Goal: Task Accomplishment & Management: Complete application form

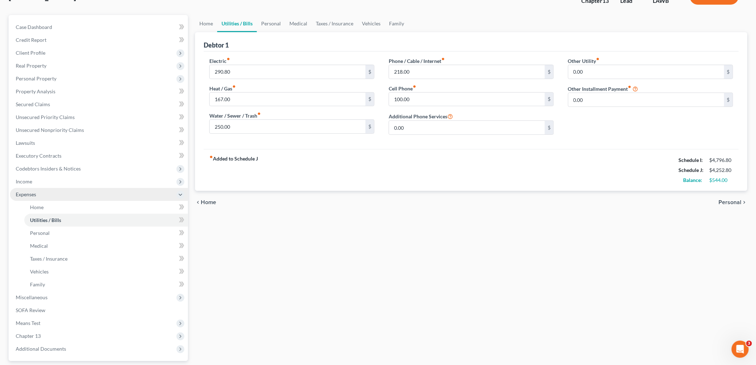
scroll to position [117, 0]
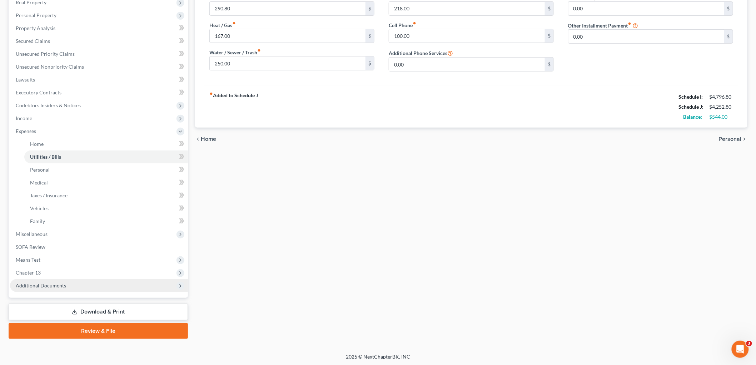
click at [45, 283] on span "Additional Documents" at bounding box center [41, 285] width 50 height 6
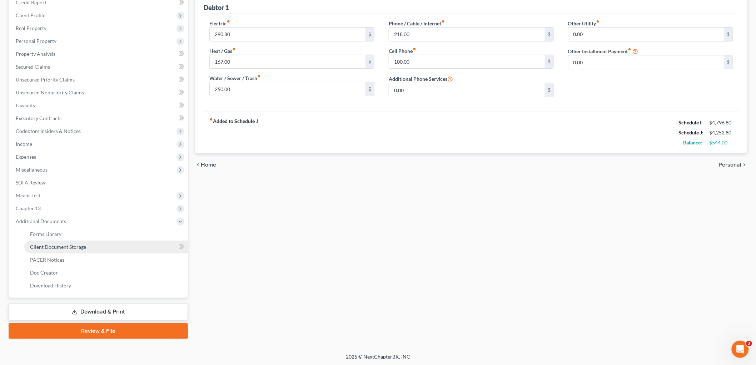
click at [97, 247] on link "Client Document Storage" at bounding box center [106, 246] width 164 height 13
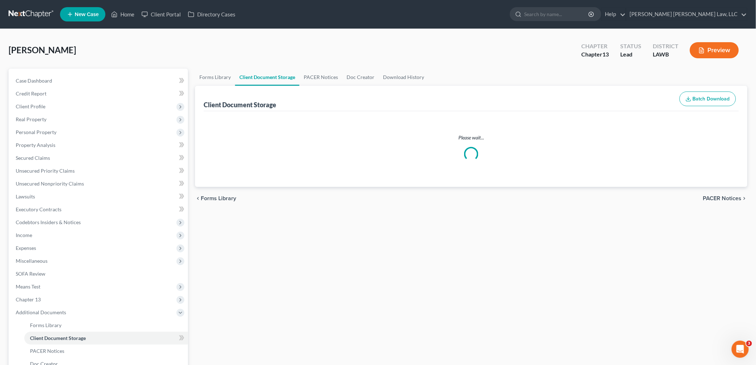
select select "9"
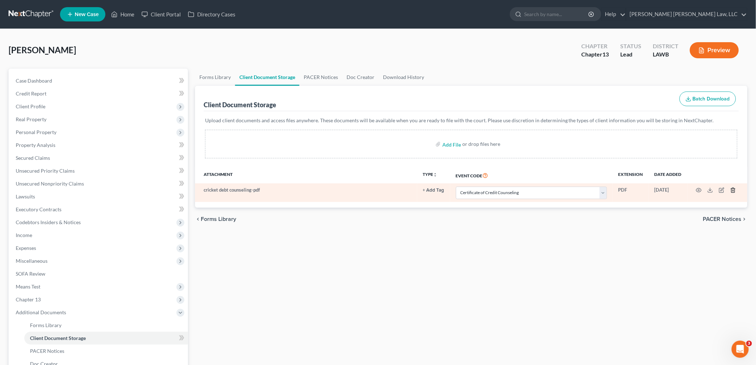
click at [734, 189] on icon "button" at bounding box center [732, 190] width 3 height 5
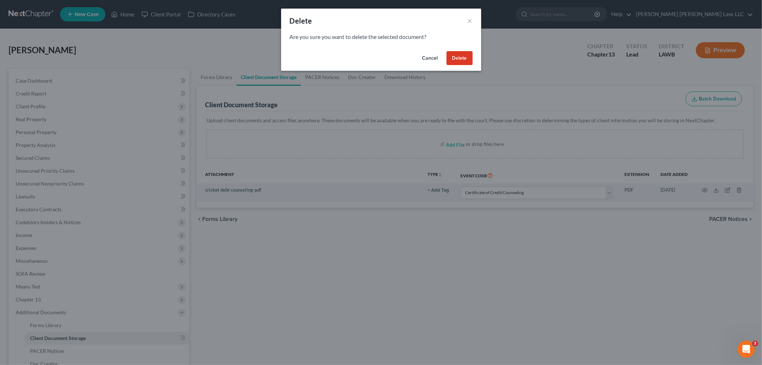
click at [458, 58] on button "Delete" at bounding box center [460, 58] width 26 height 14
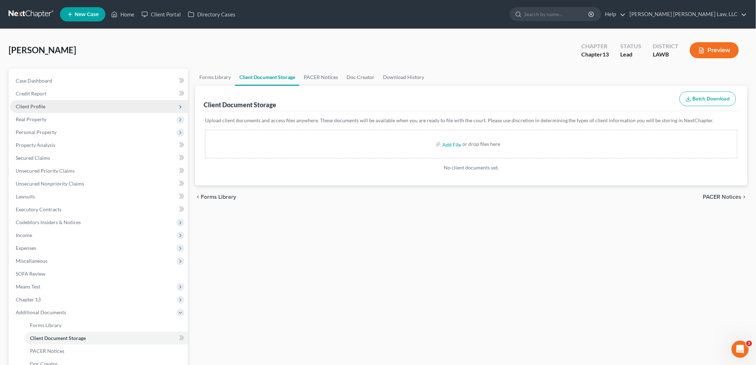
click at [37, 104] on span "Client Profile" at bounding box center [31, 106] width 30 height 6
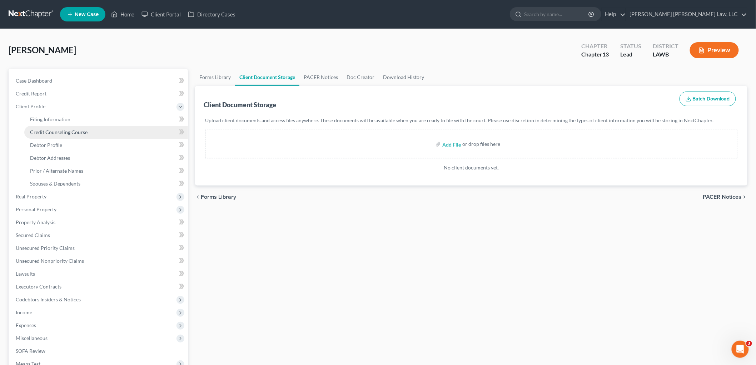
click at [61, 136] on link "Credit Counseling Course" at bounding box center [106, 132] width 164 height 13
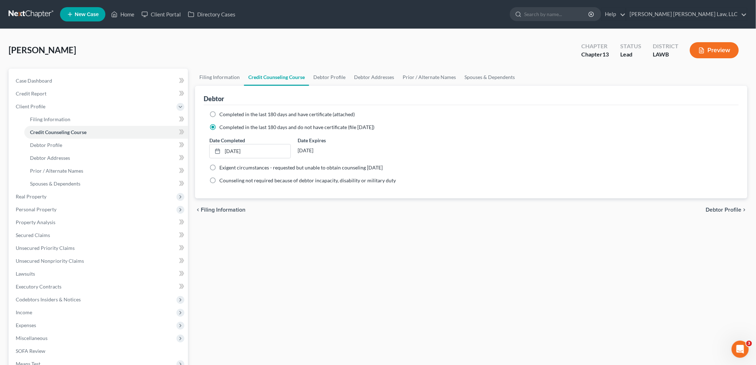
click at [473, 258] on div "Filing Information Credit Counseling Course Debtor Profile Debtor Addresses Pri…" at bounding box center [472, 256] width 560 height 374
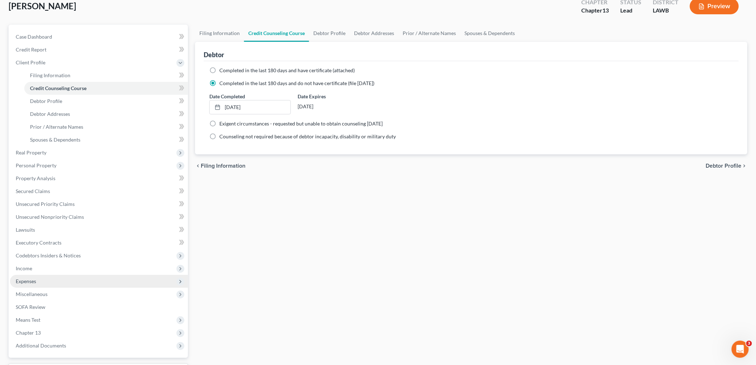
scroll to position [104, 0]
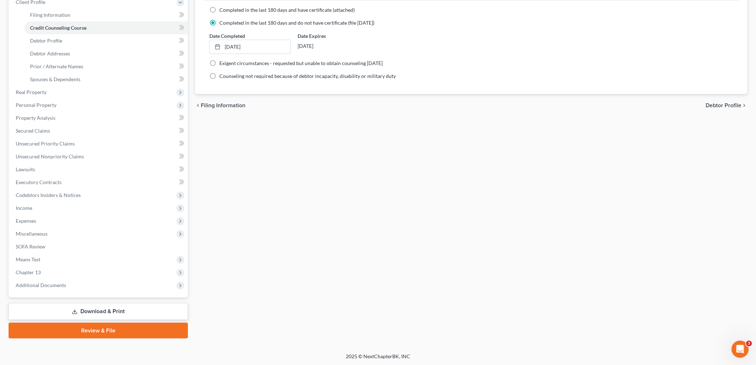
click at [115, 331] on link "Review & File" at bounding box center [98, 331] width 179 height 16
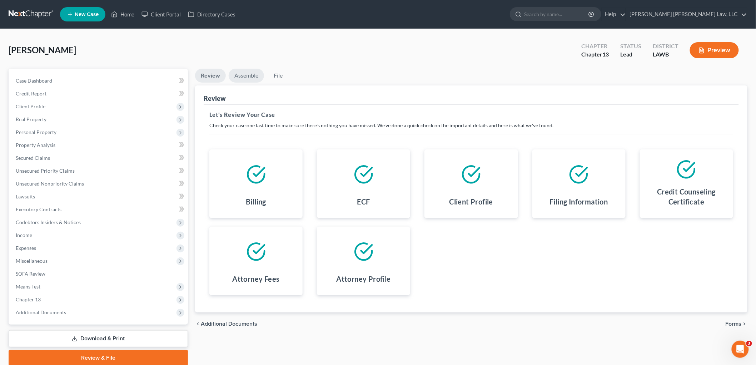
click at [249, 76] on link "Assemble" at bounding box center [246, 76] width 35 height 14
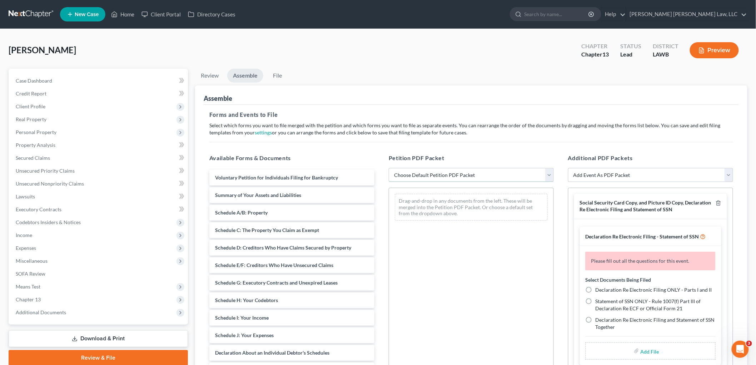
drag, startPoint x: 425, startPoint y: 177, endPoint x: 425, endPoint y: 181, distance: 4.6
click at [425, 177] on select "Choose Default Petition PDF Packet Complete Bankruptcy Petition (all forms and …" at bounding box center [471, 175] width 165 height 14
select select "0"
click at [389, 168] on select "Choose Default Petition PDF Packet Complete Bankruptcy Petition (all forms and …" at bounding box center [471, 175] width 165 height 14
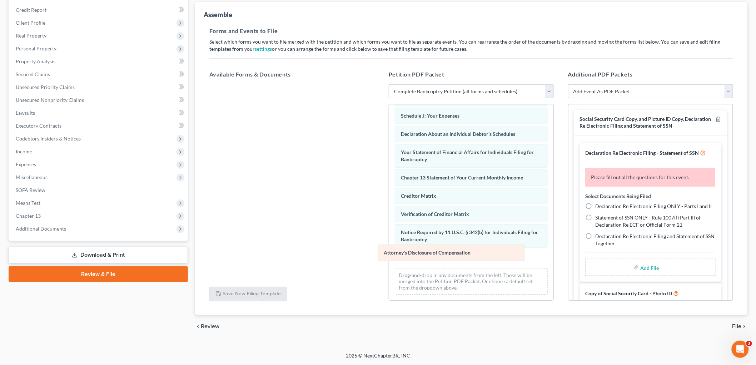
scroll to position [156, 0]
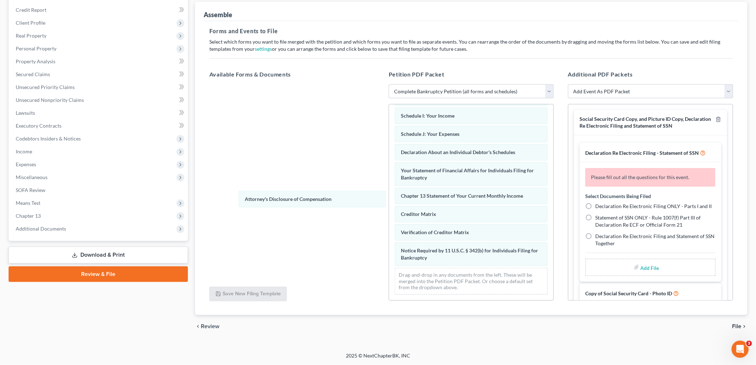
drag, startPoint x: 426, startPoint y: 256, endPoint x: 298, endPoint y: 181, distance: 148.1
click at [389, 194] on div "Attorney's Disclosure of Compensation Voluntary Petition for Individuals Filing…" at bounding box center [471, 128] width 164 height 344
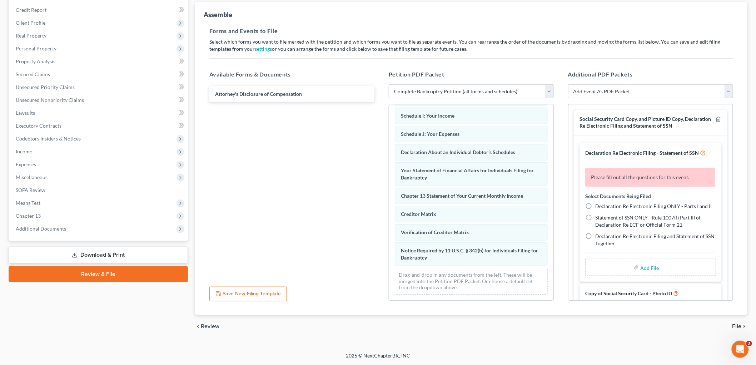
click at [713, 115] on div "Social Security Card Copy, and Picture ID Copy, Declaration Re Electronic Filin…" at bounding box center [650, 122] width 153 height 25
click at [719, 119] on line "button" at bounding box center [719, 119] width 0 height 1
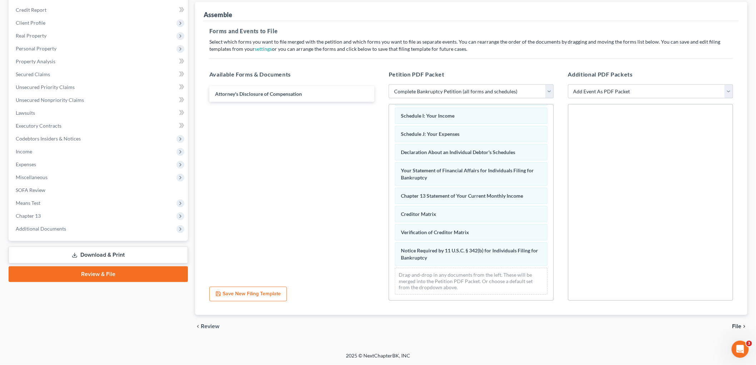
click at [328, 170] on div "Attorney's Disclosure of Compensation" at bounding box center [292, 182] width 177 height 197
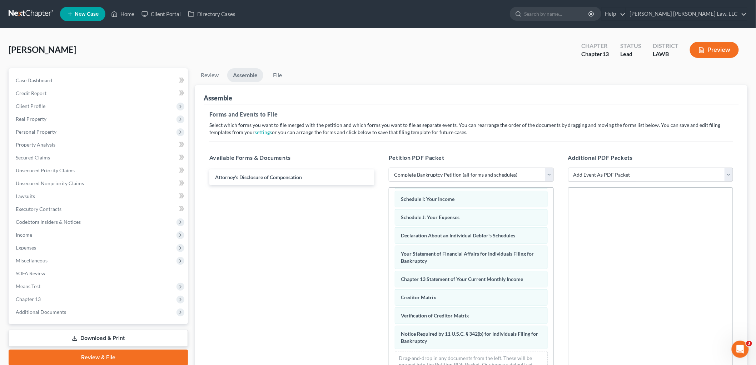
scroll to position [0, 0]
click at [282, 76] on link "File" at bounding box center [277, 76] width 23 height 14
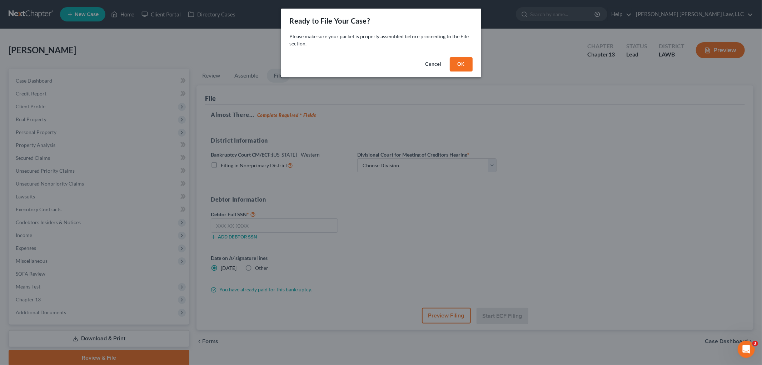
click at [466, 69] on button "OK" at bounding box center [461, 64] width 23 height 14
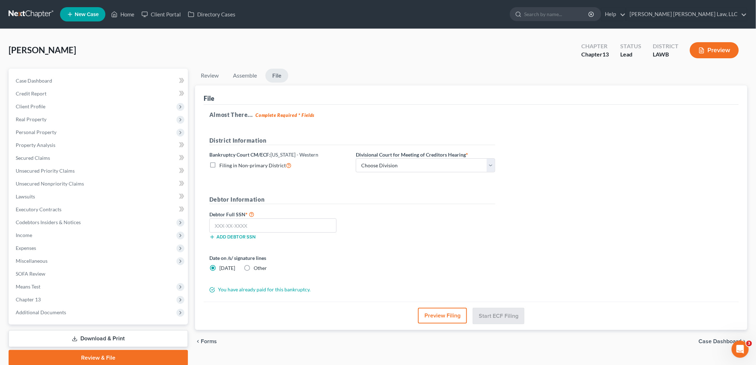
click at [219, 166] on label "Filing in Non-primary District" at bounding box center [255, 165] width 72 height 8
click at [222, 166] on input "Filing in Non-primary District" at bounding box center [224, 163] width 5 height 5
checkbox input "true"
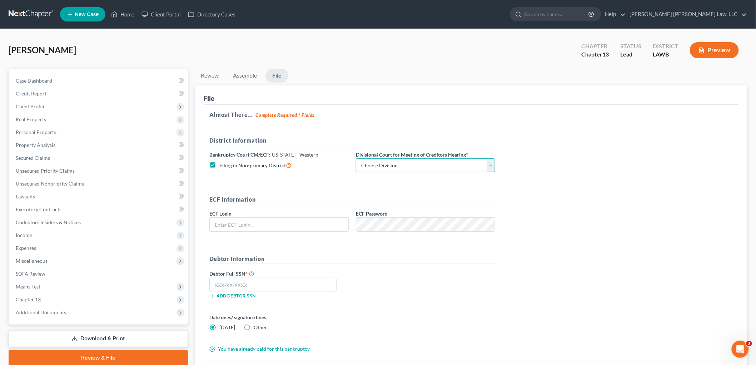
drag, startPoint x: 374, startPoint y: 162, endPoint x: 377, endPoint y: 172, distance: 10.7
click at [374, 162] on select "Choose Division [GEOGRAPHIC_DATA] [GEOGRAPHIC_DATA]-[GEOGRAPHIC_DATA] Lake [PER…" at bounding box center [425, 165] width 139 height 14
select select "3"
click at [356, 158] on select "Choose Division [GEOGRAPHIC_DATA] [GEOGRAPHIC_DATA]-[GEOGRAPHIC_DATA] Lake [PER…" at bounding box center [425, 165] width 139 height 14
click at [324, 230] on input "text" at bounding box center [279, 225] width 139 height 14
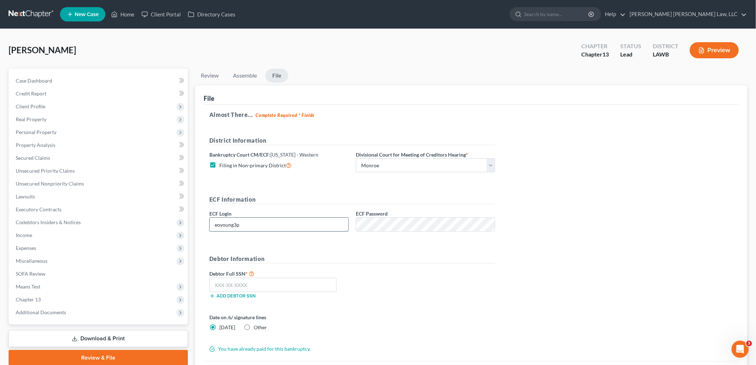
type input "eoyoung3p"
click at [299, 281] on input "text" at bounding box center [272, 285] width 127 height 14
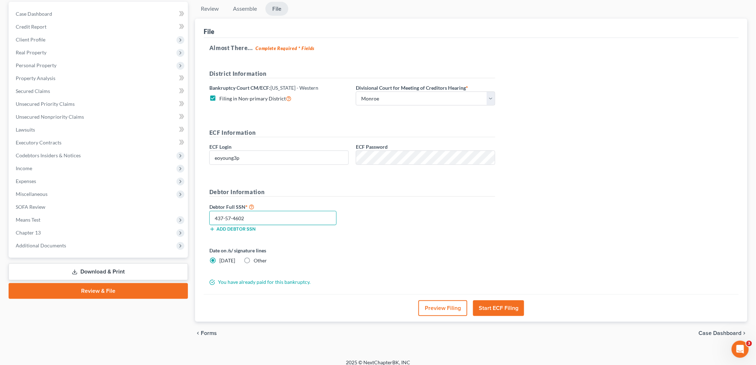
scroll to position [74, 0]
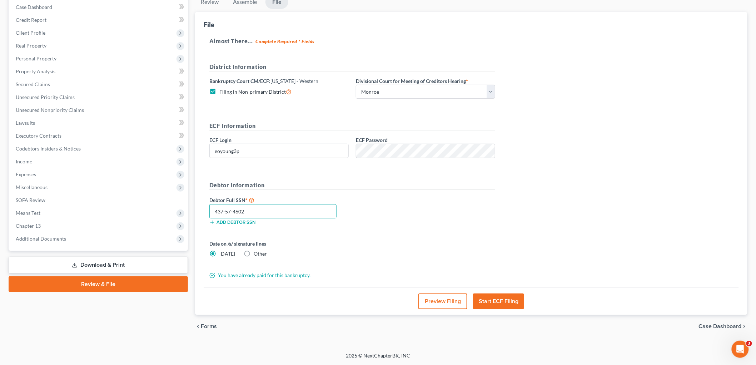
type input "437-57-4602"
click at [493, 304] on button "Start ECF Filing" at bounding box center [498, 301] width 51 height 16
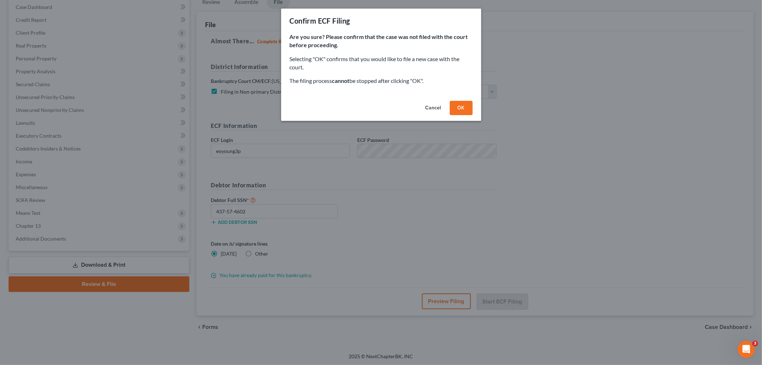
click at [463, 106] on button "OK" at bounding box center [461, 108] width 23 height 14
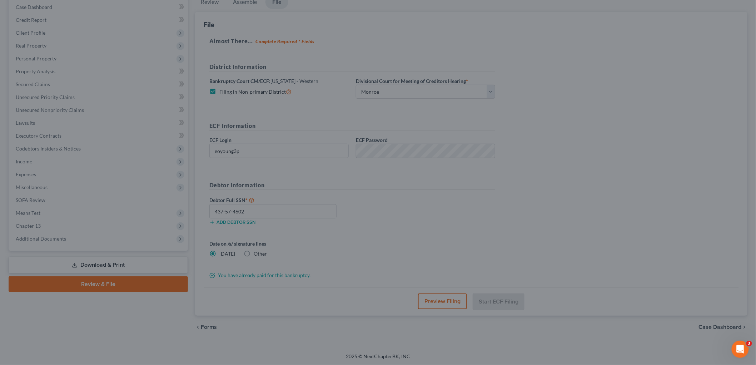
scroll to position [27, 0]
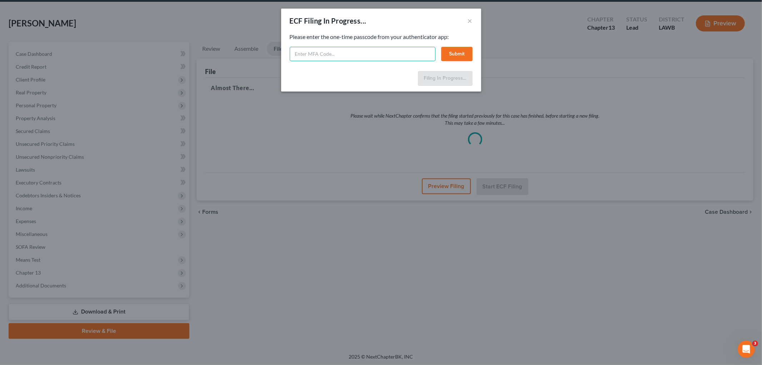
click at [347, 59] on input "text" at bounding box center [363, 54] width 146 height 14
type input "149573"
click at [463, 51] on button "Submit" at bounding box center [456, 54] width 31 height 14
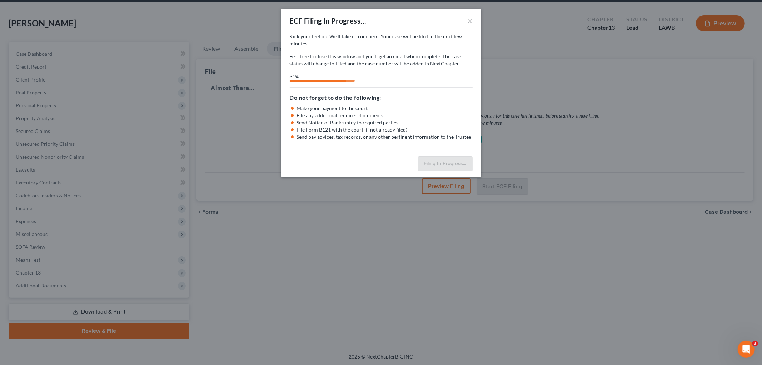
select select "3"
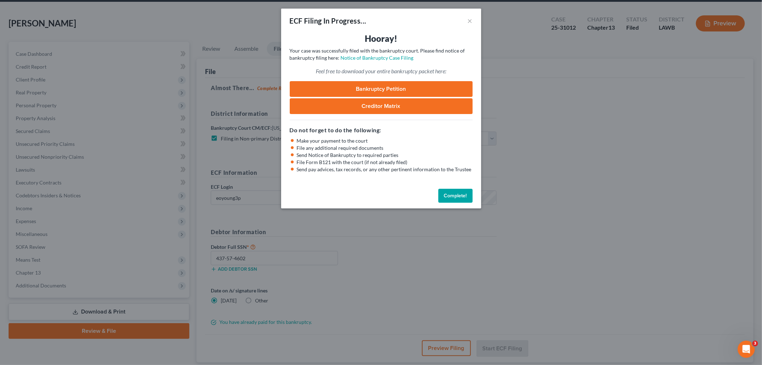
click at [451, 197] on button "Complete!" at bounding box center [455, 196] width 34 height 14
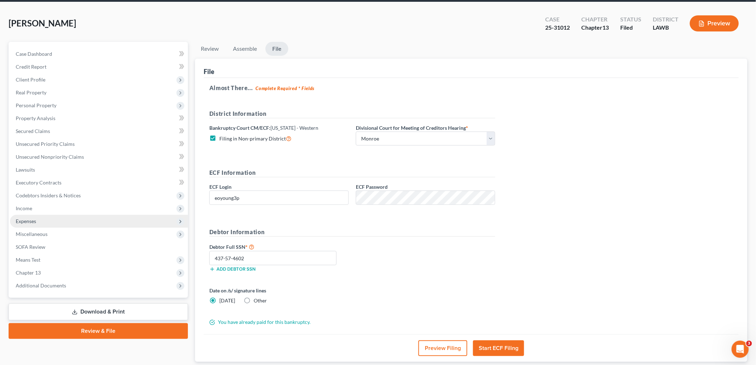
click at [42, 219] on span "Expenses" at bounding box center [99, 221] width 178 height 13
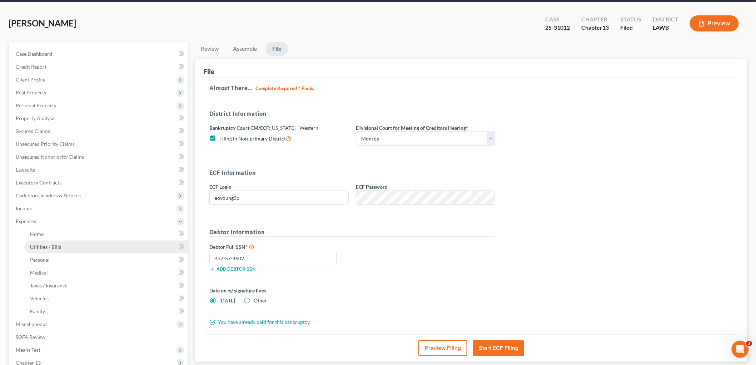
click at [49, 242] on link "Utilities / Bills" at bounding box center [106, 246] width 164 height 13
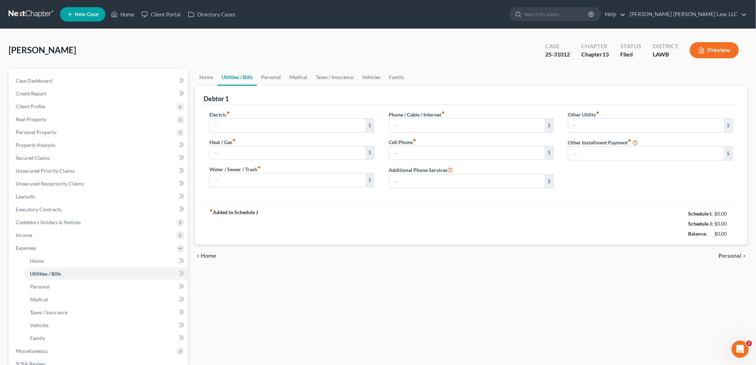
type input "290.80"
type input "167.00"
type input "250.00"
type input "218.00"
type input "100.00"
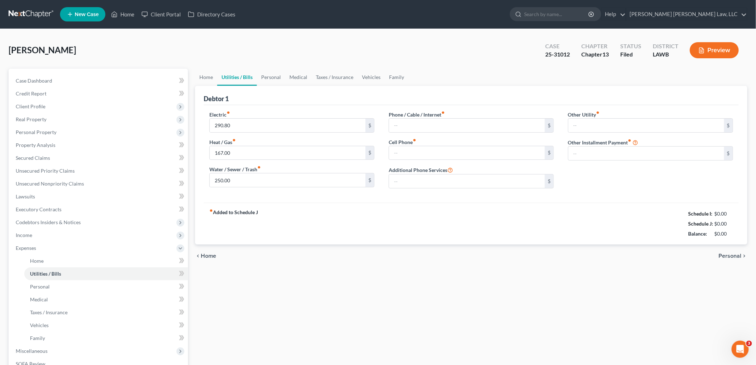
type input "0.00"
click at [43, 10] on link at bounding box center [32, 14] width 46 height 13
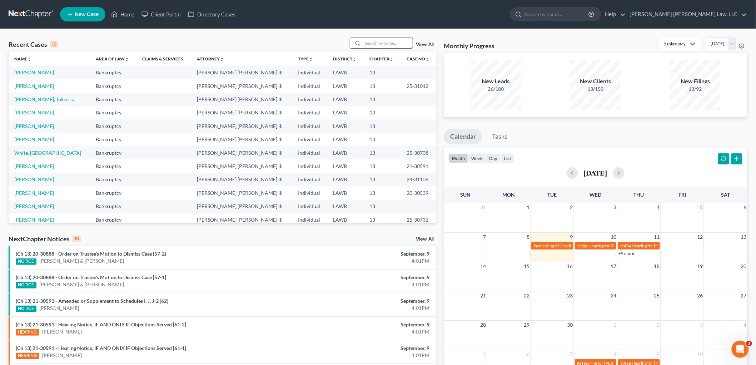
click at [366, 43] on input "search" at bounding box center [388, 43] width 50 height 10
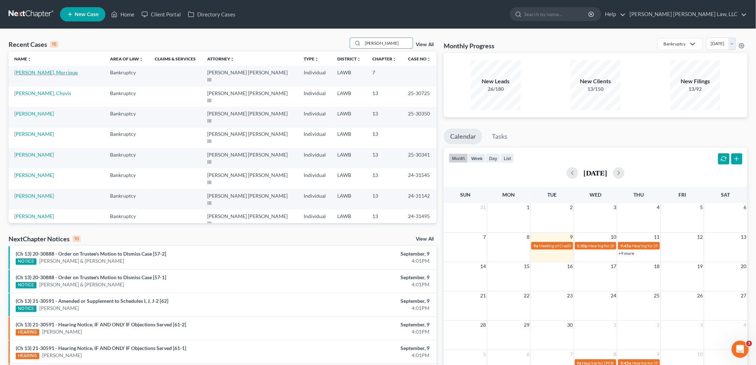
type input "turner"
click at [31, 70] on link "Turner, Morrique" at bounding box center [45, 72] width 63 height 6
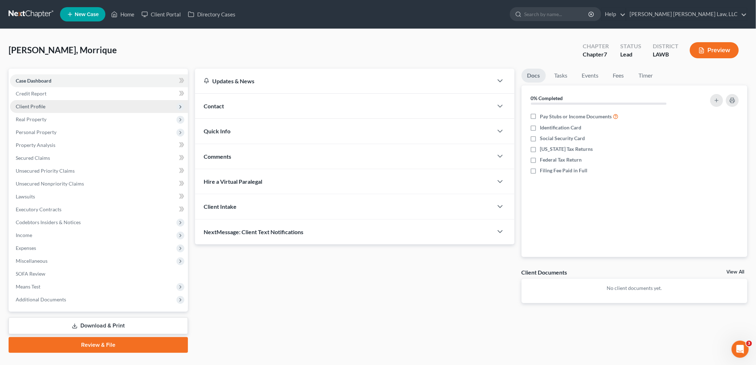
click at [59, 104] on span "Client Profile" at bounding box center [99, 106] width 178 height 13
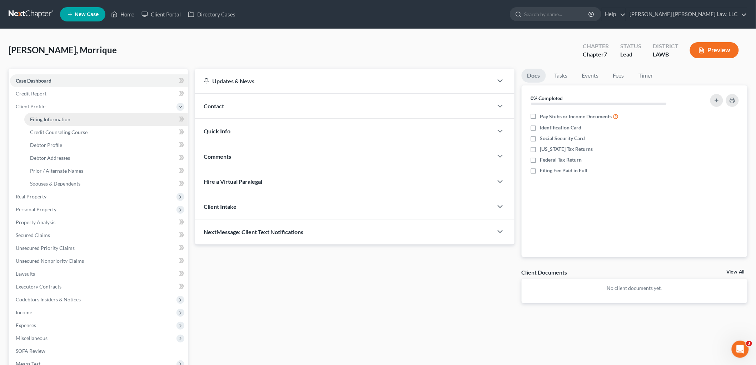
click at [76, 123] on link "Filing Information" at bounding box center [106, 119] width 164 height 13
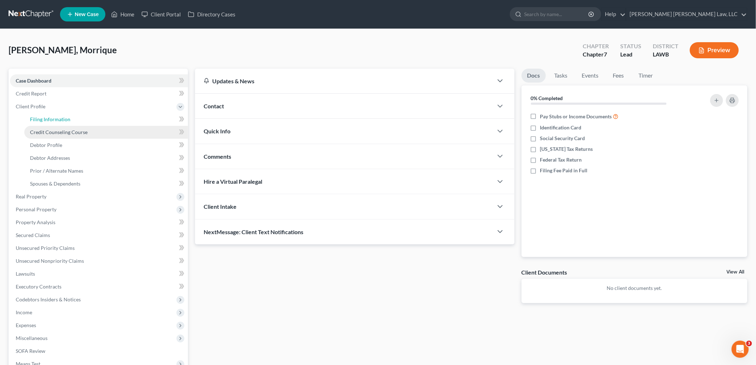
select select "1"
select select "0"
select select "19"
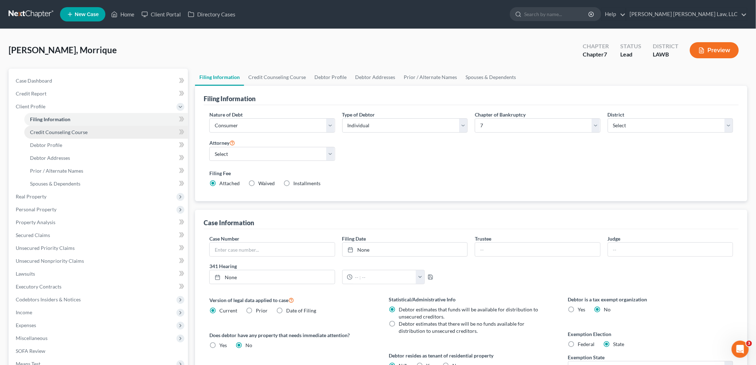
click at [77, 131] on span "Credit Counseling Course" at bounding box center [59, 132] width 58 height 6
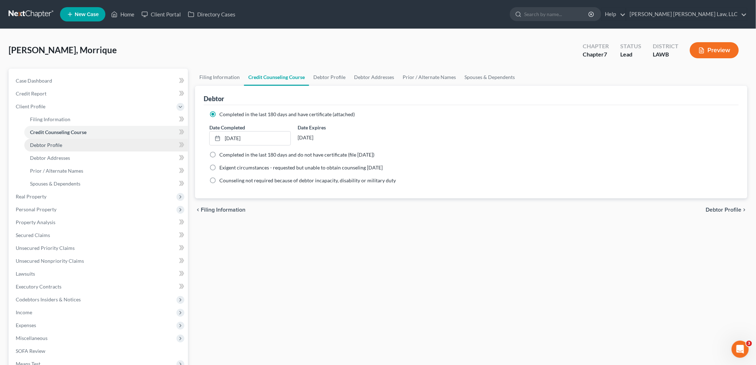
click at [81, 145] on link "Debtor Profile" at bounding box center [106, 145] width 164 height 13
select select "0"
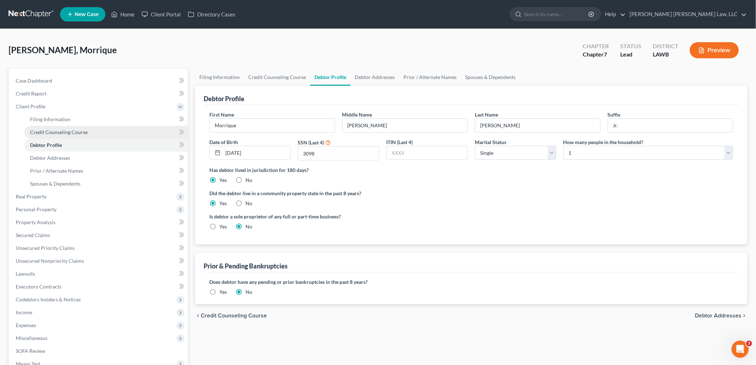
click at [93, 129] on link "Credit Counseling Course" at bounding box center [106, 132] width 164 height 13
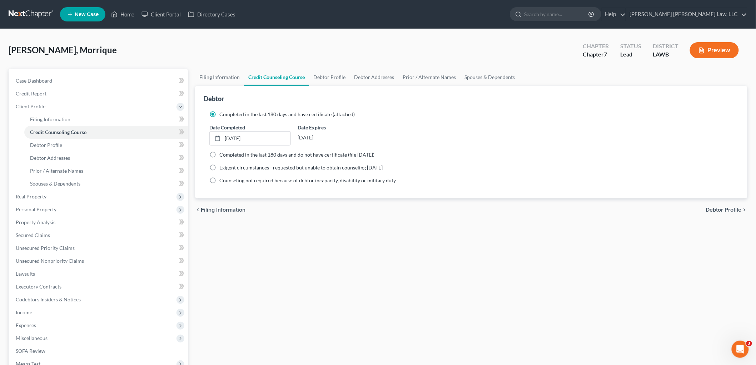
click at [219, 151] on label "Completed in the last 180 days and do not have certificate (file [DATE])" at bounding box center [296, 154] width 155 height 7
click at [222, 151] on input "Completed in the last 180 days and do not have certificate (file [DATE])" at bounding box center [224, 153] width 5 height 5
radio input "true"
radio input "false"
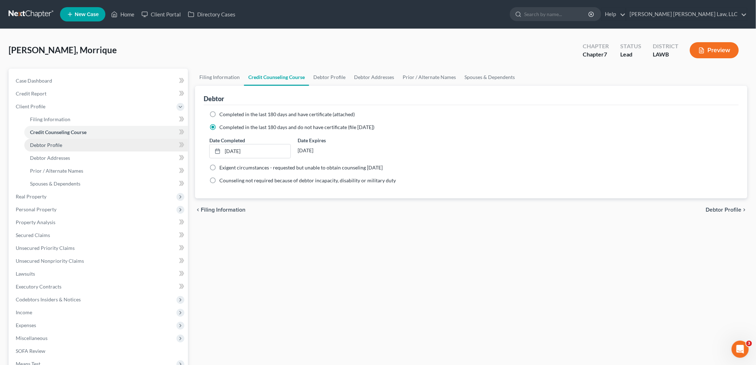
click at [109, 139] on link "Debtor Profile" at bounding box center [106, 145] width 164 height 13
select select "0"
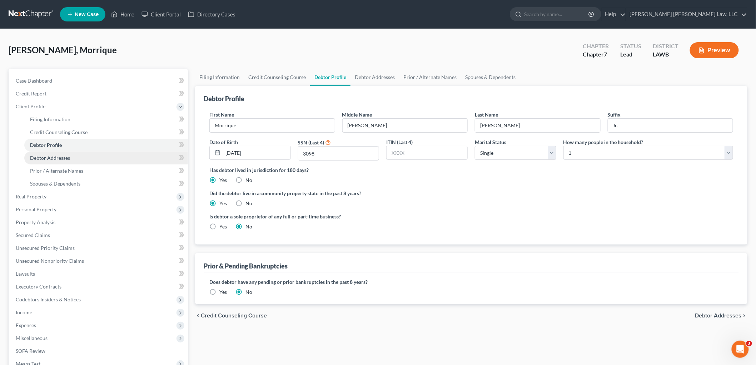
click at [59, 158] on span "Debtor Addresses" at bounding box center [50, 158] width 40 height 6
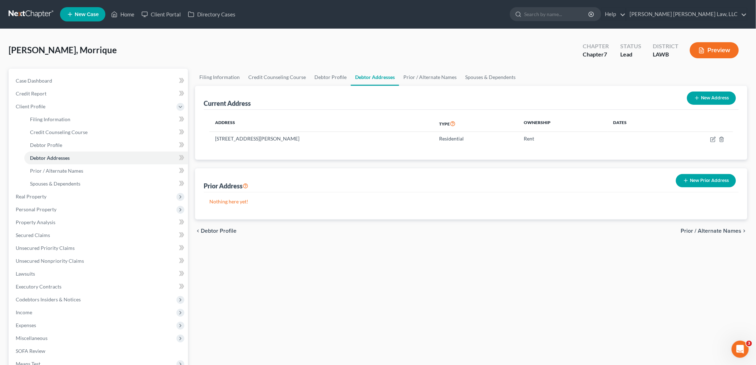
click at [691, 181] on button "New Prior Address" at bounding box center [706, 180] width 60 height 13
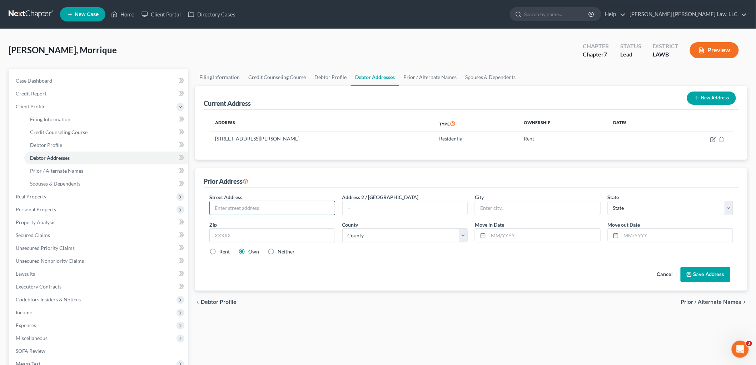
click at [252, 206] on input "text" at bounding box center [272, 208] width 125 height 14
type input "102 Brandy Wine Lane"
type input "71291"
type input "West Monroe"
select select "19"
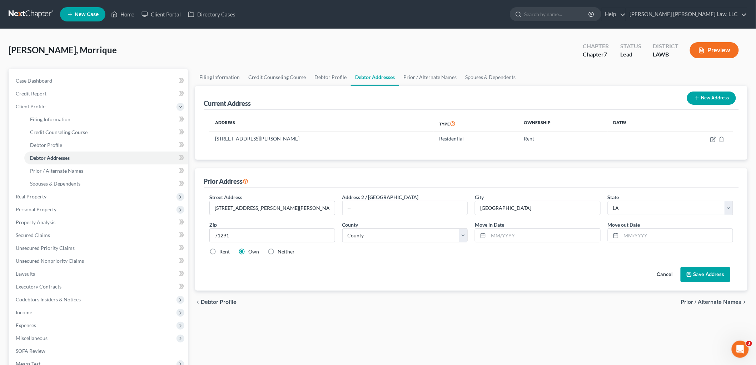
click at [278, 249] on label "Neither" at bounding box center [286, 251] width 17 height 7
click at [280, 249] on input "Neither" at bounding box center [282, 250] width 5 height 5
radio input "true"
click at [359, 237] on select "County Acadia Allen Ascension Assumption Avoyelles Beauregard Bienville Bossier…" at bounding box center [405, 235] width 126 height 14
select select "36"
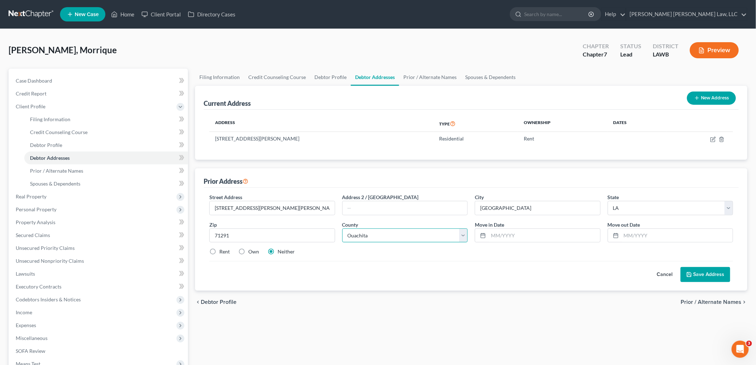
click at [342, 228] on select "County Acadia Allen Ascension Assumption Avoyelles Beauregard Bienville Bossier…" at bounding box center [405, 235] width 126 height 14
click at [526, 232] on input "text" at bounding box center [544, 236] width 112 height 14
type input "01/01/2023"
type input "01/01/2024"
click at [701, 272] on button "Save Address" at bounding box center [706, 274] width 50 height 15
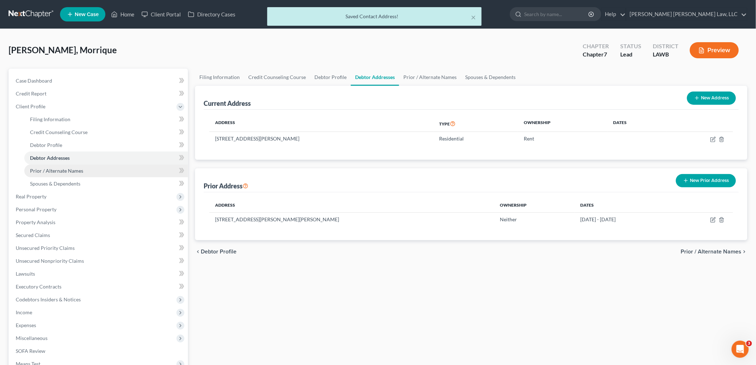
click at [59, 169] on span "Prior / Alternate Names" at bounding box center [56, 171] width 53 height 6
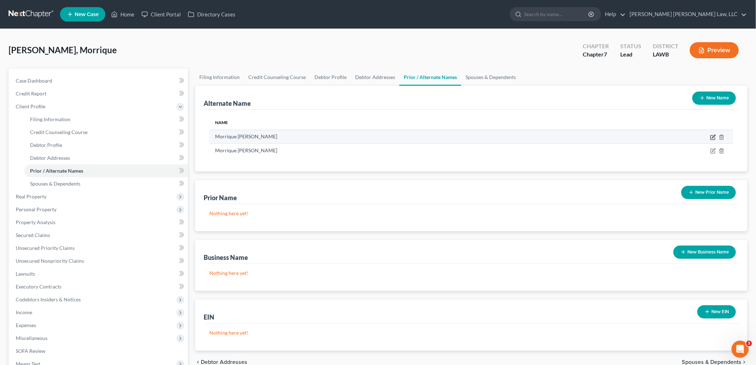
click at [711, 138] on icon at bounding box center [713, 137] width 6 height 6
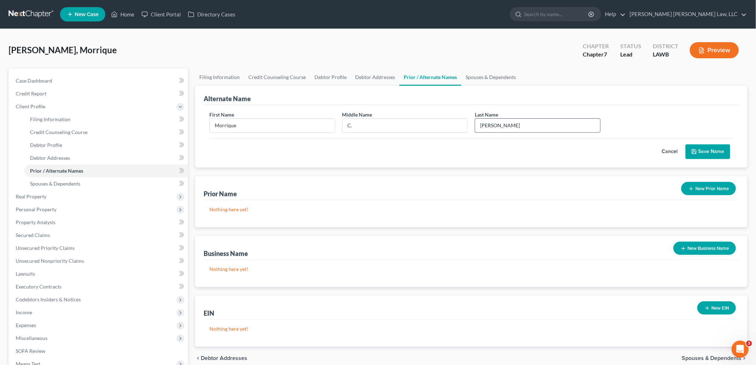
click at [515, 126] on input "Turner" at bounding box center [537, 126] width 125 height 14
type input "Turner Jr."
click at [702, 149] on button "Save Name" at bounding box center [708, 151] width 45 height 15
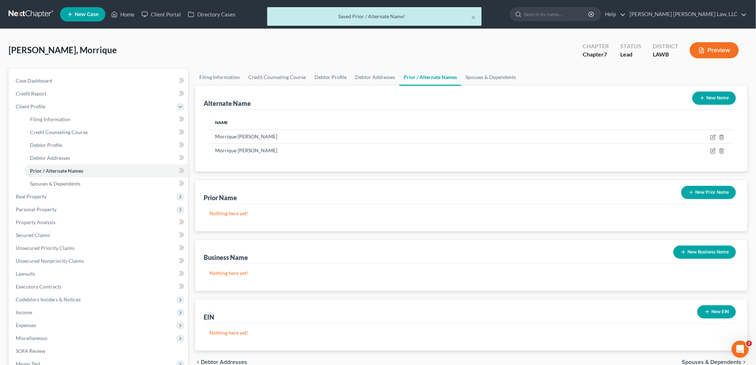
click at [713, 98] on button "New Name" at bounding box center [714, 97] width 44 height 13
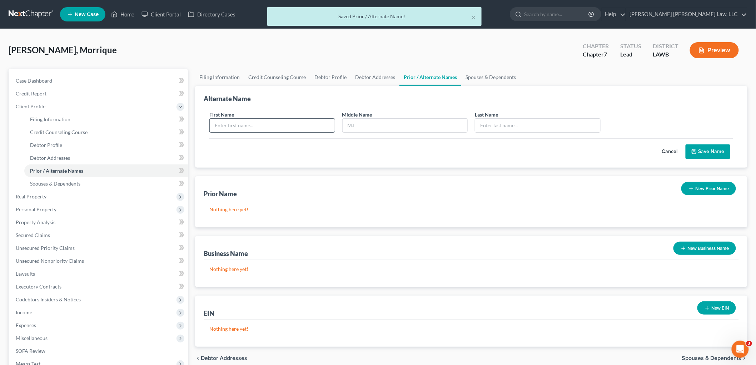
click at [304, 127] on input "text" at bounding box center [272, 126] width 125 height 14
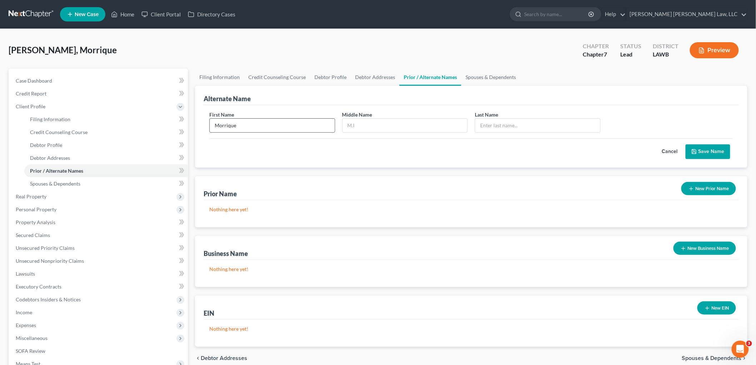
type input "Morrique"
type input "Turner"
click at [358, 125] on input "text" at bounding box center [405, 126] width 125 height 14
type input "C."
click at [703, 152] on button "Save Name" at bounding box center [708, 151] width 45 height 15
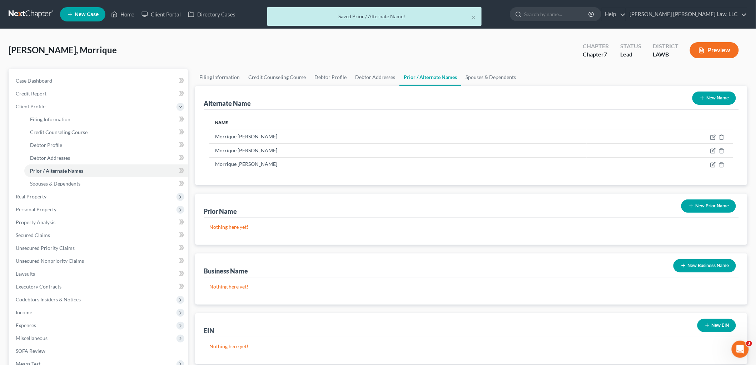
click at [713, 96] on button "New Name" at bounding box center [714, 97] width 44 height 13
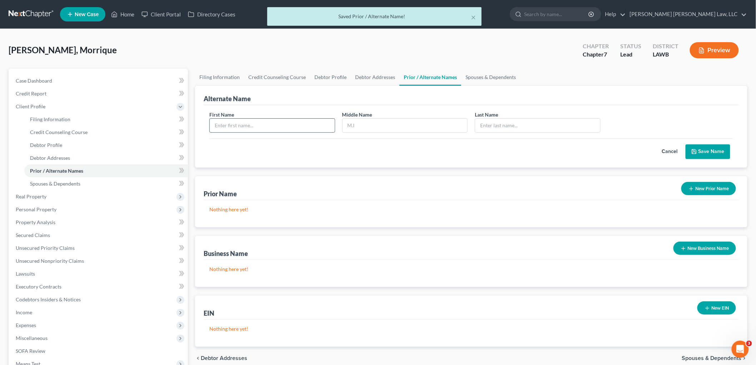
click at [266, 129] on input "text" at bounding box center [272, 126] width 125 height 14
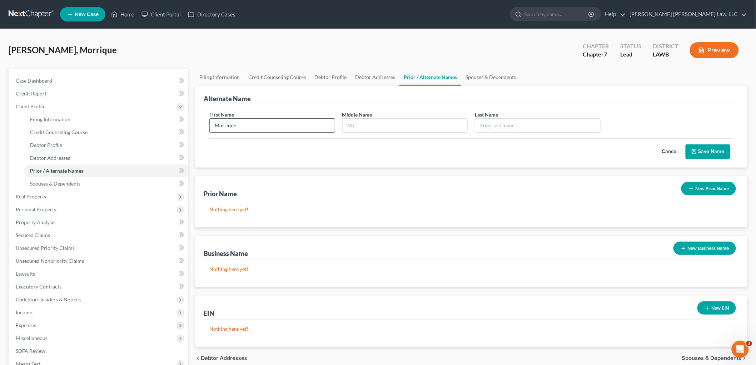
type input "Morrique"
type input "Turner Jr."
click at [704, 152] on button "Save Name" at bounding box center [708, 151] width 45 height 15
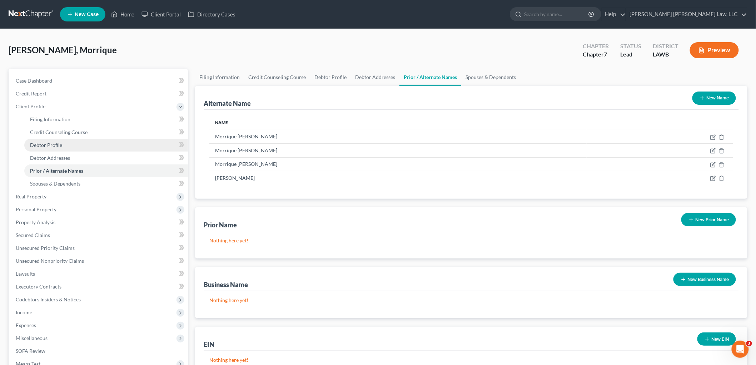
click at [83, 146] on link "Debtor Profile" at bounding box center [106, 145] width 164 height 13
select select "0"
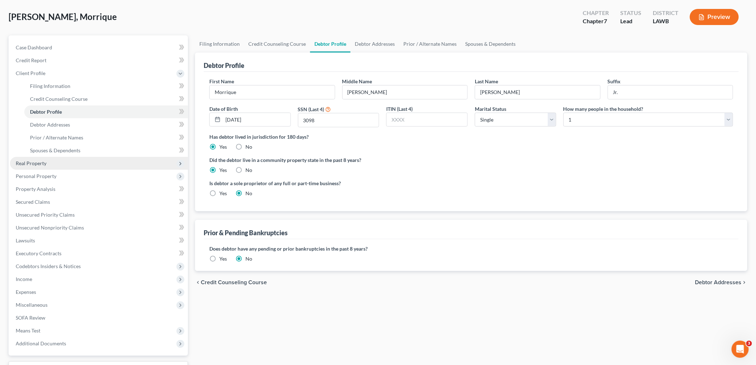
scroll to position [79, 0]
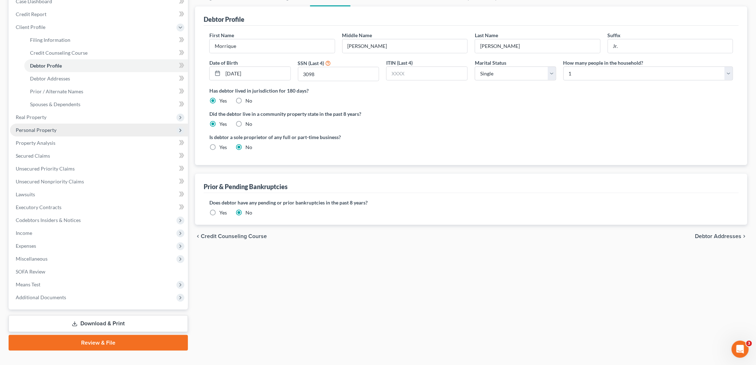
click at [45, 127] on span "Personal Property" at bounding box center [36, 130] width 41 height 6
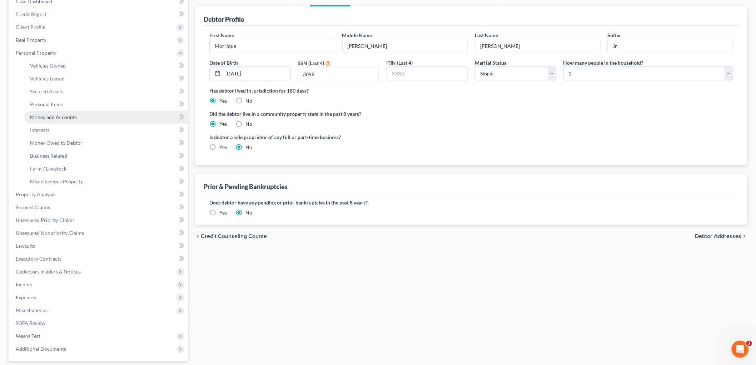
click at [55, 117] on span "Money and Accounts" at bounding box center [53, 117] width 47 height 6
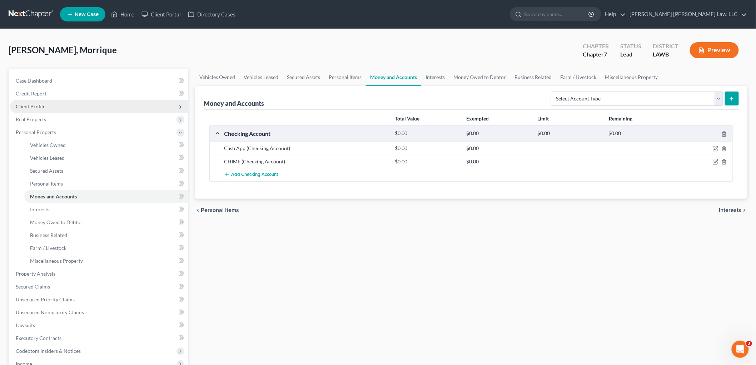
click at [49, 105] on span "Client Profile" at bounding box center [99, 106] width 178 height 13
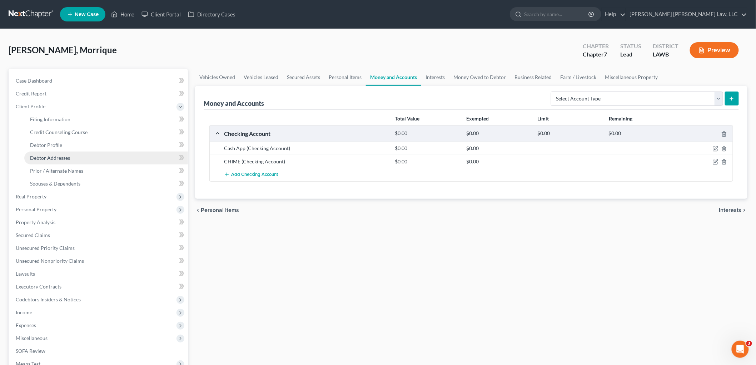
click at [69, 158] on span "Debtor Addresses" at bounding box center [50, 158] width 40 height 6
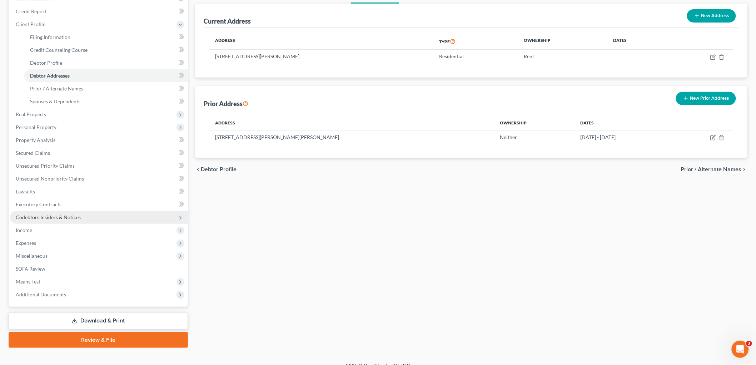
scroll to position [91, 0]
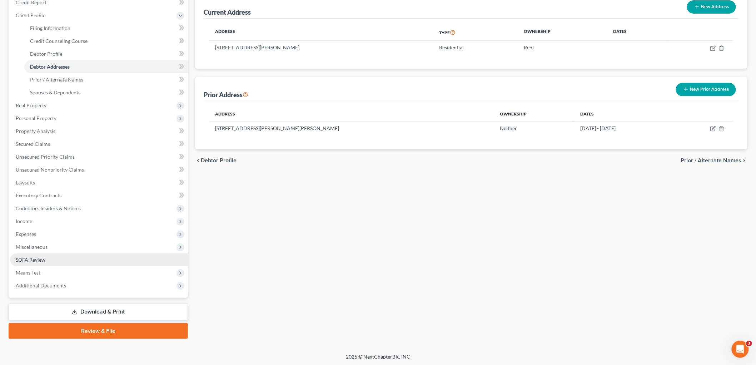
click at [39, 259] on span "SOFA Review" at bounding box center [31, 260] width 30 height 6
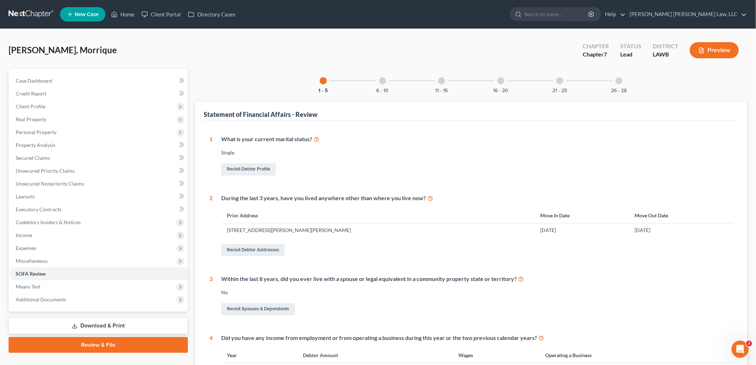
click at [377, 85] on div "6 - 10" at bounding box center [383, 81] width 24 height 24
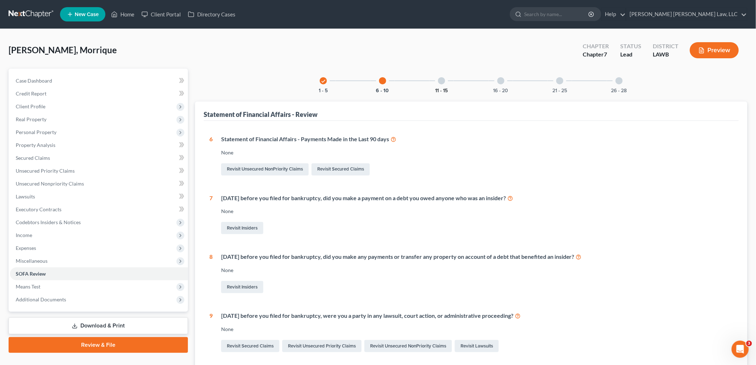
click at [440, 88] on button "11 - 15" at bounding box center [442, 90] width 13 height 5
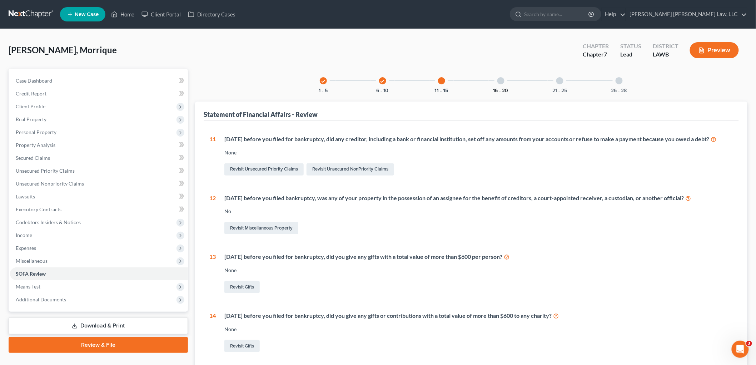
click at [504, 88] on button "16 - 20" at bounding box center [500, 90] width 15 height 5
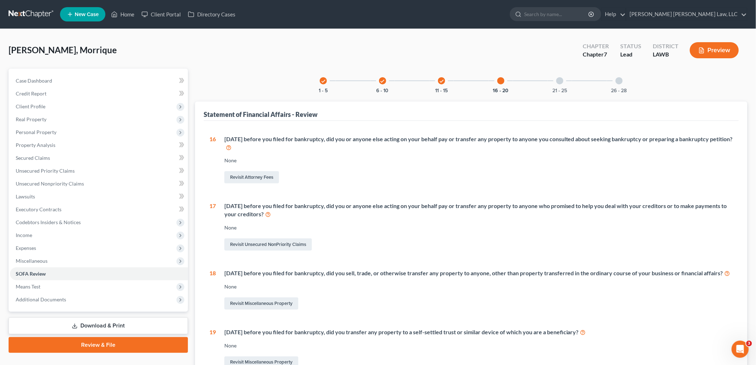
click at [554, 81] on div "21 - 25" at bounding box center [560, 81] width 24 height 24
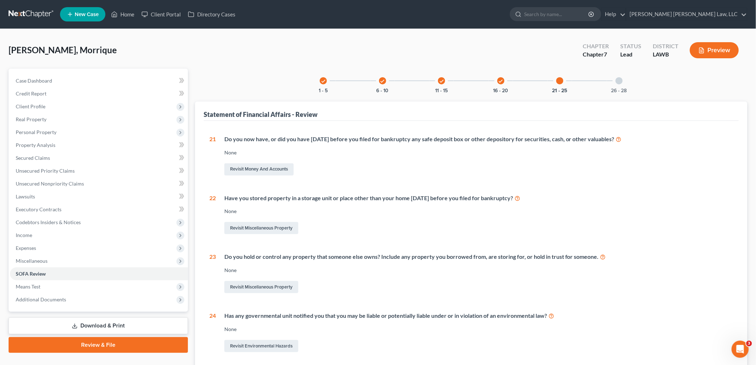
click at [621, 77] on div at bounding box center [619, 80] width 7 height 7
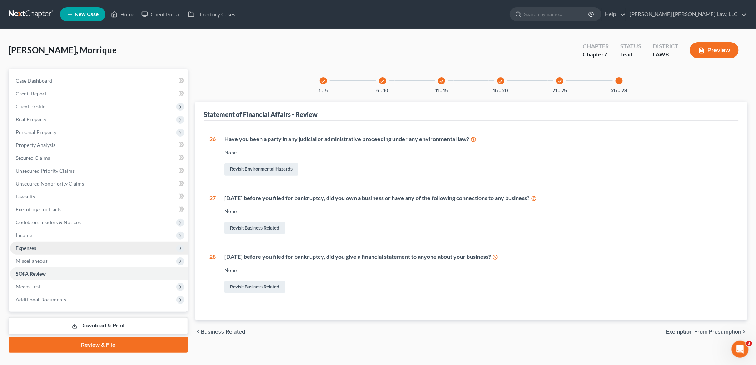
click at [37, 247] on span "Expenses" at bounding box center [99, 248] width 178 height 13
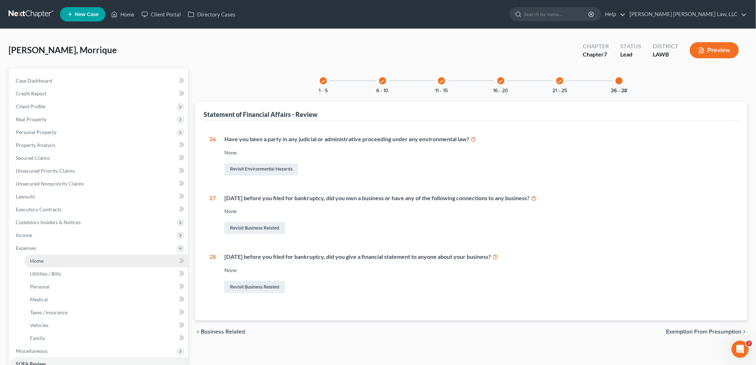
click at [44, 259] on link "Home" at bounding box center [106, 260] width 164 height 13
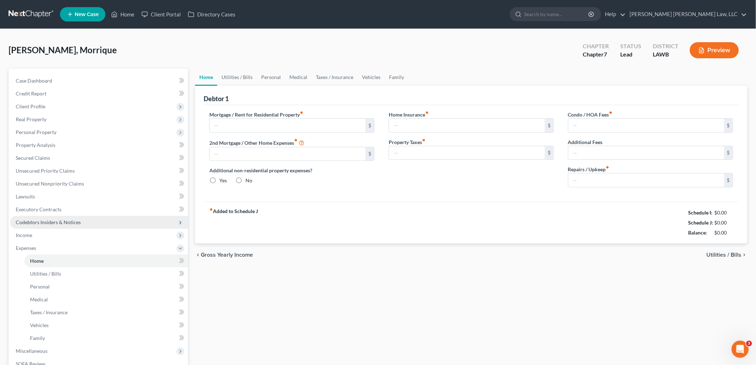
type input "300.00"
type input "0.00"
radio input "true"
type input "0.00"
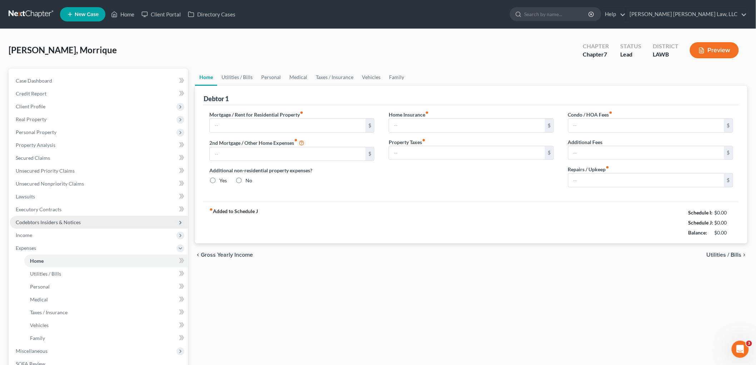
type input "0.00"
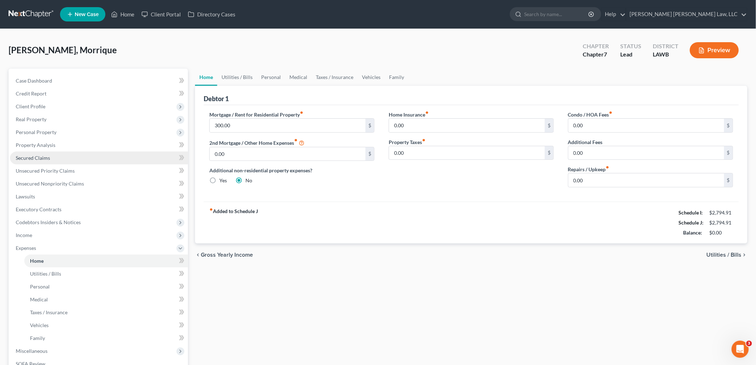
click at [58, 152] on link "Secured Claims" at bounding box center [99, 157] width 178 height 13
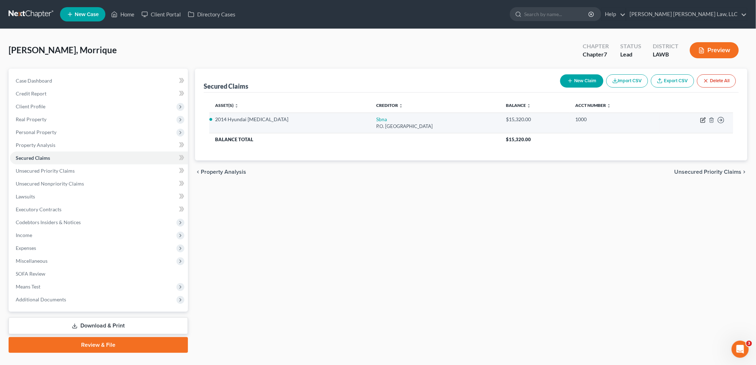
click at [704, 118] on icon "button" at bounding box center [703, 120] width 6 height 6
select select "45"
select select "2"
select select "0"
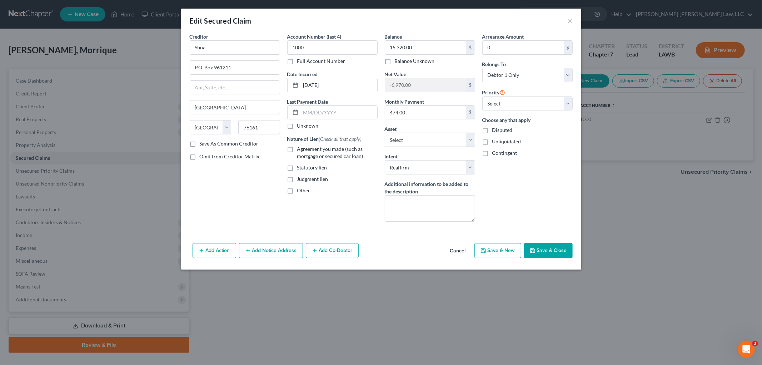
click at [297, 149] on label "Agreement you made (such as mortgage or secured car loan)" at bounding box center [337, 152] width 80 height 14
click at [300, 149] on input "Agreement you made (such as mortgage or secured car loan)" at bounding box center [302, 147] width 5 height 5
checkbox input "true"
click at [433, 211] on textarea at bounding box center [430, 208] width 90 height 26
type textarea "reaffirm"
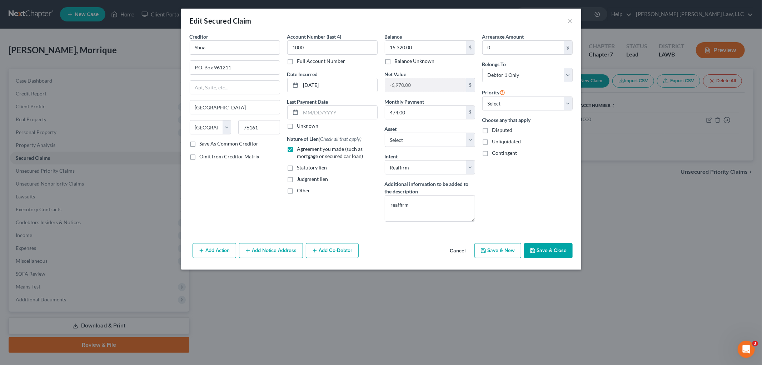
click at [537, 251] on button "Save & Close" at bounding box center [548, 250] width 49 height 15
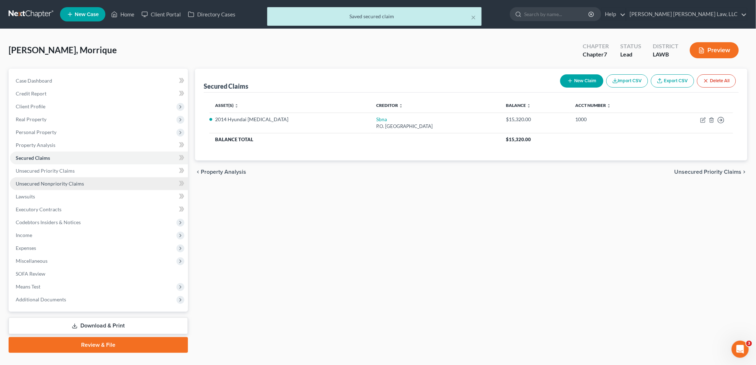
click at [63, 188] on link "Unsecured Nonpriority Claims" at bounding box center [99, 183] width 178 height 13
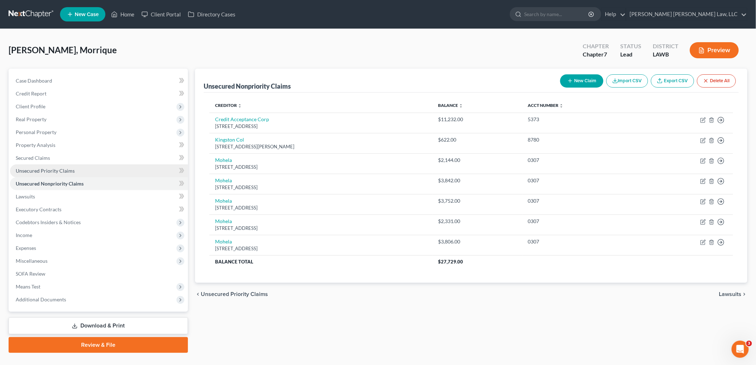
click at [95, 170] on link "Unsecured Priority Claims" at bounding box center [99, 170] width 178 height 13
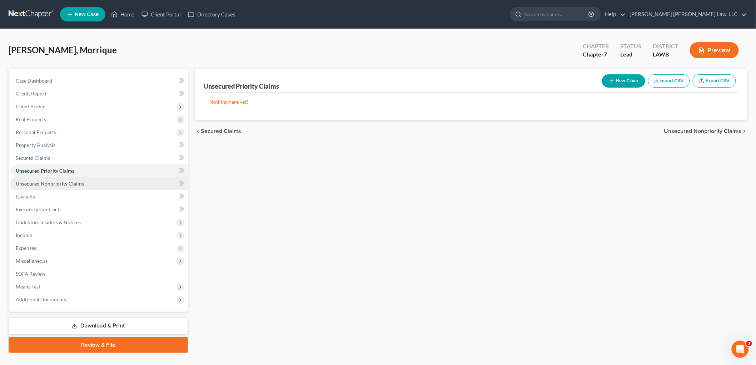
click at [91, 183] on link "Unsecured Nonpriority Claims" at bounding box center [99, 183] width 178 height 13
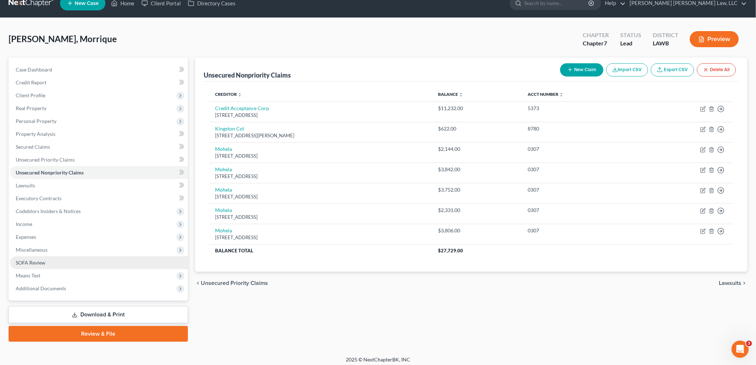
scroll to position [14, 0]
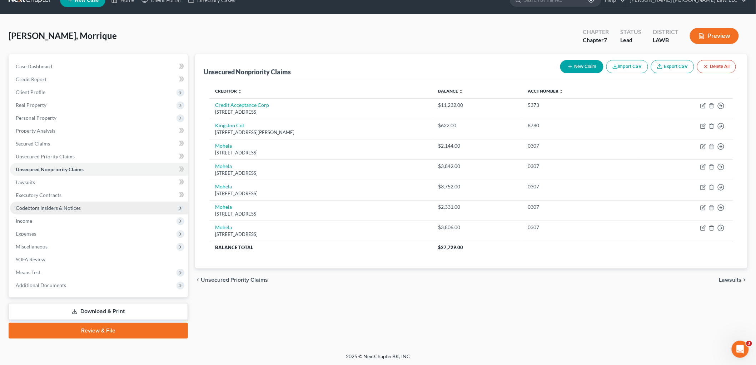
click at [76, 207] on span "Codebtors Insiders & Notices" at bounding box center [48, 208] width 65 height 6
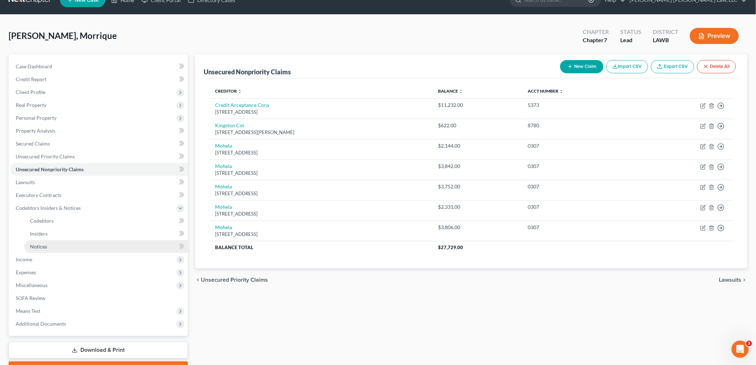
click at [61, 245] on link "Notices" at bounding box center [106, 246] width 164 height 13
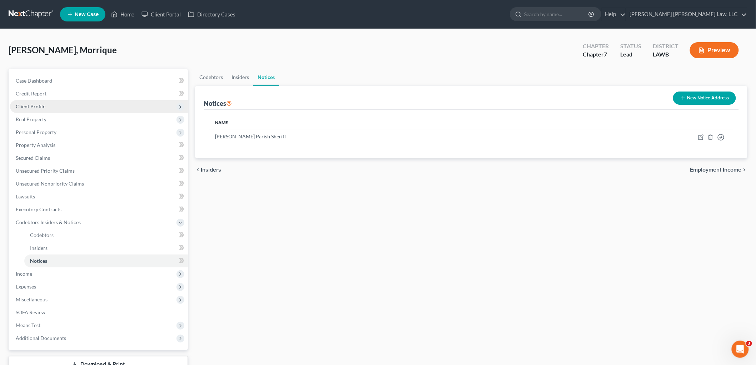
click at [22, 110] on span "Client Profile" at bounding box center [99, 106] width 178 height 13
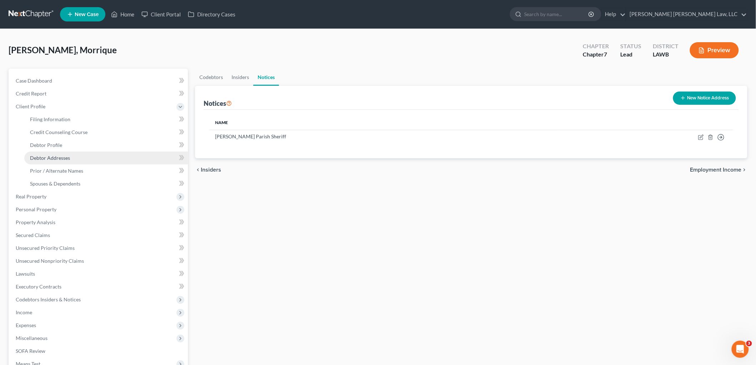
click at [53, 158] on span "Debtor Addresses" at bounding box center [50, 158] width 40 height 6
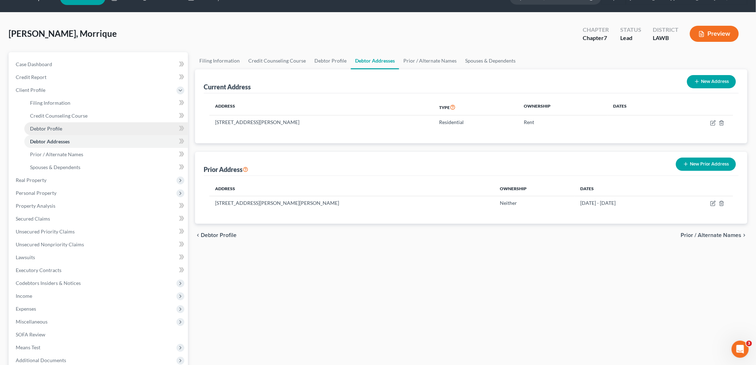
scroll to position [12, 0]
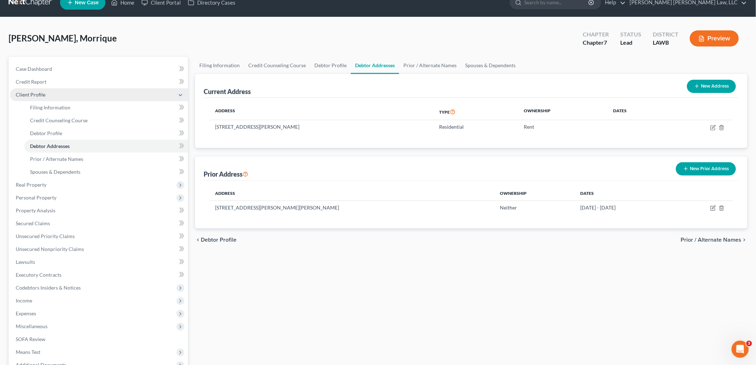
click at [40, 93] on span "Client Profile" at bounding box center [31, 94] width 30 height 6
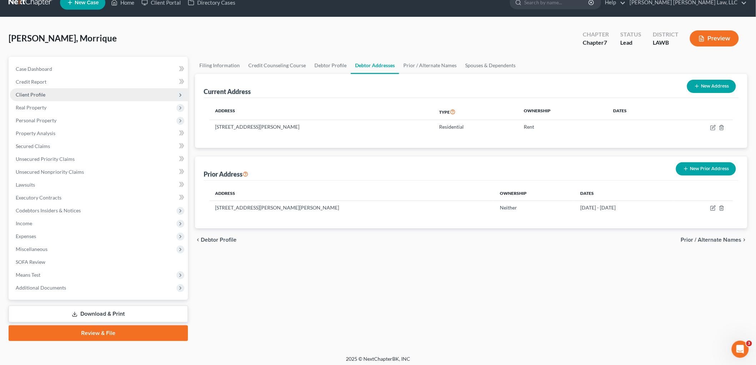
click at [52, 93] on span "Client Profile" at bounding box center [99, 94] width 178 height 13
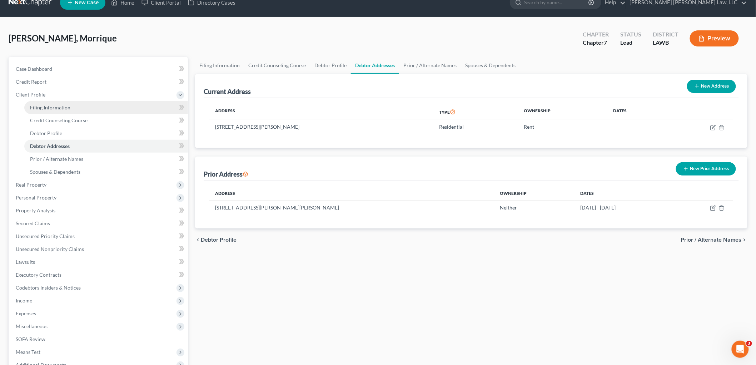
click at [54, 104] on span "Filing Information" at bounding box center [50, 107] width 40 height 6
select select "1"
select select "0"
select select "36"
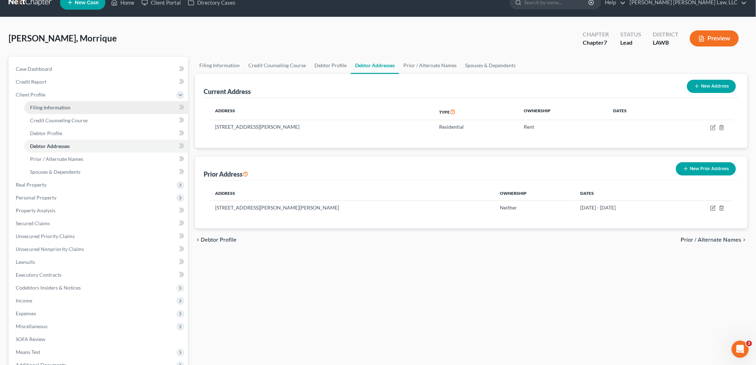
select select "0"
select select "19"
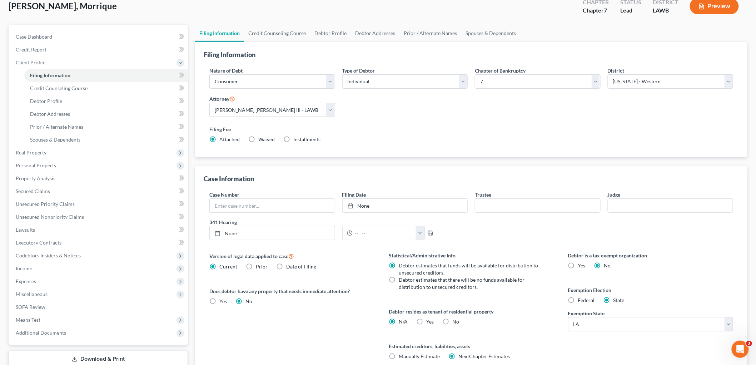
scroll to position [106, 0]
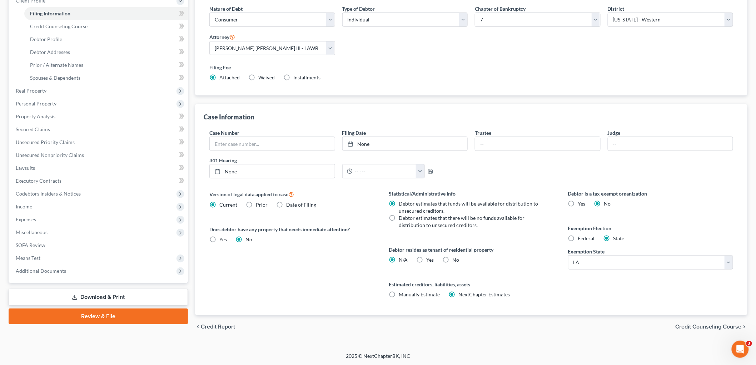
click at [426, 260] on label "Yes Yes" at bounding box center [430, 259] width 8 height 7
click at [429, 260] on input "Yes Yes" at bounding box center [431, 258] width 5 height 5
radio input "true"
radio input "false"
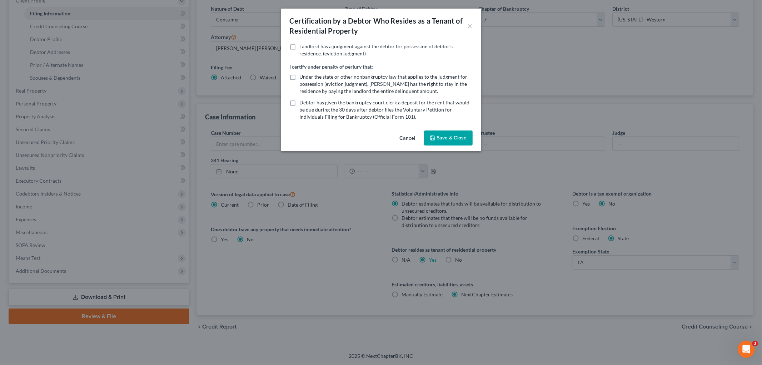
click at [442, 135] on button "Save & Close" at bounding box center [448, 137] width 49 height 15
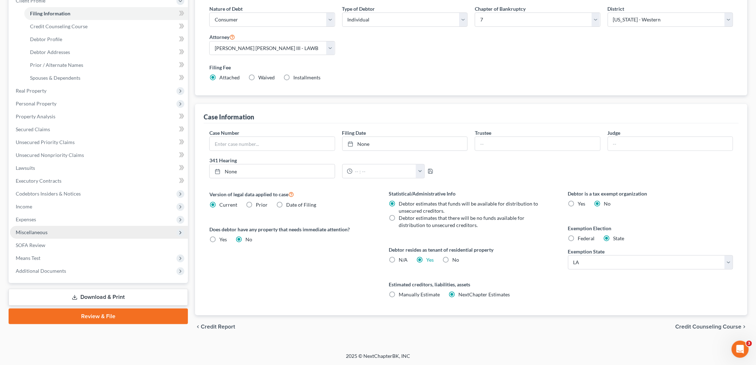
click at [40, 233] on span "Miscellaneous" at bounding box center [32, 232] width 32 height 6
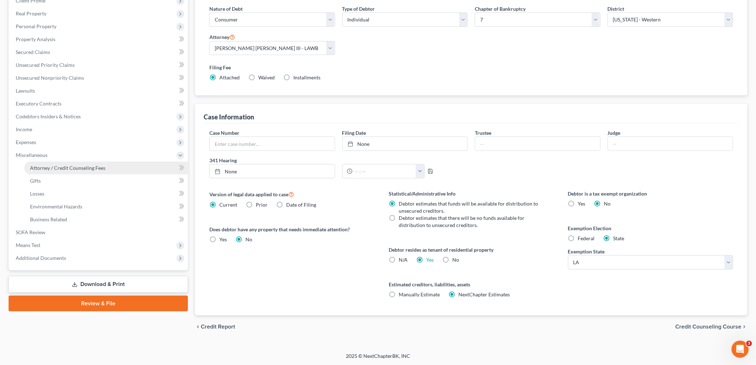
click at [87, 169] on span "Attorney / Credit Counseling Fees" at bounding box center [67, 168] width 75 height 6
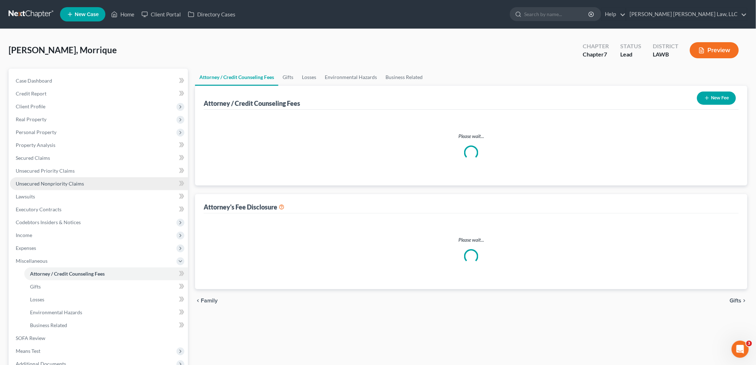
select select "2"
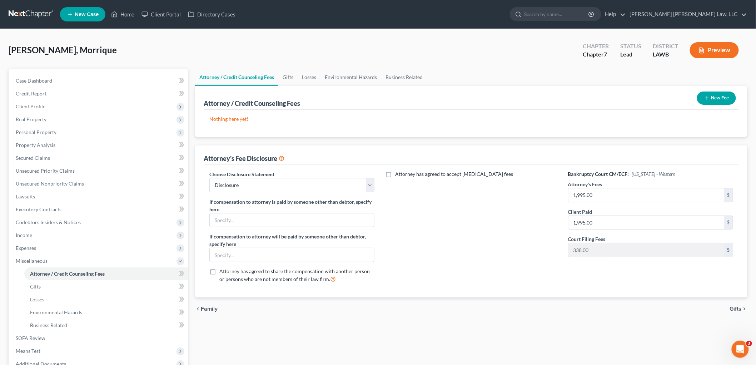
click at [711, 99] on button "New Fee" at bounding box center [716, 97] width 39 height 13
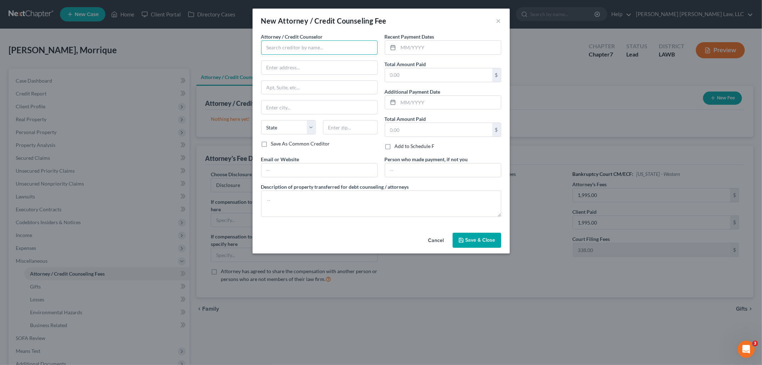
click at [313, 49] on input "text" at bounding box center [319, 47] width 116 height 14
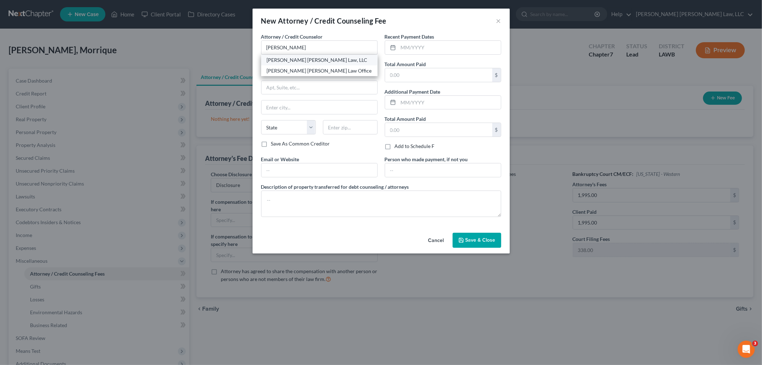
click at [285, 61] on div "[PERSON_NAME] [PERSON_NAME] Law, LLC" at bounding box center [319, 59] width 105 height 7
type input "[PERSON_NAME] [PERSON_NAME] Law, LLC"
type input "200 Washington St"
type input "Monroe"
select select "19"
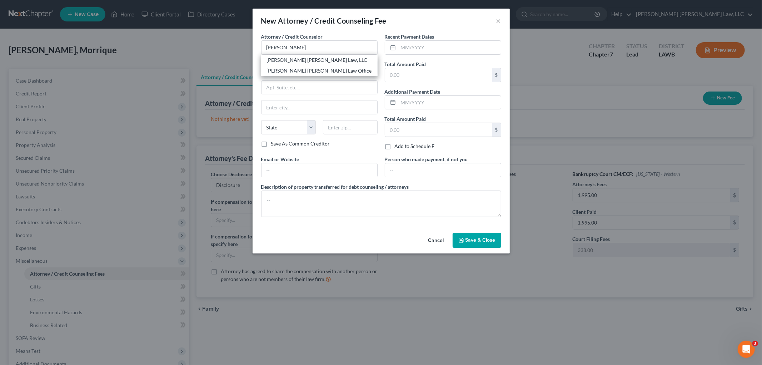
type input "71201"
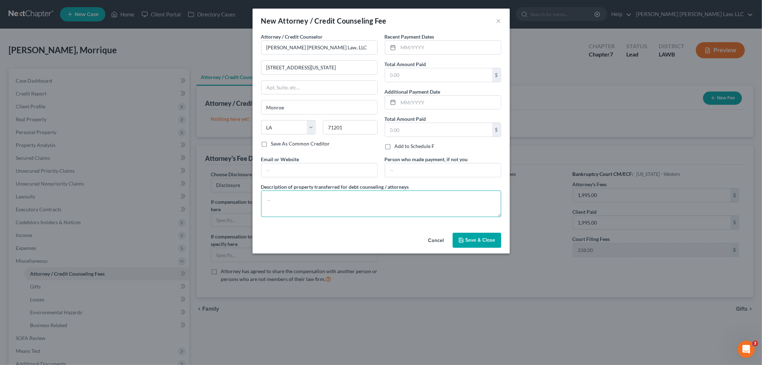
click at [279, 202] on textarea at bounding box center [381, 203] width 240 height 26
type textarea "filing fee, credit report, counseling"
click at [417, 47] on input "text" at bounding box center [449, 48] width 103 height 14
click at [417, 49] on input "text" at bounding box center [449, 48] width 103 height 14
type input "08/27/2025"
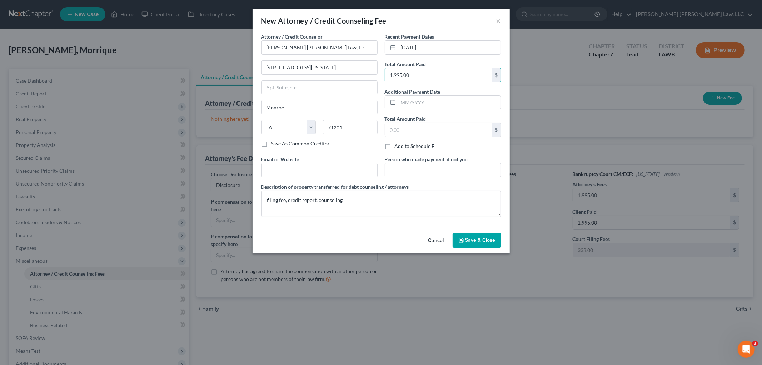
type input "1,995.00"
click at [471, 236] on button "Save & Close" at bounding box center [477, 240] width 49 height 15
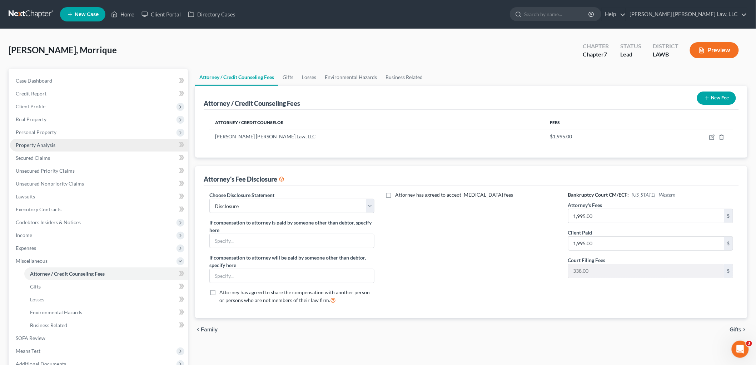
click at [45, 145] on span "Property Analysis" at bounding box center [36, 145] width 40 height 6
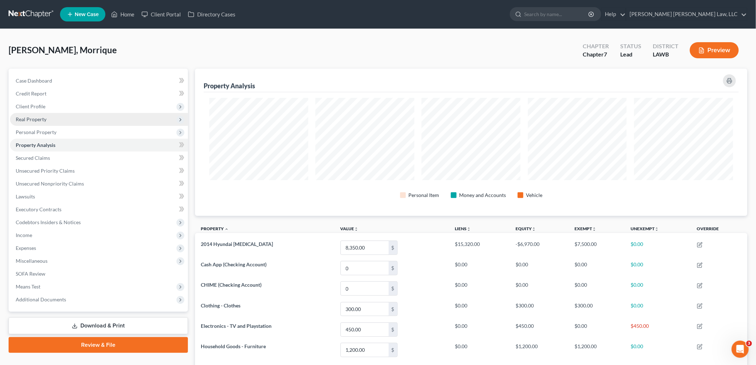
scroll to position [147, 552]
click at [50, 120] on span "Real Property" at bounding box center [99, 119] width 178 height 13
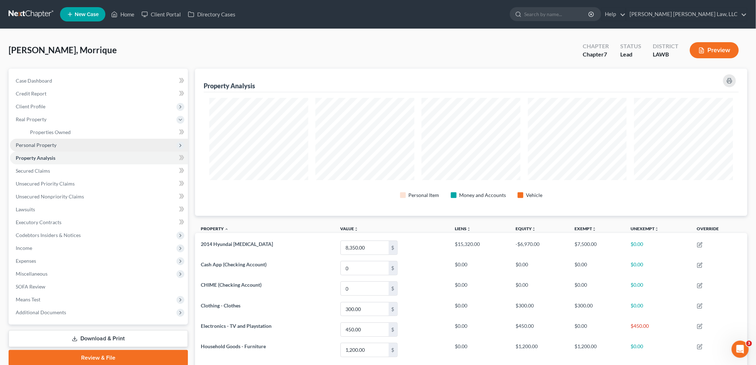
click at [46, 145] on span "Personal Property" at bounding box center [36, 145] width 41 height 6
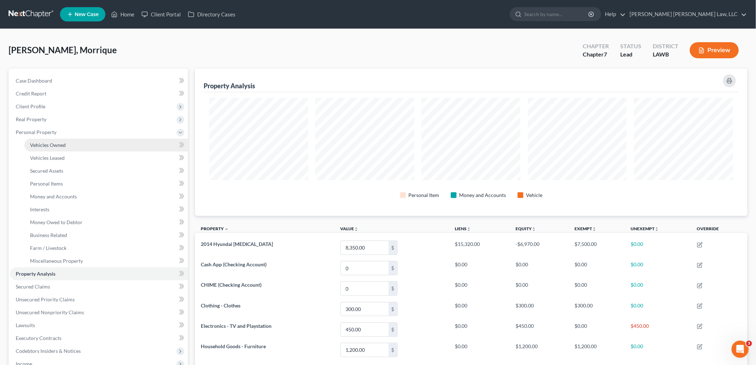
click at [63, 143] on span "Vehicles Owned" at bounding box center [48, 145] width 36 height 6
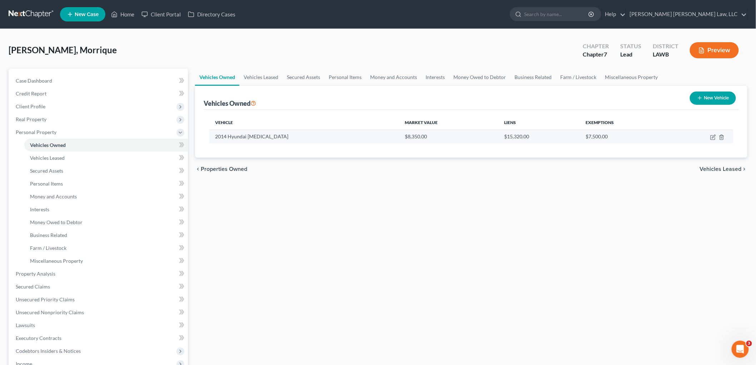
click at [710, 136] on td at bounding box center [701, 137] width 64 height 14
click at [712, 138] on icon "button" at bounding box center [713, 137] width 6 height 6
select select "0"
select select "12"
select select "3"
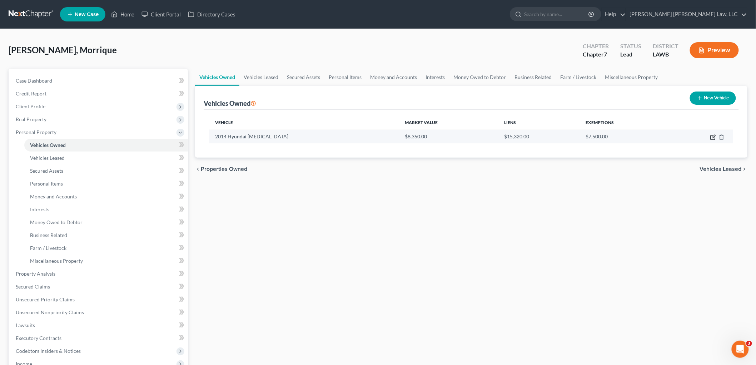
select select "0"
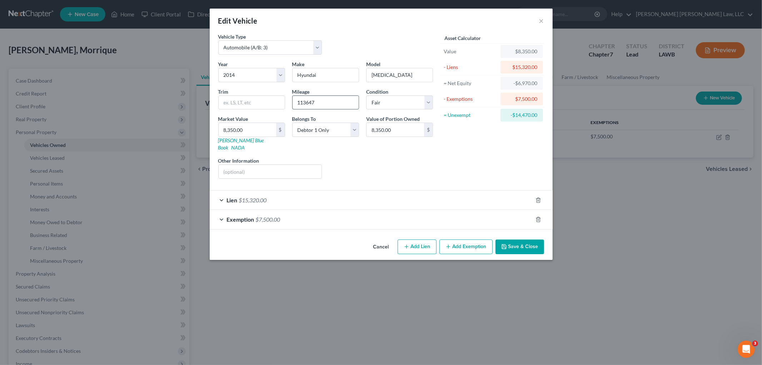
click at [305, 102] on input "113647" at bounding box center [326, 103] width 66 height 14
type input "113,647"
click at [440, 190] on div "Lien $15,320.00" at bounding box center [381, 200] width 343 height 20
click at [259, 129] on input "8,350.00" at bounding box center [248, 130] width 58 height 14
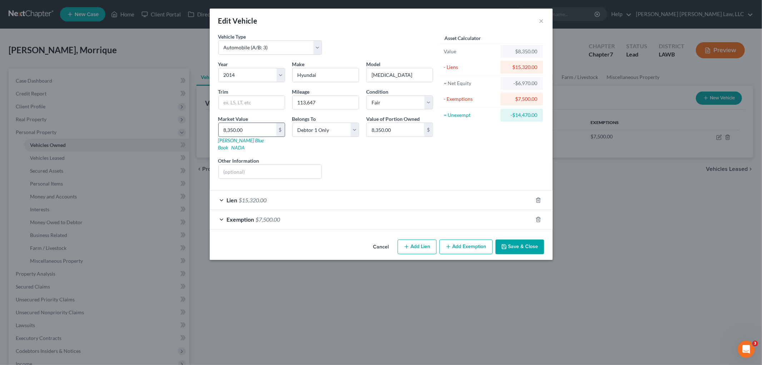
type input "1"
type input "1.00"
type input "15"
type input "15.00"
type input "153"
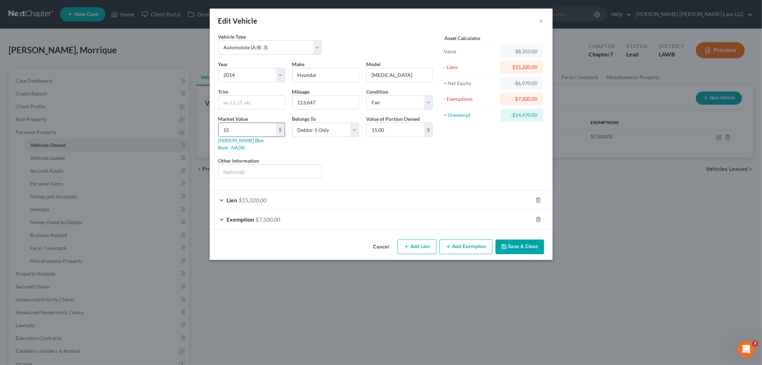
type input "153.00"
type input "1532"
type input "1,532.00"
type input "1,5320"
type input "15,320.00"
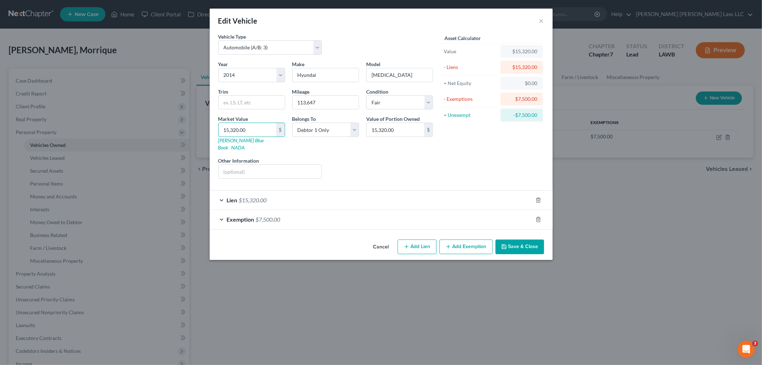
type input "15,320.00"
click at [513, 242] on button "Save & Close" at bounding box center [520, 246] width 49 height 15
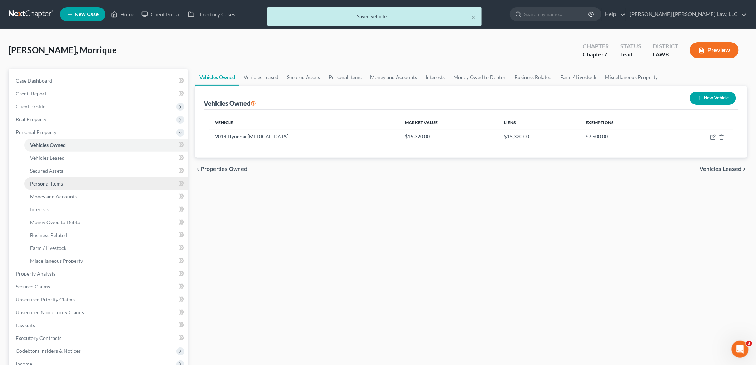
click at [62, 183] on span "Personal Items" at bounding box center [46, 183] width 33 height 6
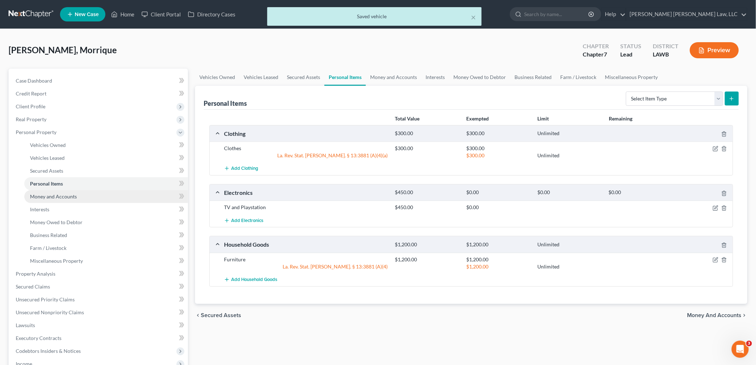
click at [78, 195] on link "Money and Accounts" at bounding box center [106, 196] width 164 height 13
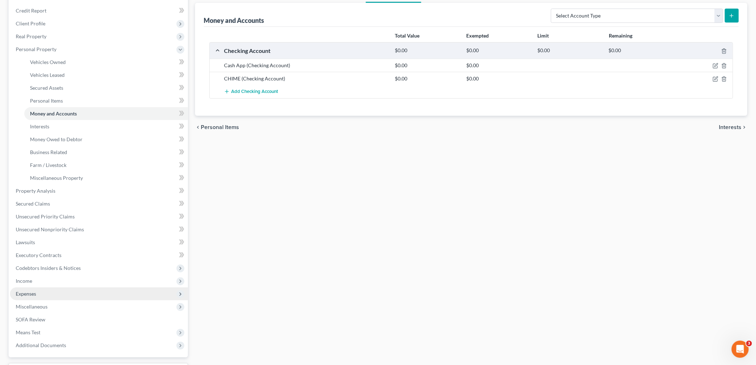
scroll to position [143, 0]
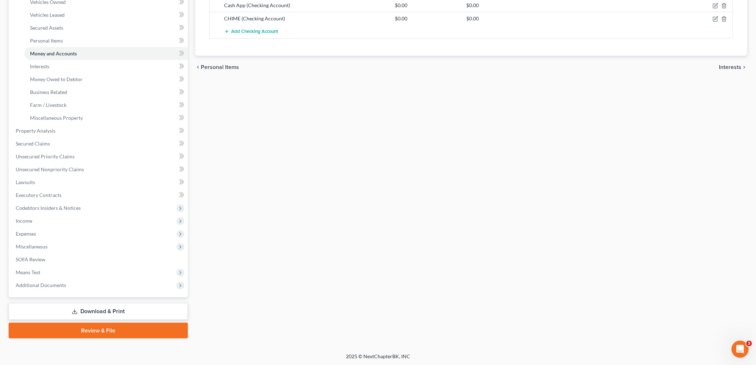
click at [91, 329] on link "Review & File" at bounding box center [98, 331] width 179 height 16
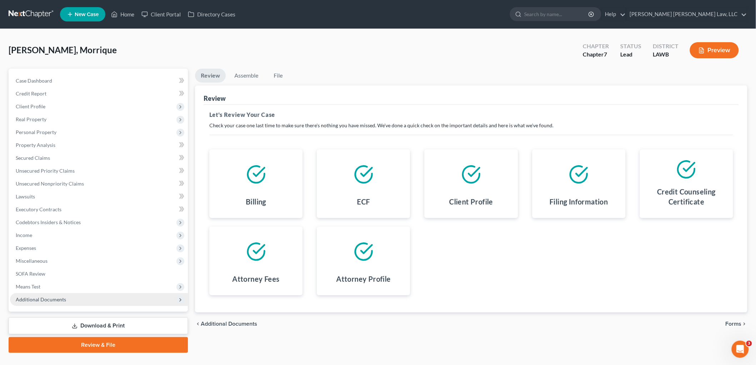
click at [63, 301] on span "Additional Documents" at bounding box center [41, 299] width 50 height 6
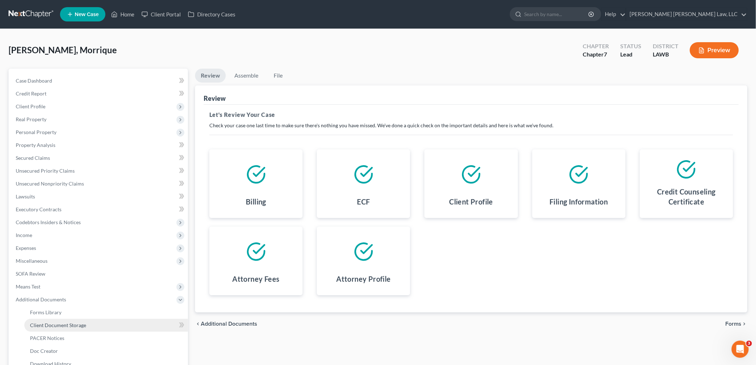
click at [73, 324] on span "Client Document Storage" at bounding box center [58, 325] width 56 height 6
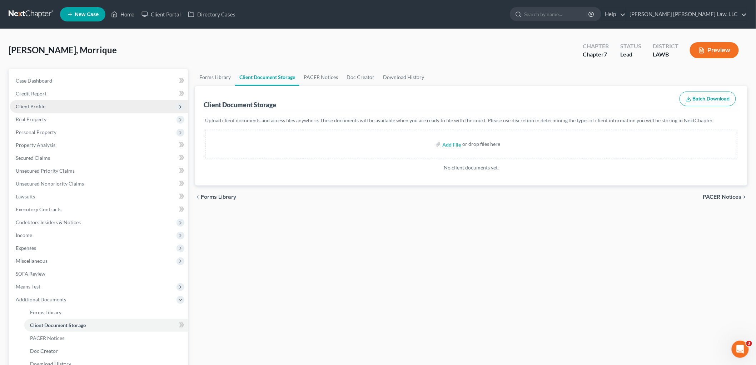
click at [48, 110] on span "Client Profile" at bounding box center [99, 106] width 178 height 13
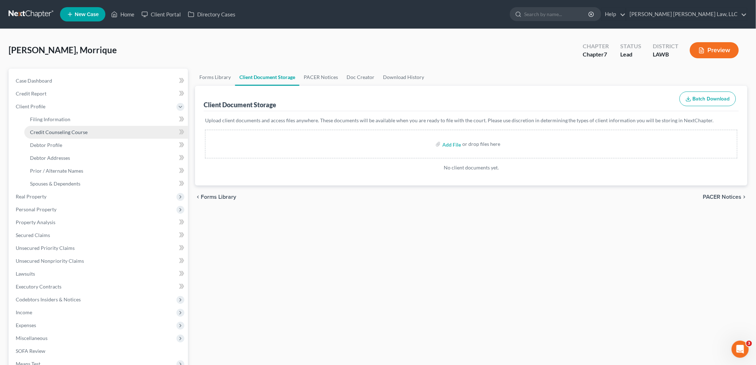
click at [51, 130] on span "Credit Counseling Course" at bounding box center [59, 132] width 58 height 6
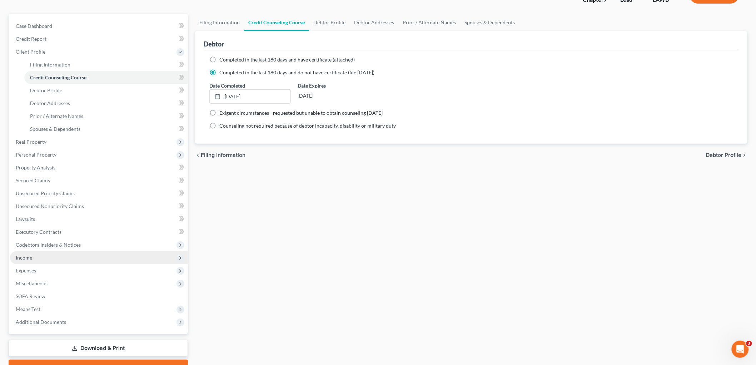
scroll to position [91, 0]
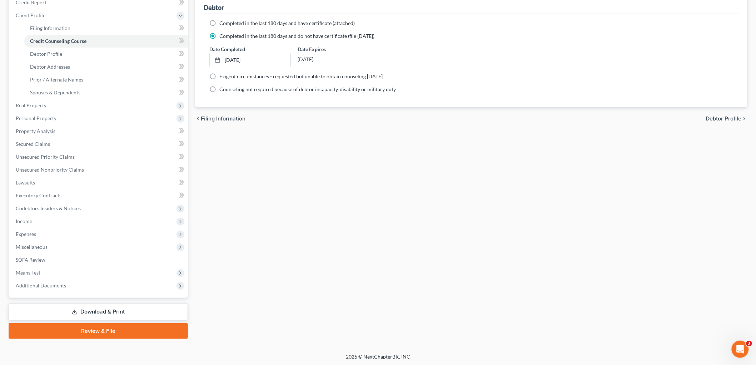
click at [99, 328] on link "Review & File" at bounding box center [98, 331] width 179 height 16
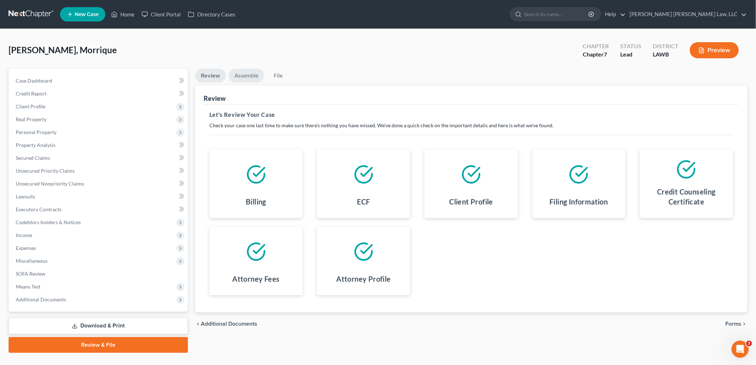
click at [249, 73] on link "Assemble" at bounding box center [246, 76] width 35 height 14
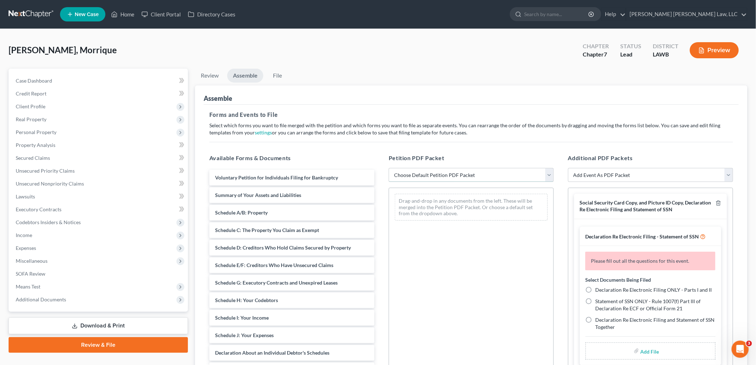
drag, startPoint x: 416, startPoint y: 174, endPoint x: 417, endPoint y: 180, distance: 6.1
click at [416, 174] on select "Choose Default Petition PDF Packet Complete Bankruptcy Petition (all forms and …" at bounding box center [471, 175] width 165 height 14
select select "0"
click at [389, 168] on select "Choose Default Petition PDF Packet Complete Bankruptcy Petition (all forms and …" at bounding box center [471, 175] width 165 height 14
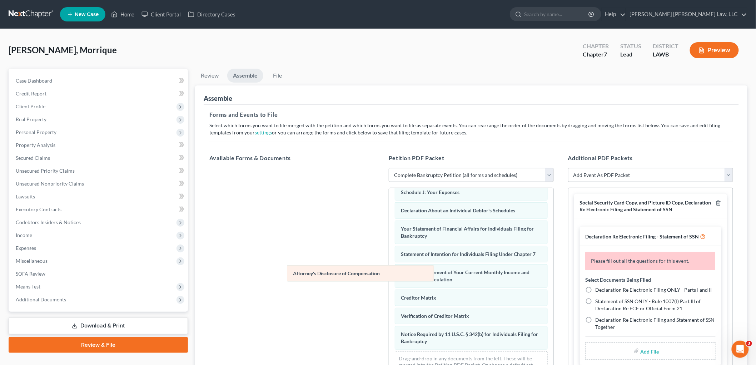
scroll to position [189, 0]
drag, startPoint x: 437, startPoint y: 343, endPoint x: 274, endPoint y: 254, distance: 185.8
click at [389, 254] on div "Attorney's Disclosure of Compensation Voluntary Petition for Individuals Filing…" at bounding box center [471, 198] width 164 height 369
click at [716, 201] on icon "button" at bounding box center [719, 203] width 6 height 6
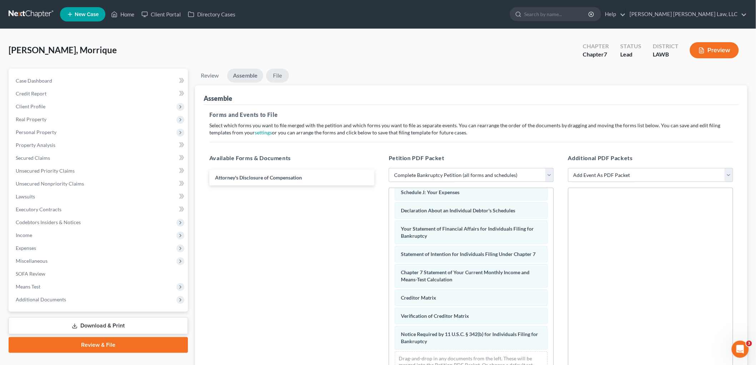
click at [275, 76] on link "File" at bounding box center [277, 76] width 23 height 14
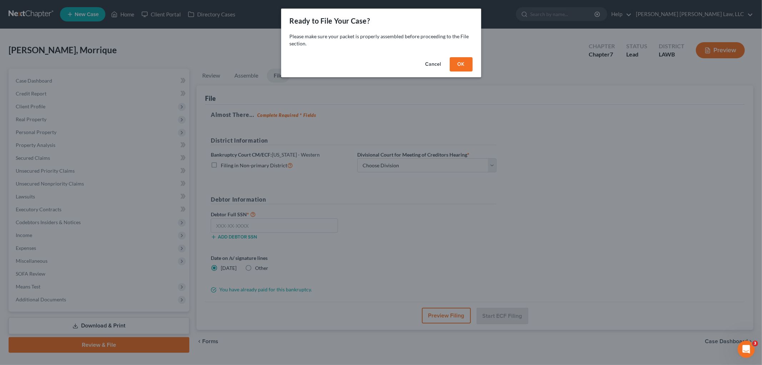
click at [461, 66] on button "OK" at bounding box center [461, 64] width 23 height 14
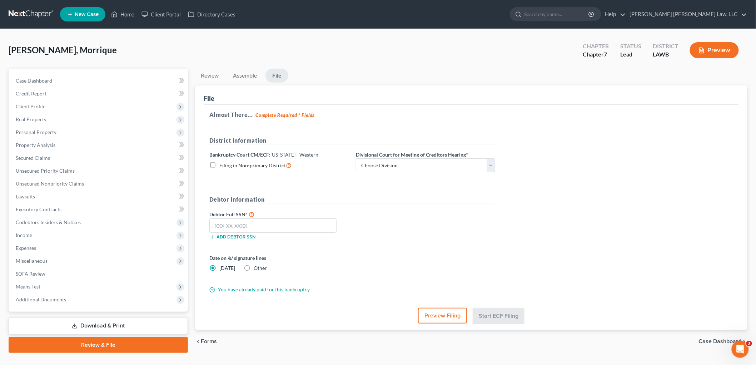
click at [219, 164] on label "Filing in Non-primary District" at bounding box center [255, 165] width 72 height 8
click at [222, 164] on input "Filing in Non-primary District" at bounding box center [224, 163] width 5 height 5
checkbox input "true"
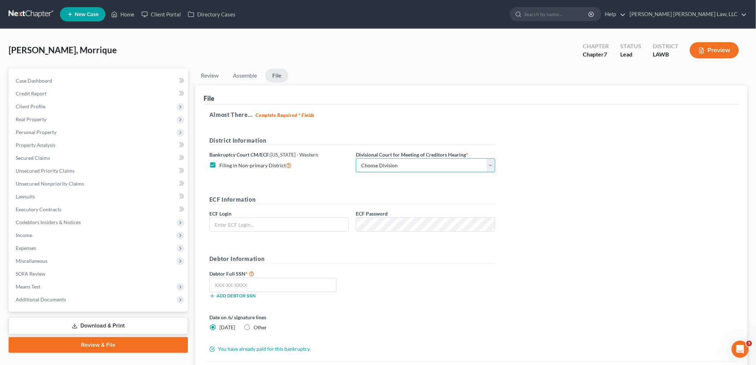
drag, startPoint x: 365, startPoint y: 169, endPoint x: 368, endPoint y: 172, distance: 4.1
click at [365, 169] on select "Choose Division Alexandria Lafayette-Opelousas Lake Charles Monroe Shreveport" at bounding box center [425, 165] width 139 height 14
select select "3"
click at [356, 158] on select "Choose Division Alexandria Lafayette-Opelousas Lake Charles Monroe Shreveport" at bounding box center [425, 165] width 139 height 14
click at [293, 220] on input "text" at bounding box center [279, 225] width 139 height 14
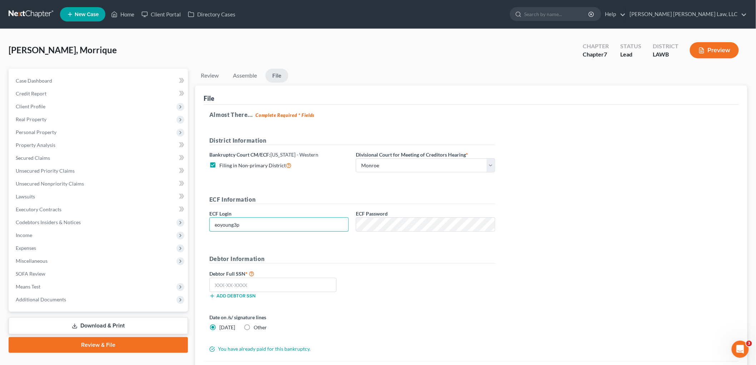
type input "eoyoung3p"
click at [275, 284] on input "text" at bounding box center [272, 285] width 127 height 14
click at [233, 285] on input "text" at bounding box center [272, 285] width 127 height 14
type input "435-99-3098"
click at [466, 276] on div "Debtor Full SSN * 435-99-3098 Add debtor SSN" at bounding box center [352, 287] width 293 height 36
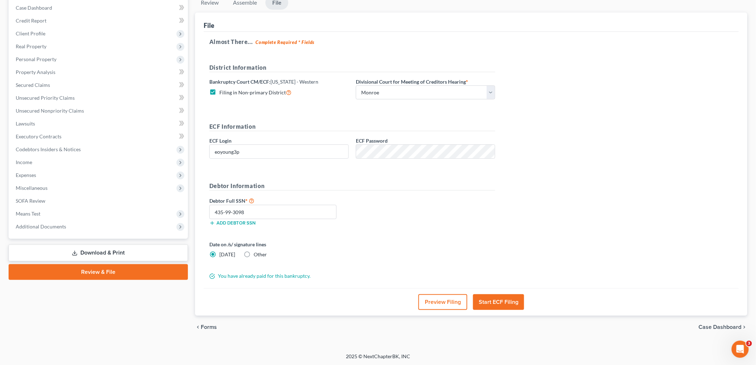
scroll to position [74, 0]
click at [492, 303] on button "Start ECF Filing" at bounding box center [498, 301] width 51 height 16
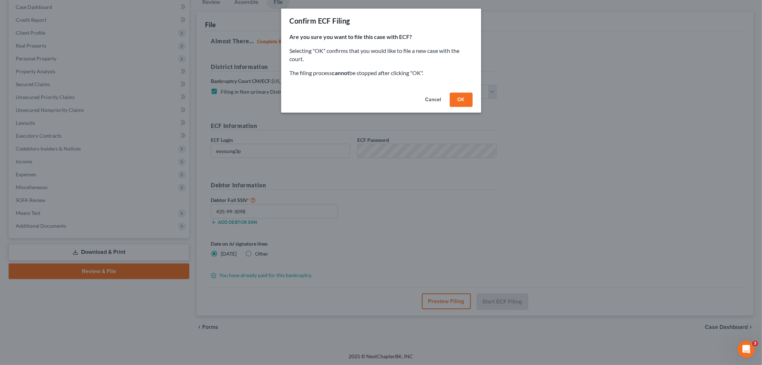
click at [460, 100] on button "OK" at bounding box center [461, 100] width 23 height 14
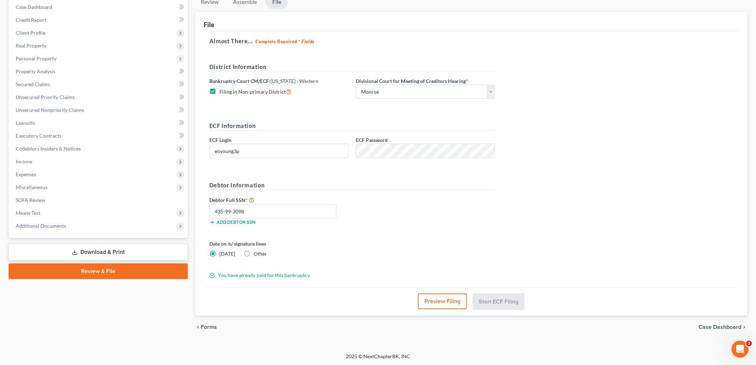
scroll to position [14, 0]
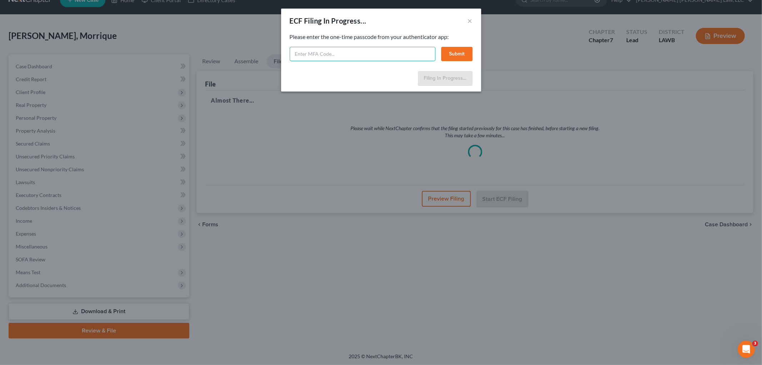
click at [321, 54] on input "text" at bounding box center [363, 54] width 146 height 14
type input "456538"
click at [448, 50] on button "Submit" at bounding box center [456, 54] width 31 height 14
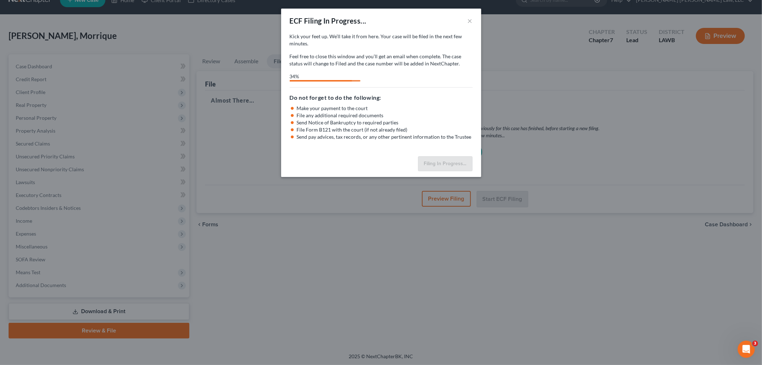
select select "3"
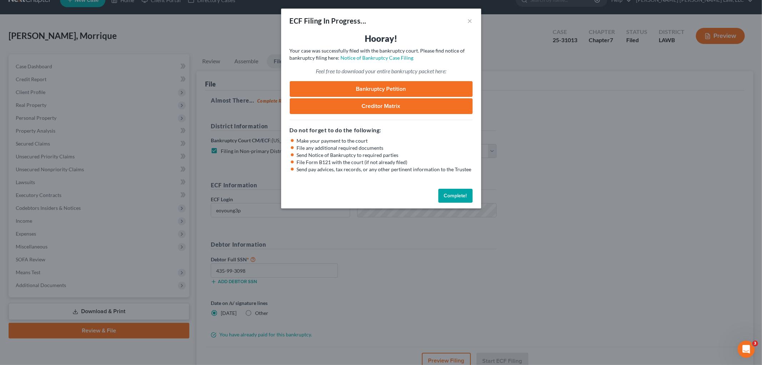
click at [444, 198] on button "Complete!" at bounding box center [455, 196] width 34 height 14
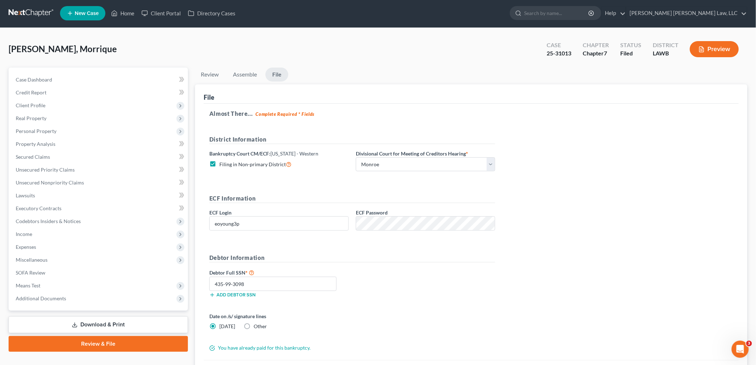
scroll to position [0, 0]
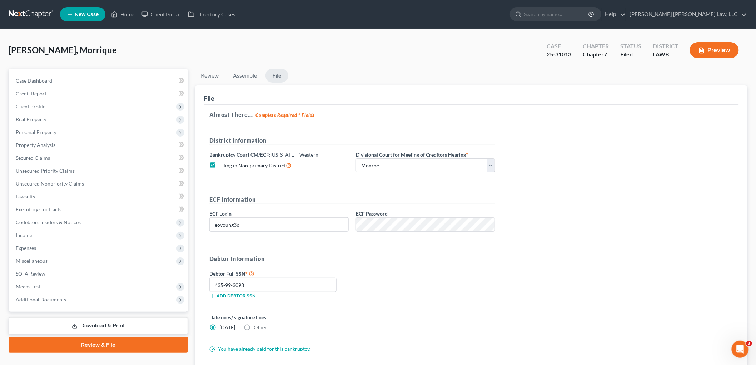
click at [33, 13] on link at bounding box center [32, 14] width 46 height 13
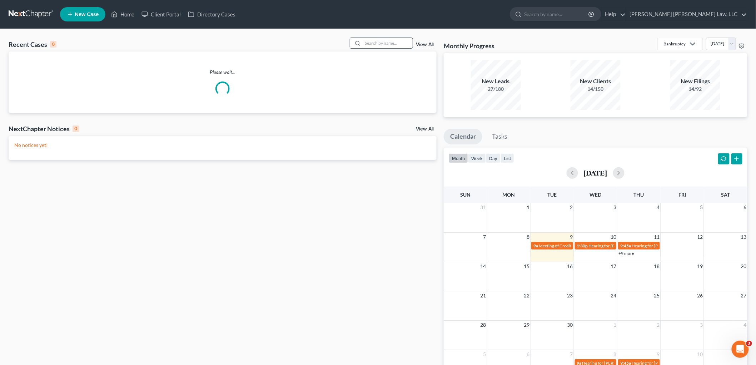
click at [380, 45] on input "search" at bounding box center [388, 43] width 50 height 10
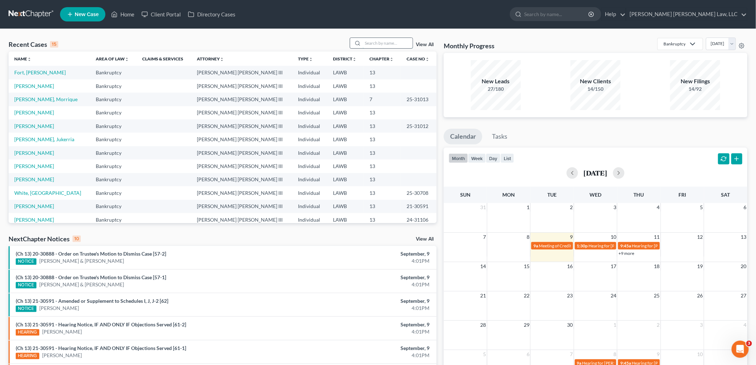
click at [368, 45] on input "search" at bounding box center [388, 43] width 50 height 10
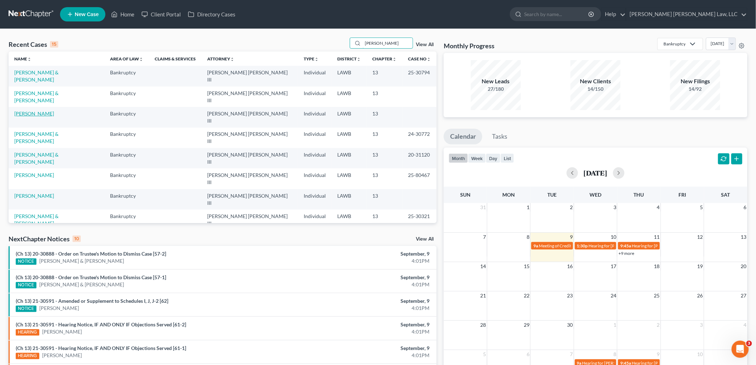
type input "david"
click at [43, 110] on link "Davidson, Sarah" at bounding box center [34, 113] width 40 height 6
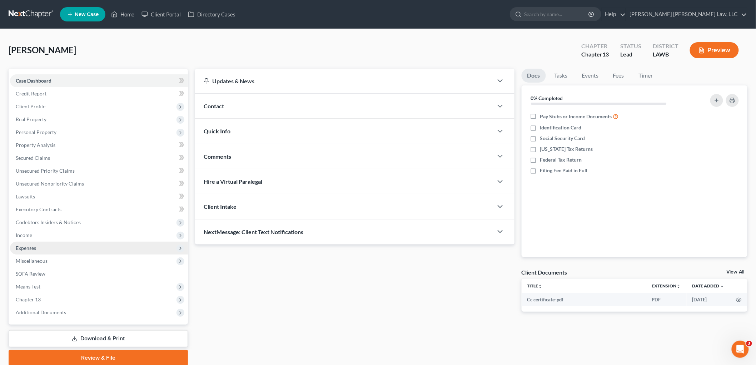
click at [52, 244] on span "Expenses" at bounding box center [99, 248] width 178 height 13
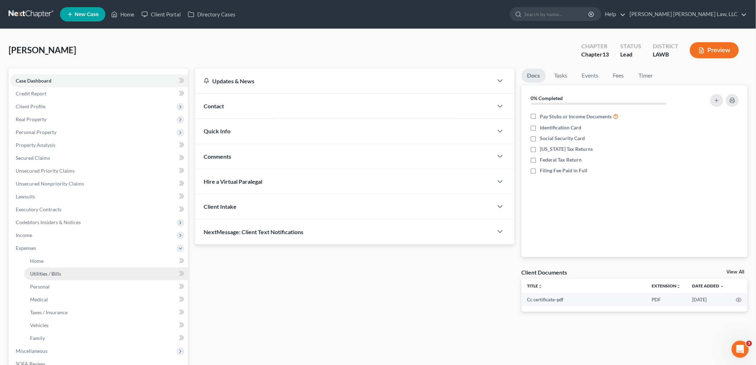
click at [56, 270] on span "Utilities / Bills" at bounding box center [45, 273] width 31 height 6
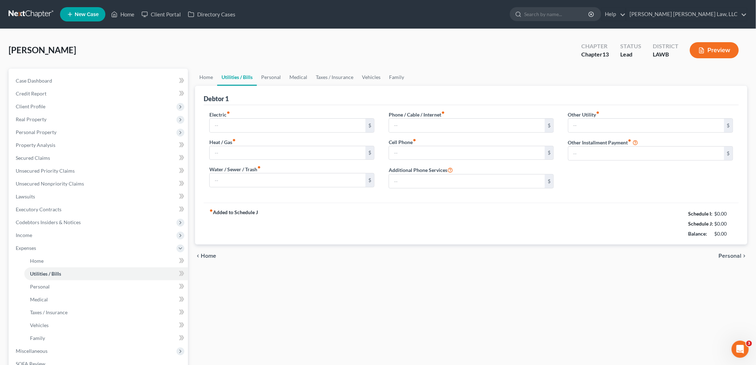
type input "0.00"
type input "45.00"
type input "0.00"
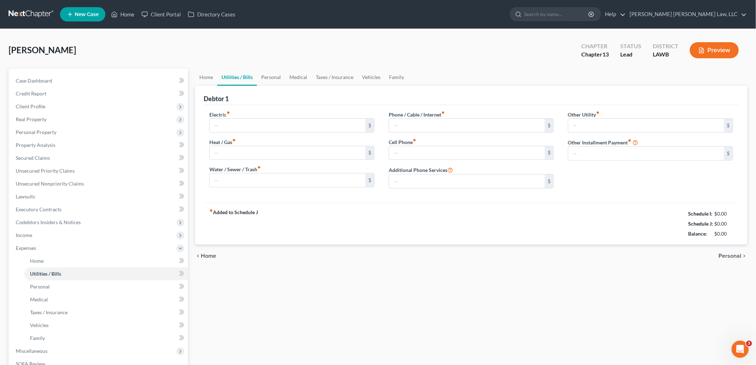
type input "0.00"
click at [40, 104] on span "Client Profile" at bounding box center [31, 106] width 30 height 6
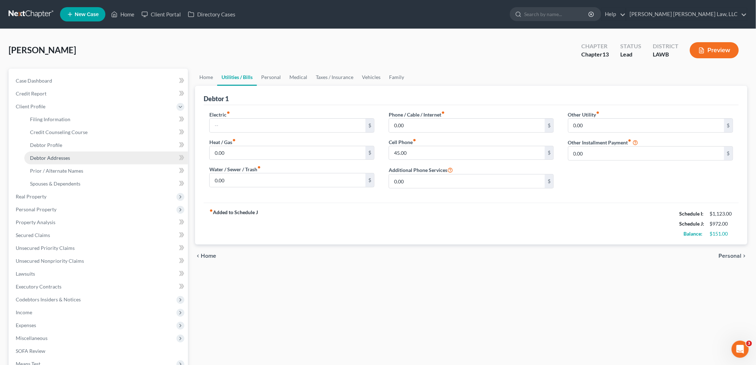
click at [61, 159] on span "Debtor Addresses" at bounding box center [50, 158] width 40 height 6
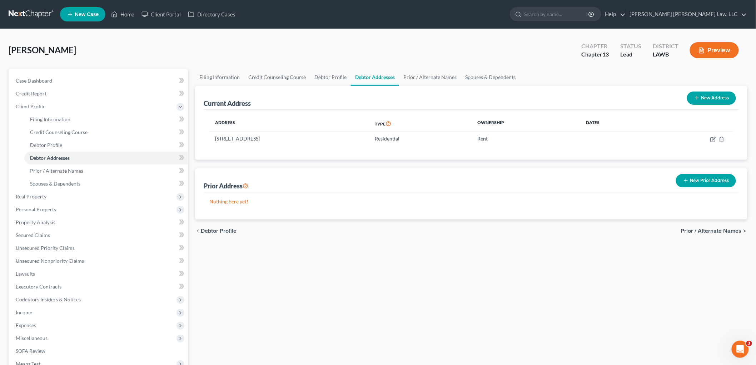
drag, startPoint x: 296, startPoint y: 326, endPoint x: 279, endPoint y: 305, distance: 26.2
click at [296, 326] on div "Filing Information Credit Counseling Course Debtor Profile Debtor Addresses Pri…" at bounding box center [472, 256] width 560 height 374
click at [66, 141] on link "Debtor Profile" at bounding box center [106, 145] width 164 height 13
select select "3"
select select "0"
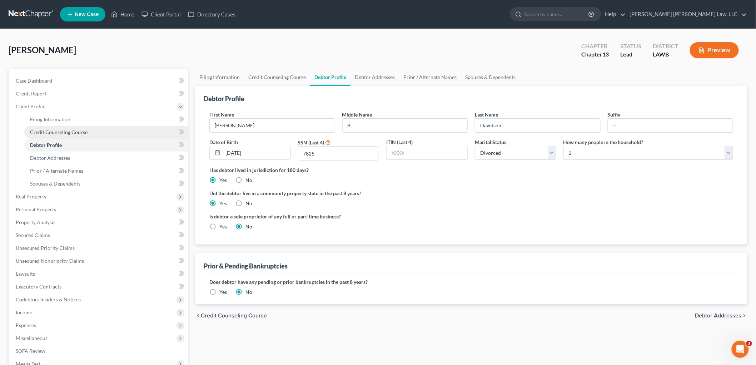
radio input "true"
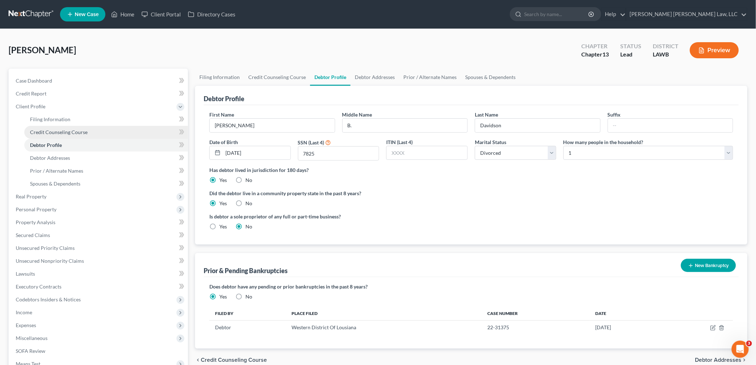
click at [73, 133] on span "Credit Counseling Course" at bounding box center [59, 132] width 58 height 6
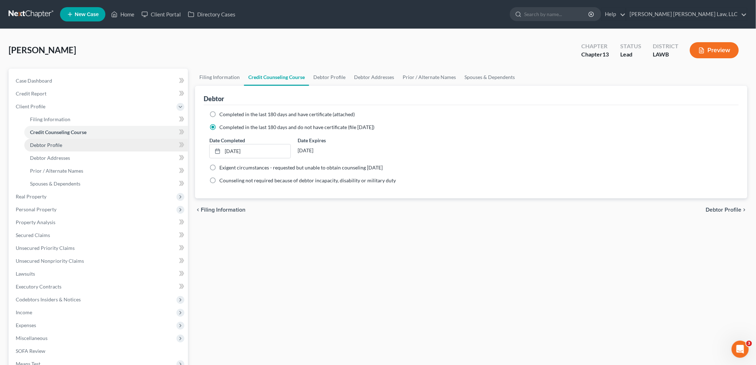
click at [73, 142] on link "Debtor Profile" at bounding box center [106, 145] width 164 height 13
select select "3"
select select "0"
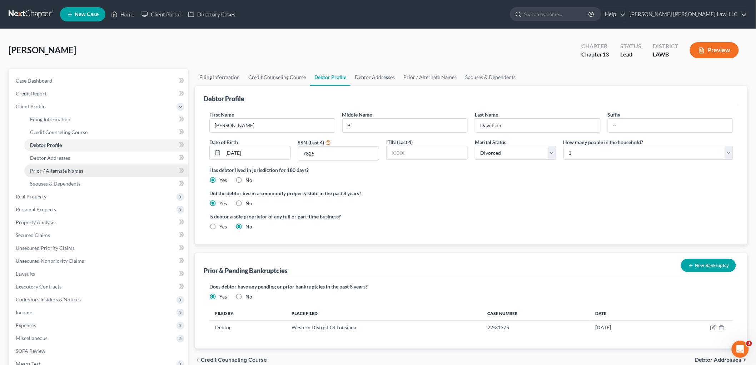
click at [73, 168] on span "Prior / Alternate Names" at bounding box center [56, 171] width 53 height 6
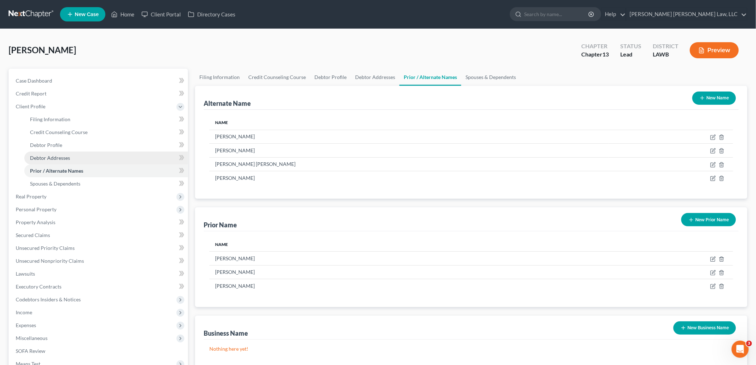
click at [76, 158] on link "Debtor Addresses" at bounding box center [106, 157] width 164 height 13
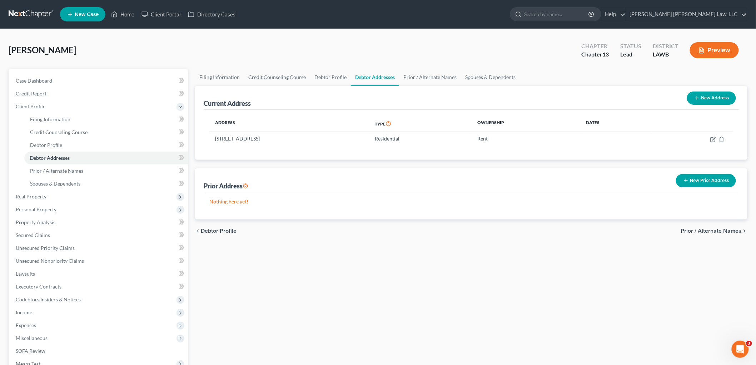
click at [692, 178] on button "New Prior Address" at bounding box center [706, 180] width 60 height 13
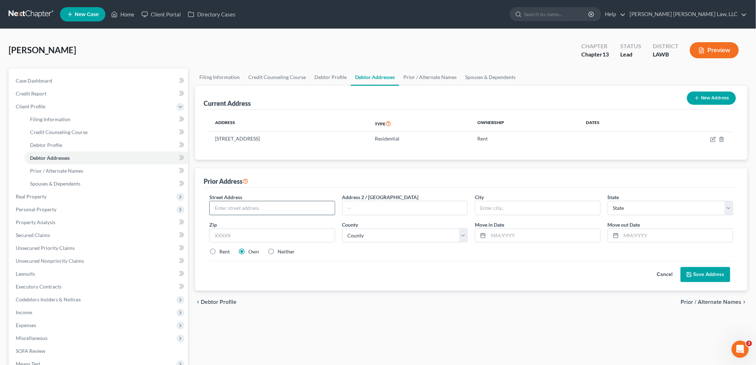
click at [251, 205] on input "text" at bounding box center [272, 208] width 125 height 14
type input "3501 Bon Aire Drive"
type input "71203"
type input "Monroe"
select select "19"
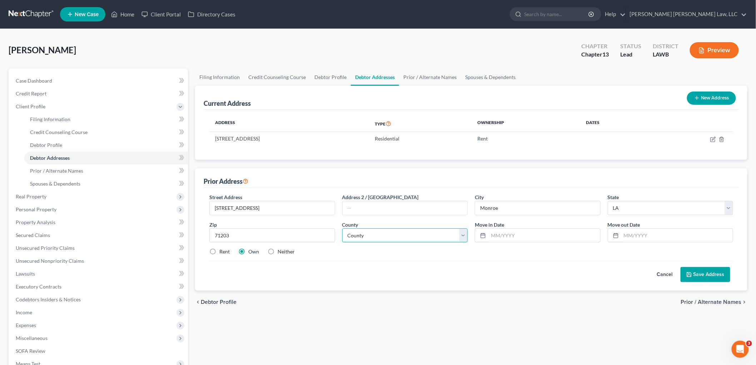
select select "36"
click at [278, 252] on label "Neither" at bounding box center [286, 251] width 17 height 7
click at [280, 252] on input "Neither" at bounding box center [282, 250] width 5 height 5
radio input "true"
click at [282, 205] on input "3501 Bon Aire Drive" at bounding box center [272, 208] width 125 height 14
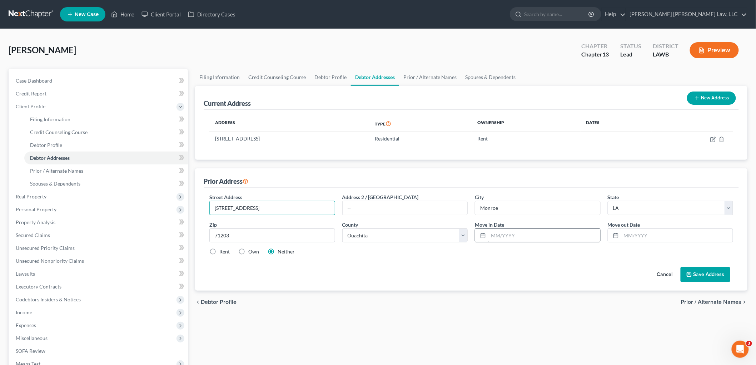
type input "3501 Bon Aire Drive Apt 106"
click at [498, 237] on input "text" at bounding box center [544, 236] width 112 height 14
type input "01/01/2024"
type input "12/01/2024"
click at [706, 268] on button "Save Address" at bounding box center [706, 274] width 50 height 15
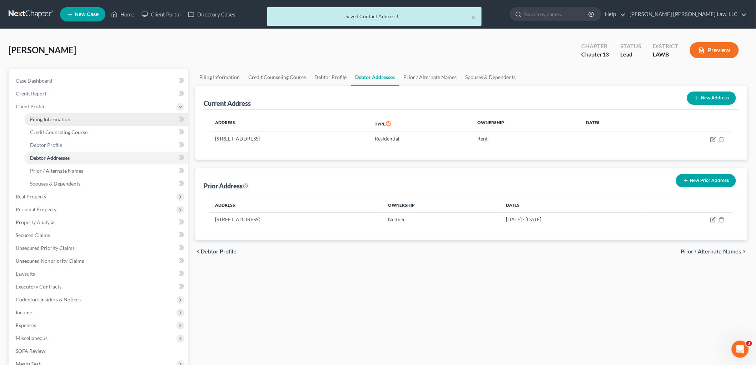
click at [31, 116] on span "Filing Information" at bounding box center [50, 119] width 40 height 6
select select "1"
select select "0"
select select "3"
select select "19"
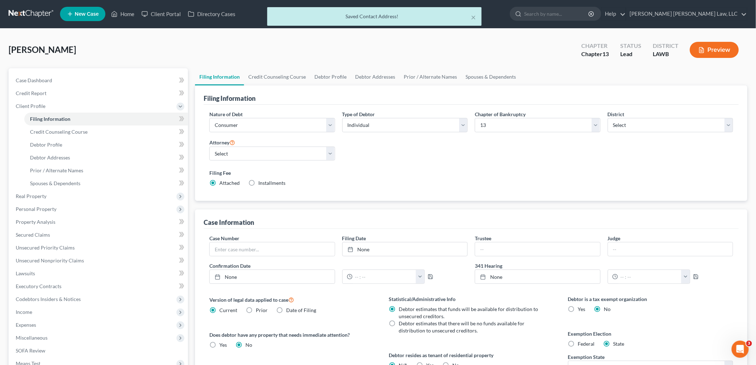
scroll to position [106, 0]
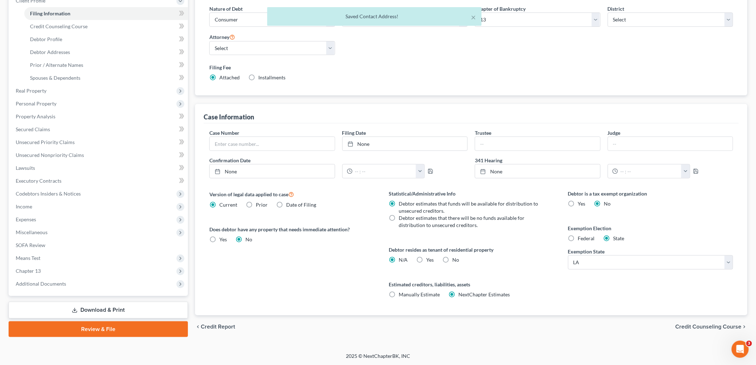
click at [426, 257] on label "Yes Yes" at bounding box center [430, 259] width 8 height 7
click at [429, 257] on input "Yes Yes" at bounding box center [431, 258] width 5 height 5
radio input "true"
radio input "false"
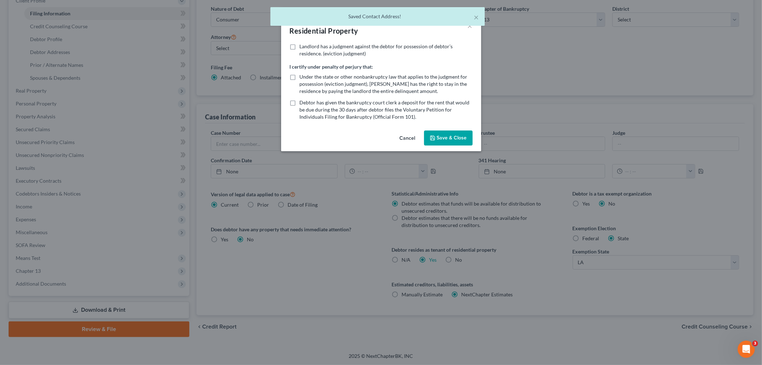
click at [442, 138] on button "Save & Close" at bounding box center [448, 137] width 49 height 15
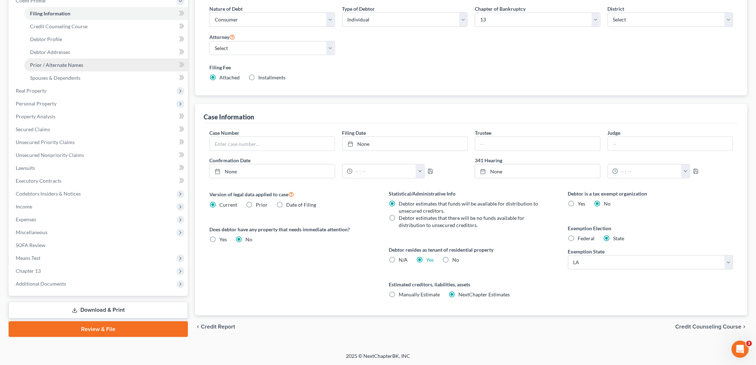
scroll to position [66, 0]
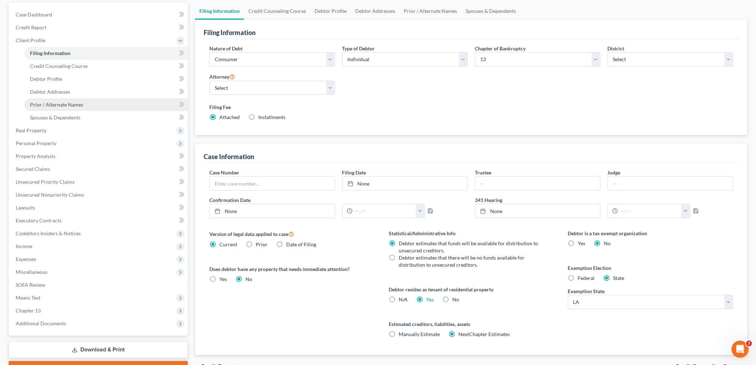
click at [71, 102] on span "Prior / Alternate Names" at bounding box center [56, 104] width 53 height 6
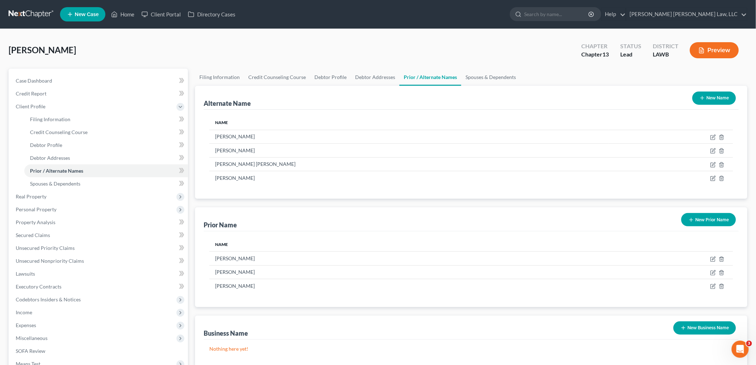
click at [712, 97] on button "New Name" at bounding box center [714, 97] width 44 height 13
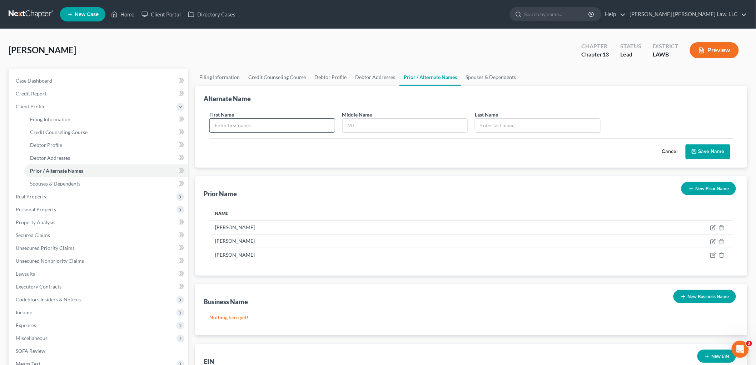
click at [309, 125] on input "text" at bounding box center [272, 126] width 125 height 14
type input "Sarah"
type input "L."
type input "Davidson"
click at [703, 146] on button "Save Name" at bounding box center [708, 151] width 45 height 15
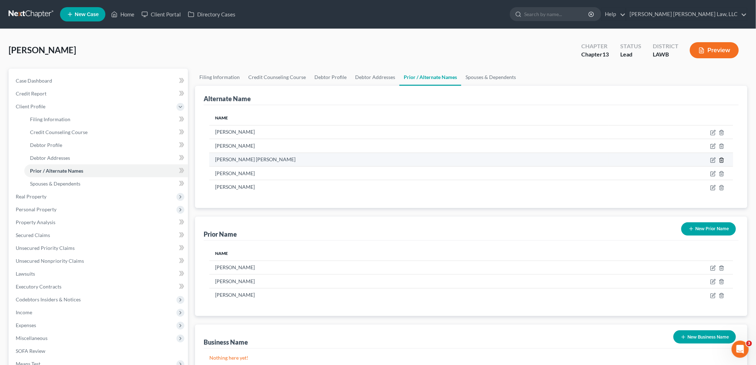
click at [722, 159] on icon at bounding box center [722, 160] width 6 height 6
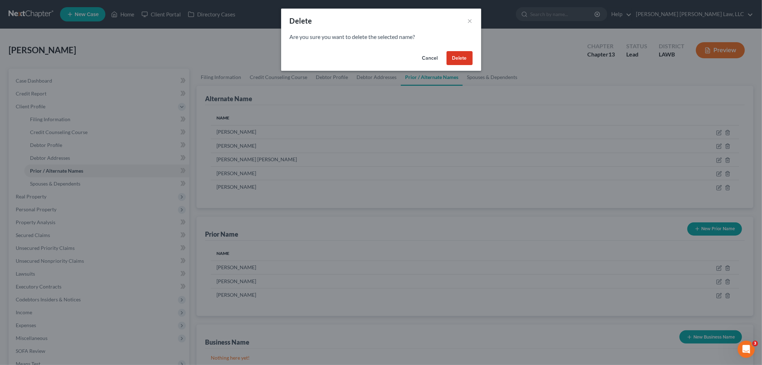
click at [459, 58] on button "Delete" at bounding box center [460, 58] width 26 height 14
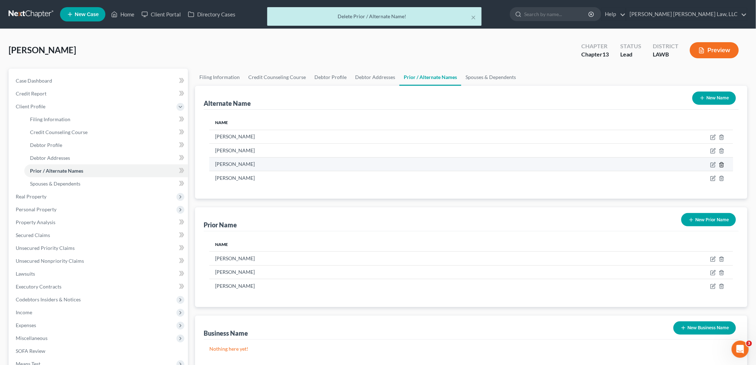
click at [721, 166] on icon at bounding box center [722, 165] width 6 height 6
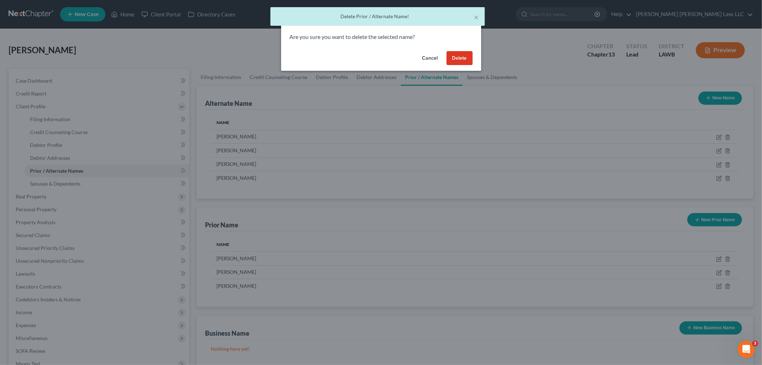
click at [454, 56] on button "Delete" at bounding box center [460, 58] width 26 height 14
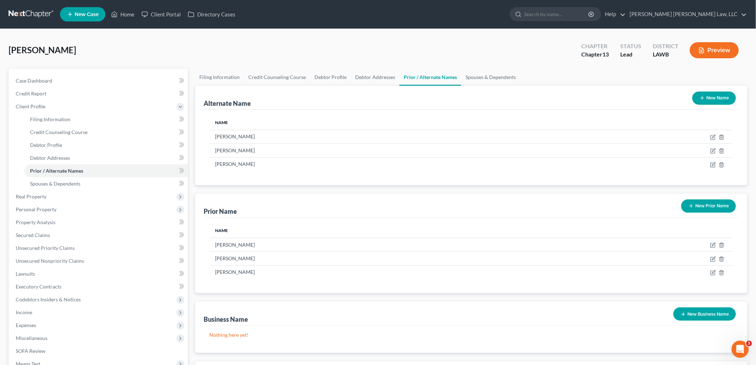
drag, startPoint x: 719, startPoint y: 99, endPoint x: 707, endPoint y: 100, distance: 11.9
click at [719, 99] on button "New Name" at bounding box center [714, 97] width 44 height 13
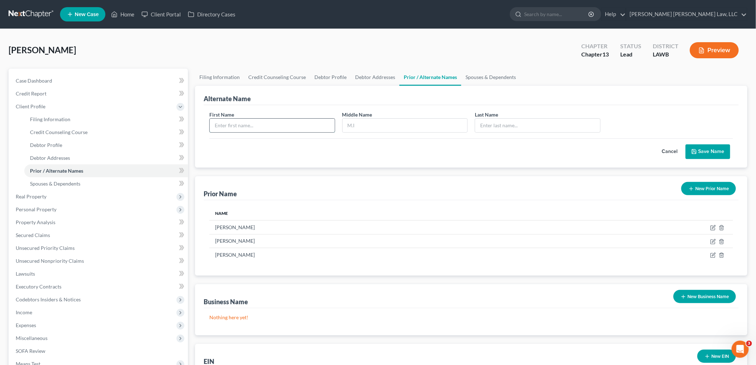
click at [284, 120] on input "text" at bounding box center [272, 126] width 125 height 14
type input "Sarah"
type input "Balsamo"
type input "Davidson"
click at [711, 151] on button "Save Name" at bounding box center [708, 151] width 45 height 15
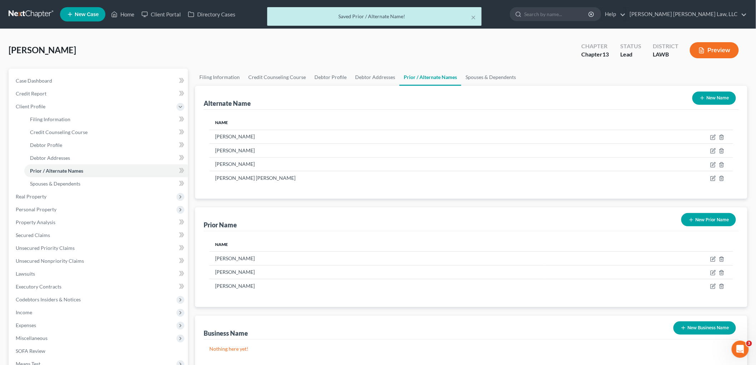
click at [707, 97] on button "New Name" at bounding box center [714, 97] width 44 height 13
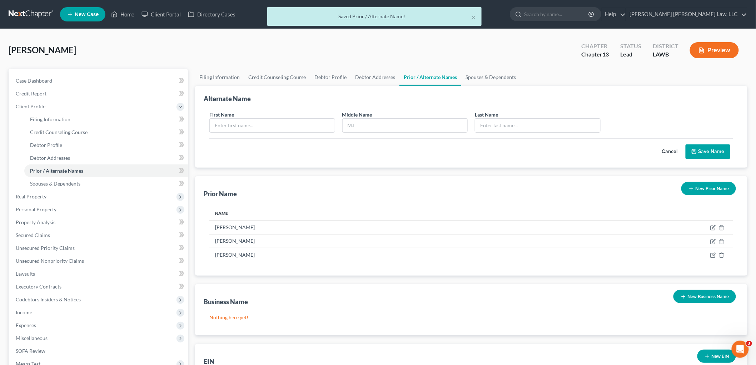
click at [669, 150] on button "Cancel" at bounding box center [669, 152] width 31 height 14
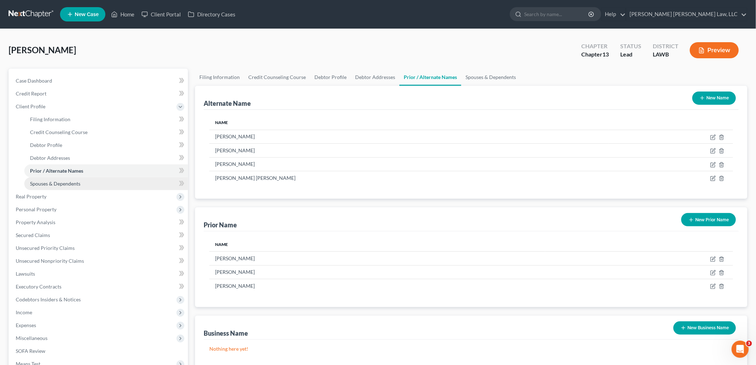
click at [100, 184] on link "Spouses & Dependents" at bounding box center [106, 183] width 164 height 13
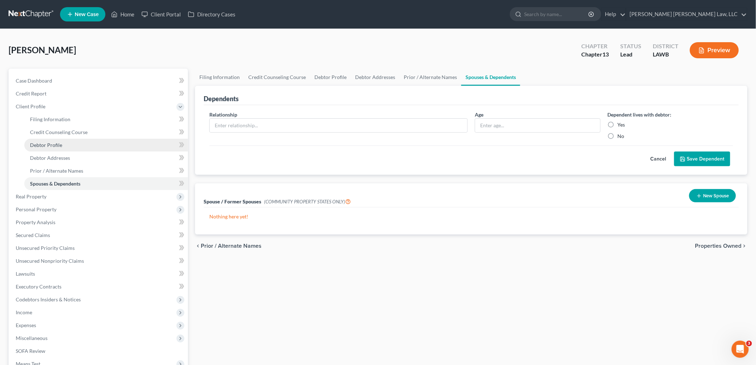
click at [78, 145] on link "Debtor Profile" at bounding box center [106, 145] width 164 height 13
select select "3"
select select "0"
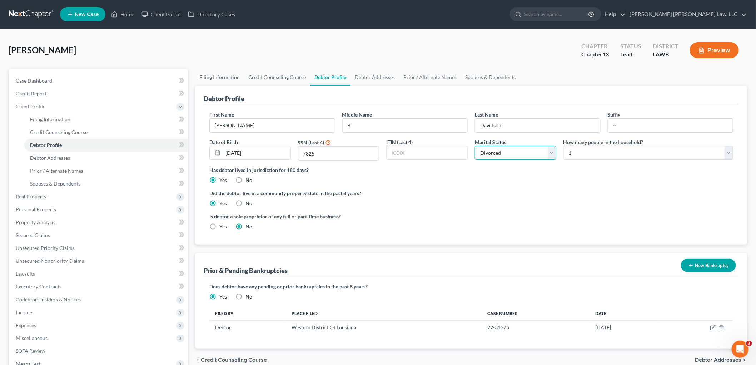
click at [501, 152] on select "Select Single Married Separated Divorced Widowed" at bounding box center [515, 153] width 81 height 14
select select "0"
click at [475, 146] on select "Select Single Married Separated Divorced Widowed" at bounding box center [515, 153] width 81 height 14
click at [480, 184] on ng-include "First Name Sarah Middle Name B. Last Name Davidson Suffix Date of Birth 11/06/1…" at bounding box center [471, 173] width 524 height 125
click at [372, 230] on div "Is debtor a sole proprietor of any full or part-time business? Yes No" at bounding box center [471, 224] width 531 height 23
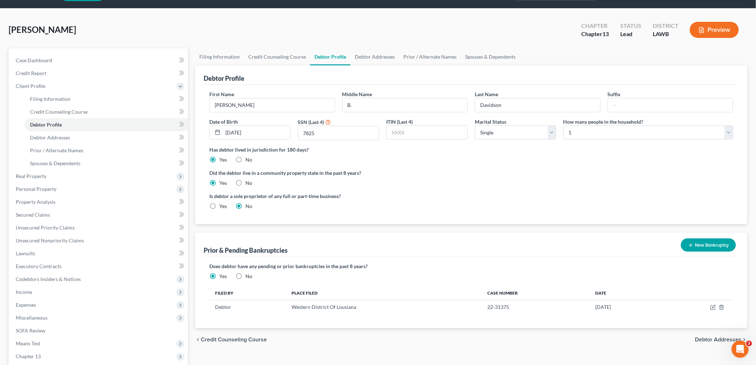
scroll to position [104, 0]
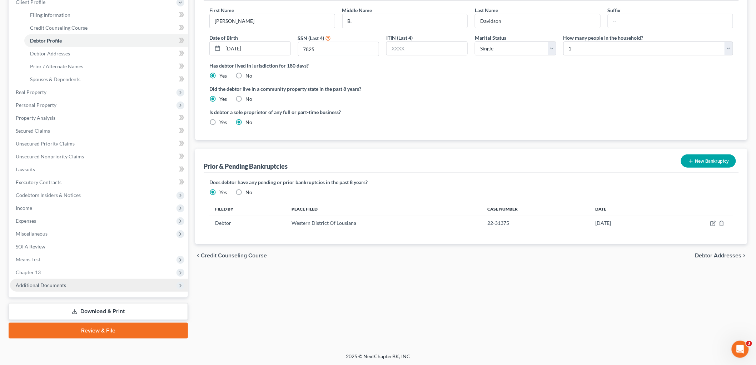
click at [76, 284] on span "Additional Documents" at bounding box center [99, 285] width 178 height 13
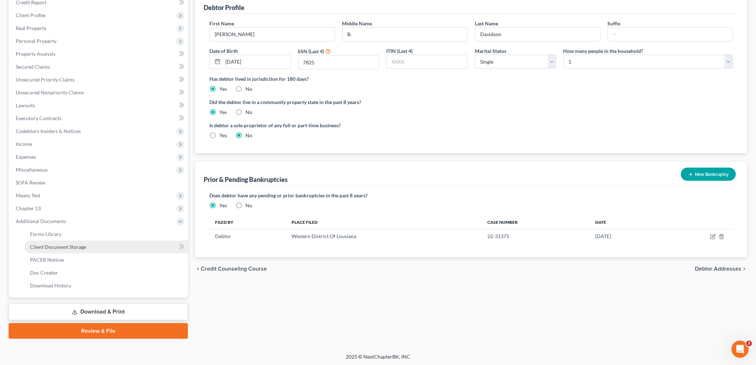
click at [86, 247] on link "Client Document Storage" at bounding box center [106, 246] width 164 height 13
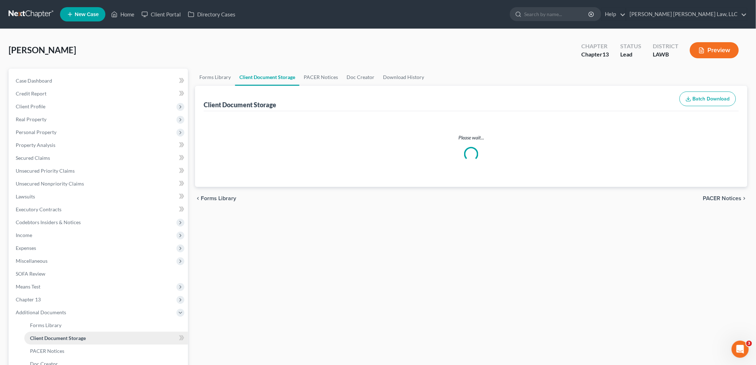
select select "9"
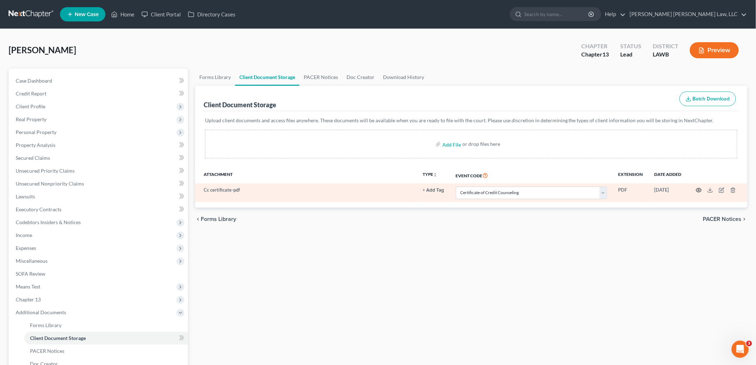
click at [702, 190] on icon "button" at bounding box center [698, 190] width 5 height 4
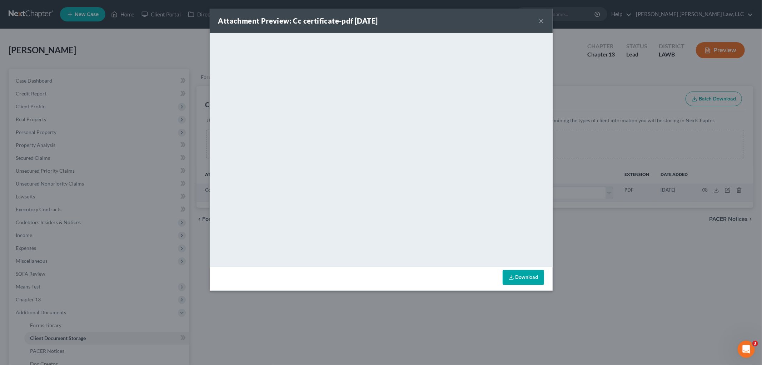
drag, startPoint x: 542, startPoint y: 17, endPoint x: 544, endPoint y: 24, distance: 7.5
click at [541, 17] on button "×" at bounding box center [541, 20] width 5 height 9
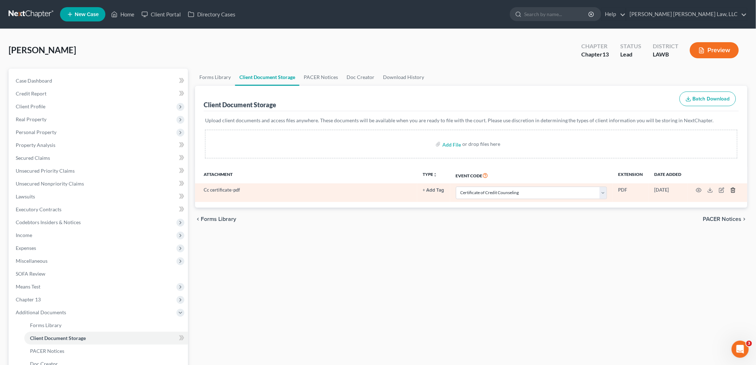
click at [732, 189] on polyline "button" at bounding box center [733, 189] width 4 height 0
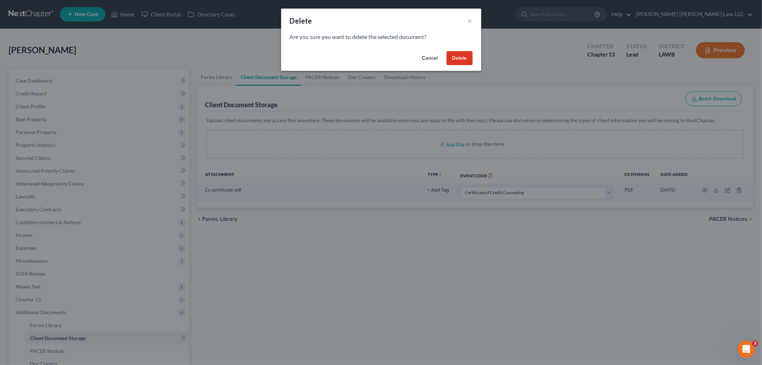
click at [461, 58] on button "Delete" at bounding box center [460, 58] width 26 height 14
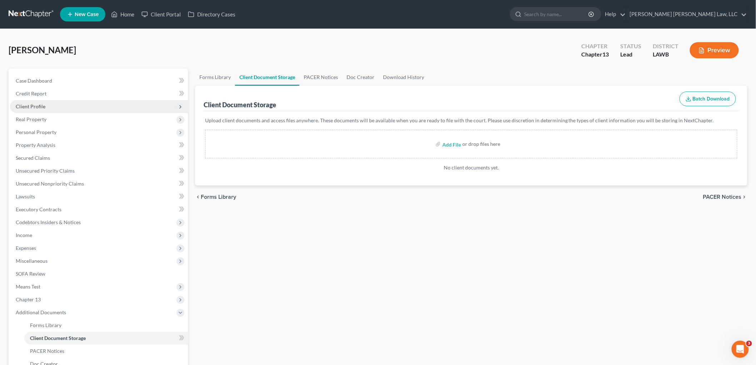
drag, startPoint x: 50, startPoint y: 105, endPoint x: 50, endPoint y: 111, distance: 6.8
click at [49, 105] on span "Client Profile" at bounding box center [99, 106] width 178 height 13
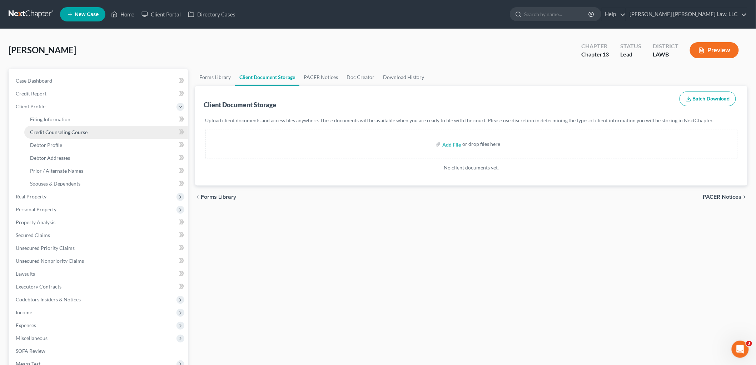
click at [58, 128] on link "Credit Counseling Course" at bounding box center [106, 132] width 164 height 13
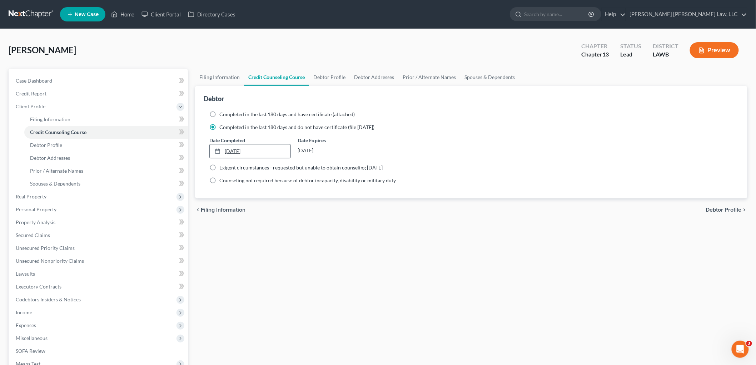
click at [234, 149] on link "8/26/2025" at bounding box center [250, 151] width 81 height 14
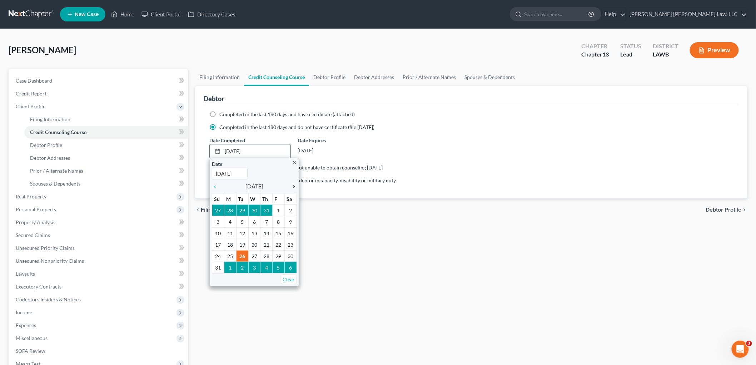
click at [293, 186] on icon "chevron_right" at bounding box center [292, 187] width 9 height 6
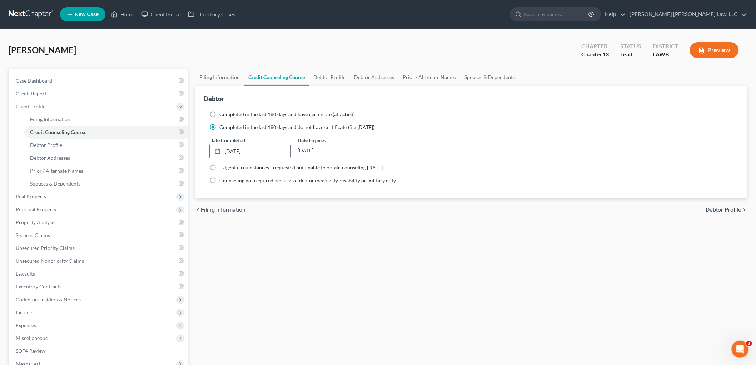
click at [265, 231] on div "Filing Information Credit Counseling Course Debtor Profile Debtor Addresses Pri…" at bounding box center [472, 256] width 560 height 374
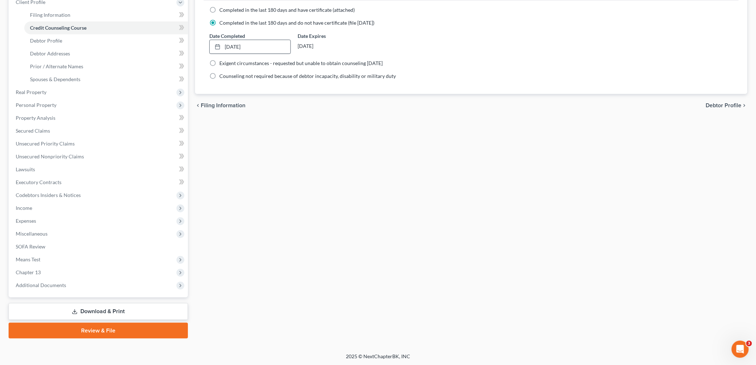
click at [129, 328] on link "Review & File" at bounding box center [98, 331] width 179 height 16
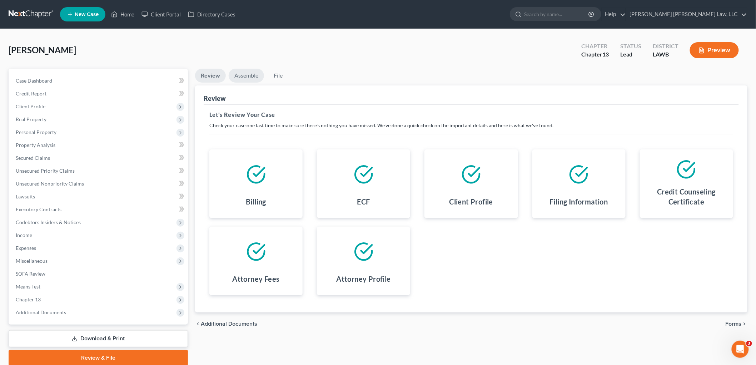
click at [249, 79] on link "Assemble" at bounding box center [246, 76] width 35 height 14
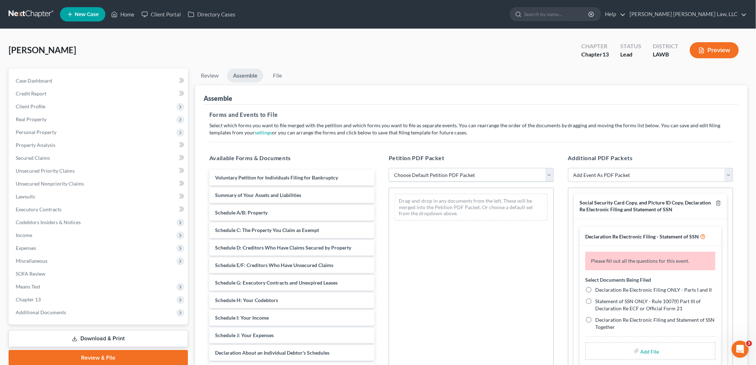
click at [441, 169] on select "Choose Default Petition PDF Packet Complete Bankruptcy Petition (all forms and …" at bounding box center [471, 175] width 165 height 14
select select "0"
click at [389, 168] on select "Choose Default Petition PDF Packet Complete Bankruptcy Petition (all forms and …" at bounding box center [471, 175] width 165 height 14
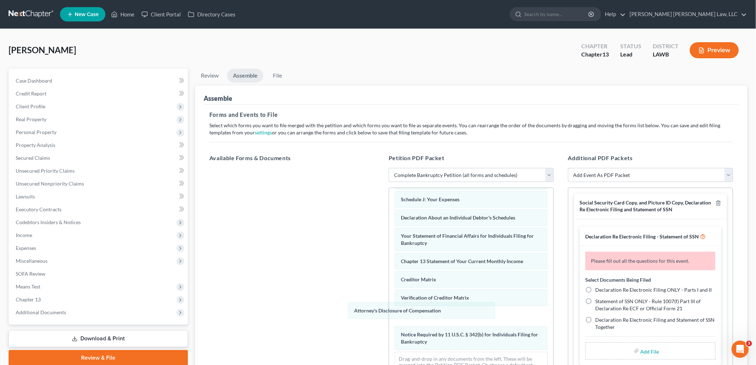
scroll to position [156, 0]
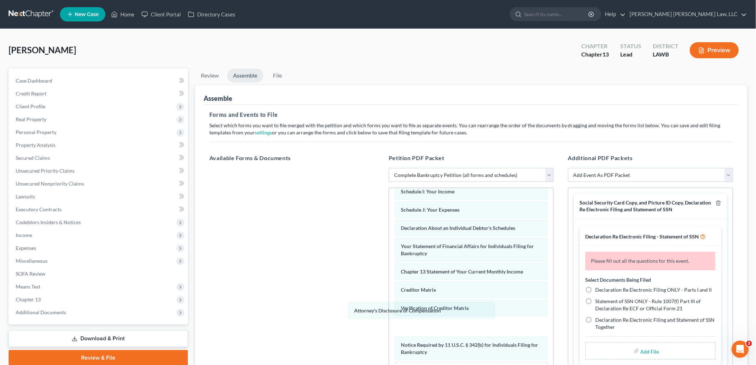
drag, startPoint x: 419, startPoint y: 342, endPoint x: 267, endPoint y: 265, distance: 170.7
click at [389, 273] on div "Attorney's Disclosure of Compensation Voluntary Petition for Individuals Filing…" at bounding box center [471, 213] width 164 height 362
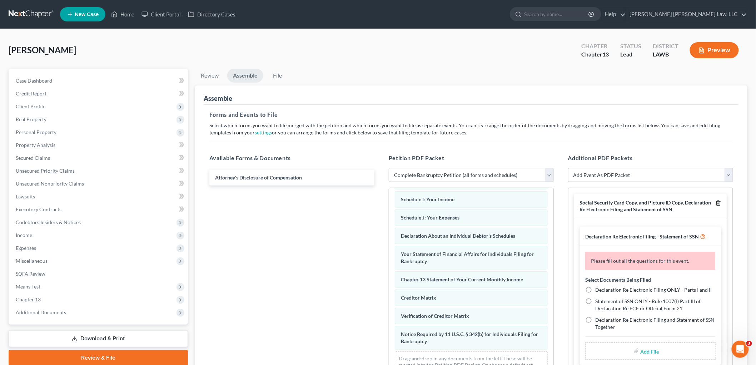
click at [716, 204] on icon "button" at bounding box center [719, 203] width 6 height 6
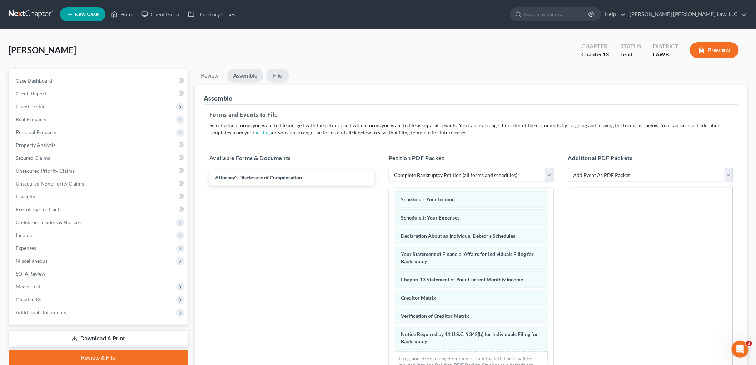
click at [277, 74] on link "File" at bounding box center [277, 76] width 23 height 14
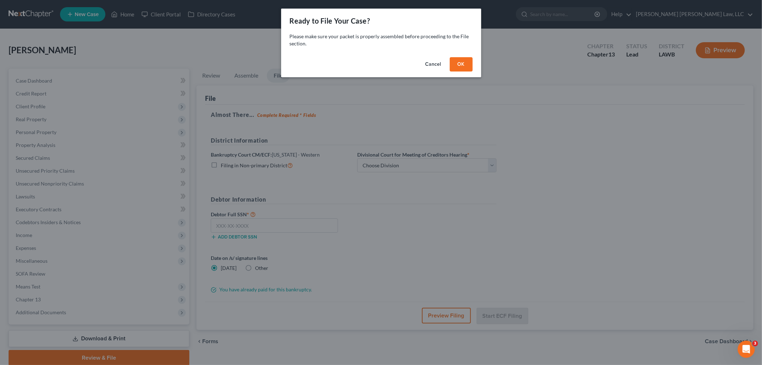
click at [455, 64] on button "OK" at bounding box center [461, 64] width 23 height 14
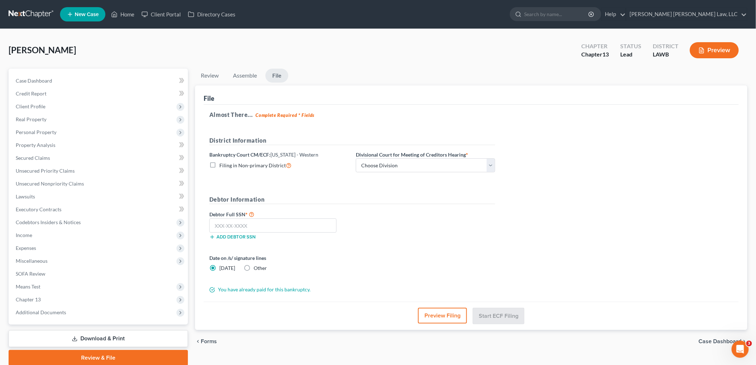
click at [219, 164] on label "Filing in Non-primary District" at bounding box center [255, 165] width 72 height 8
click at [222, 164] on input "Filing in Non-primary District" at bounding box center [224, 163] width 5 height 5
checkbox input "true"
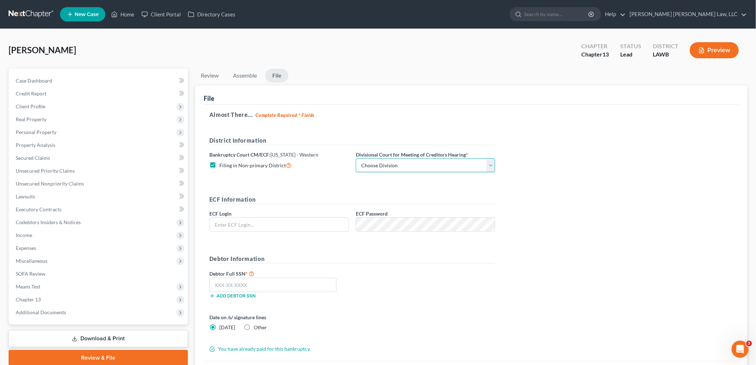
click at [376, 161] on select "Choose Division Alexandria Lafayette-Opelousas Lake Charles Monroe Shreveport" at bounding box center [425, 165] width 139 height 14
select select "3"
click at [356, 158] on select "Choose Division Alexandria Lafayette-Opelousas Lake Charles Monroe Shreveport" at bounding box center [425, 165] width 139 height 14
click at [324, 223] on input "text" at bounding box center [279, 225] width 139 height 14
type input "eoyoung3p"
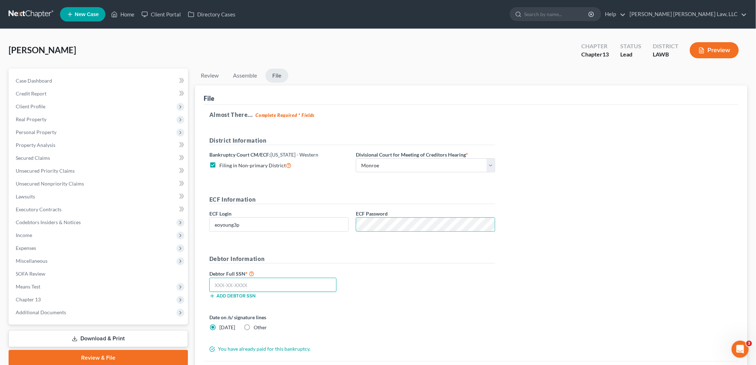
click at [299, 282] on input "text" at bounding box center [272, 285] width 127 height 14
click at [237, 284] on input "text" at bounding box center [272, 285] width 127 height 14
type input "350-62-7825"
click at [414, 292] on div "Debtor Full SSN * 350-62-7825 Add debtor SSN" at bounding box center [352, 287] width 293 height 36
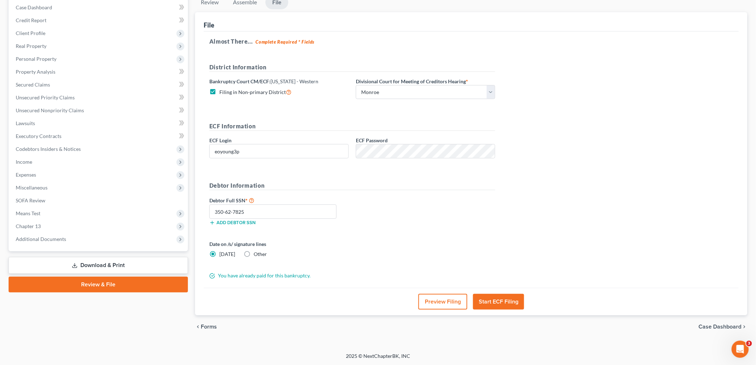
scroll to position [74, 0]
click at [503, 304] on button "Start ECF Filing" at bounding box center [498, 301] width 51 height 16
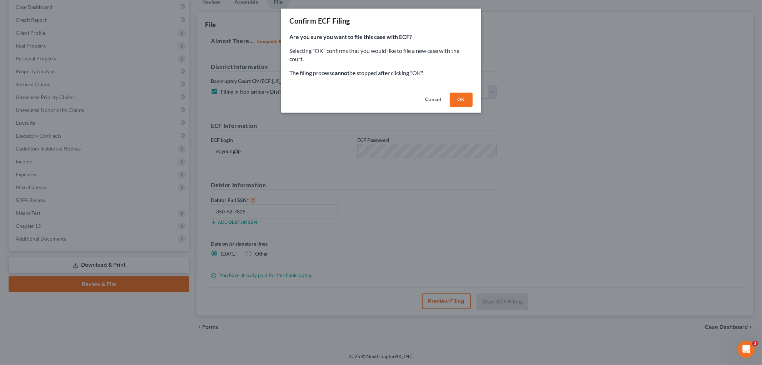
click at [462, 98] on button "OK" at bounding box center [461, 100] width 23 height 14
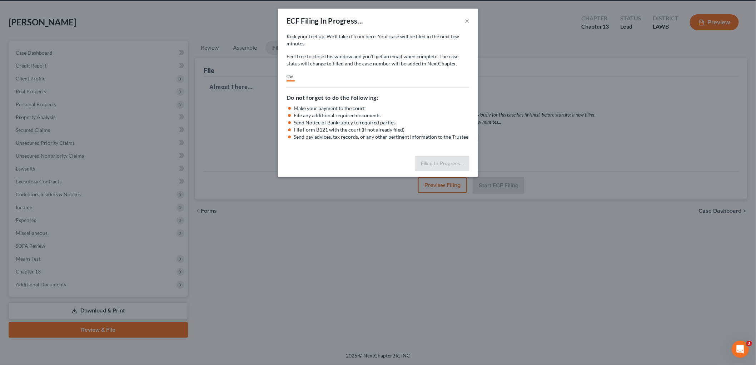
scroll to position [27, 0]
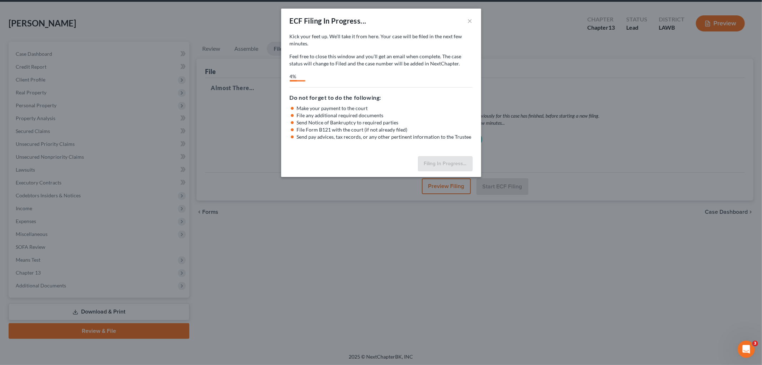
select select "3"
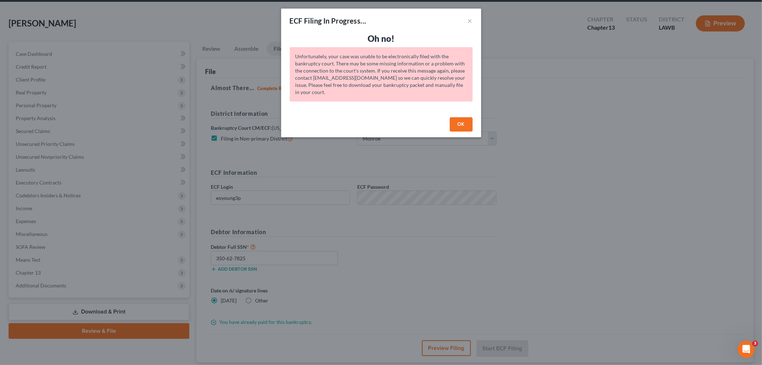
click at [457, 123] on button "OK" at bounding box center [461, 124] width 23 height 14
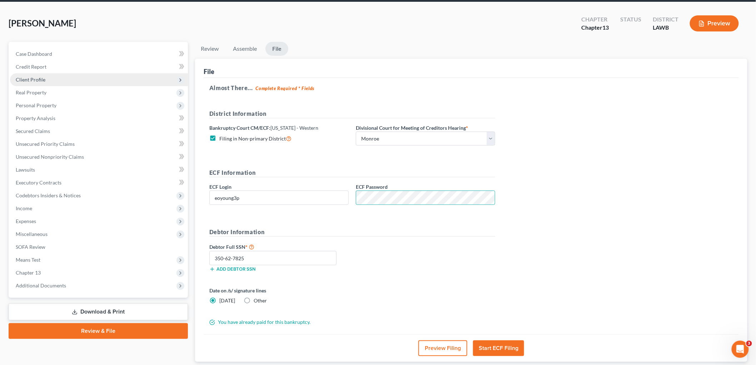
click at [40, 76] on span "Client Profile" at bounding box center [31, 79] width 30 height 6
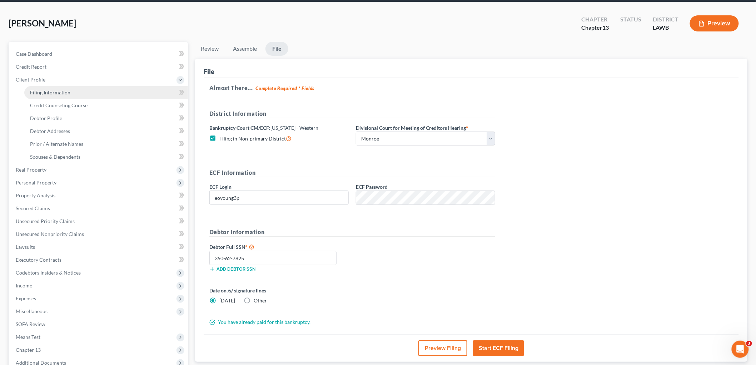
click at [45, 92] on span "Filing Information" at bounding box center [50, 92] width 40 height 6
select select "1"
select select "0"
select select "3"
select select "36"
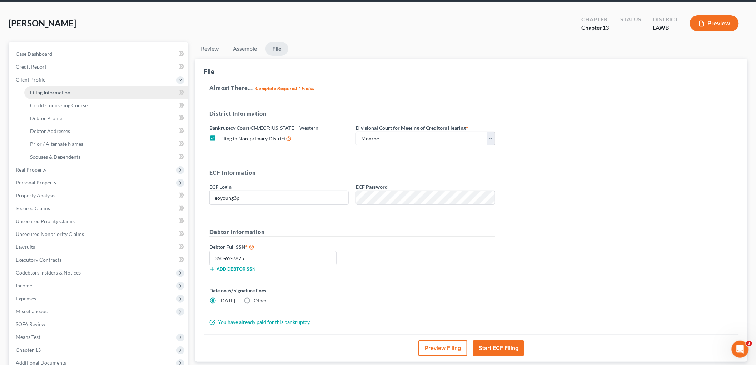
select select "0"
select select "19"
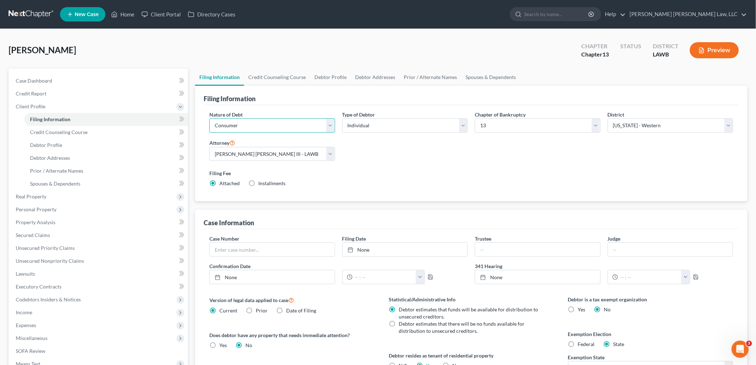
click at [227, 129] on select "Select Business Consumer Other" at bounding box center [272, 125] width 126 height 14
click at [368, 155] on div "Nature of Debt Select Business Consumer Other Nature of Business Select Clearin…" at bounding box center [471, 152] width 531 height 82
click at [66, 132] on span "Credit Counseling Course" at bounding box center [59, 132] width 58 height 6
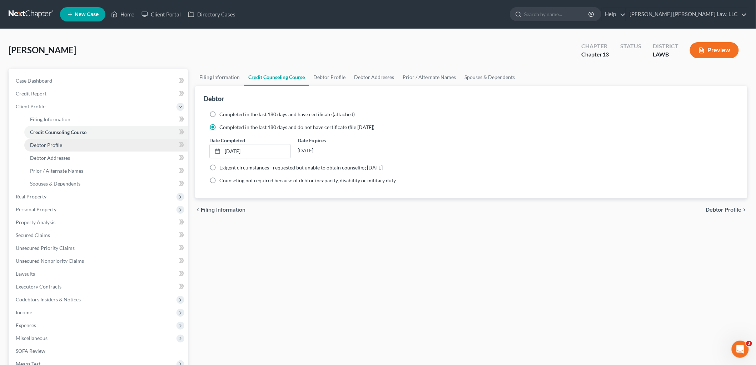
click at [59, 142] on span "Debtor Profile" at bounding box center [46, 145] width 32 height 6
select select "0"
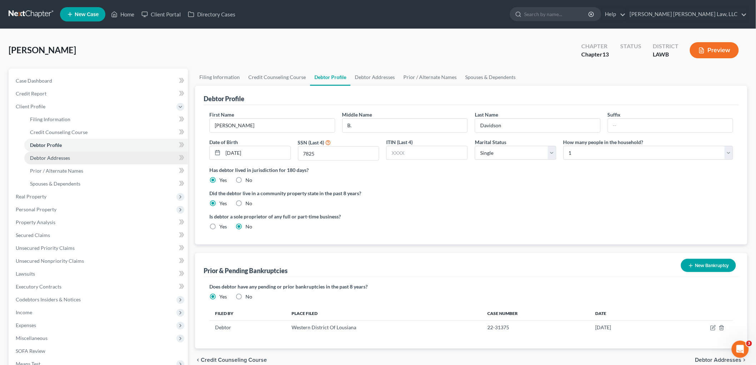
click at [65, 159] on span "Debtor Addresses" at bounding box center [50, 158] width 40 height 6
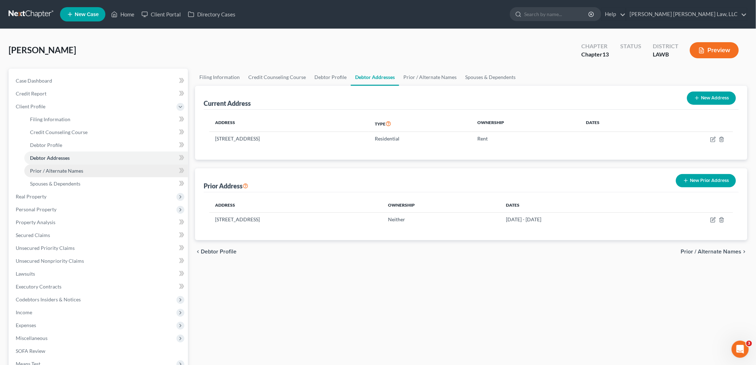
click at [69, 169] on span "Prior / Alternate Names" at bounding box center [56, 171] width 53 height 6
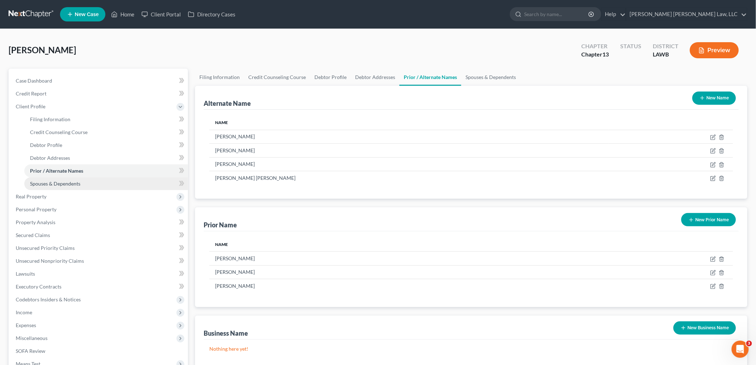
click at [74, 179] on link "Spouses & Dependents" at bounding box center [106, 183] width 164 height 13
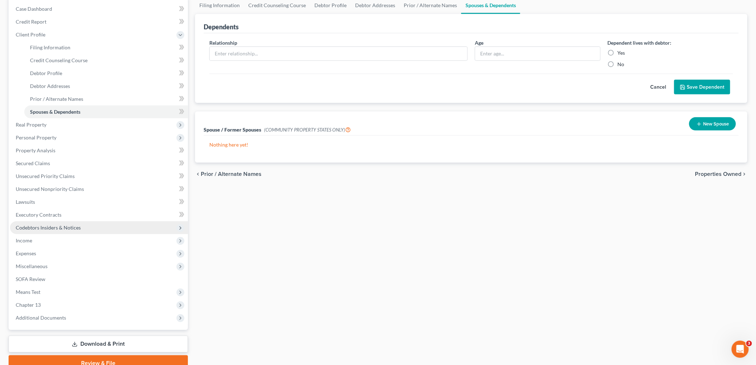
scroll to position [104, 0]
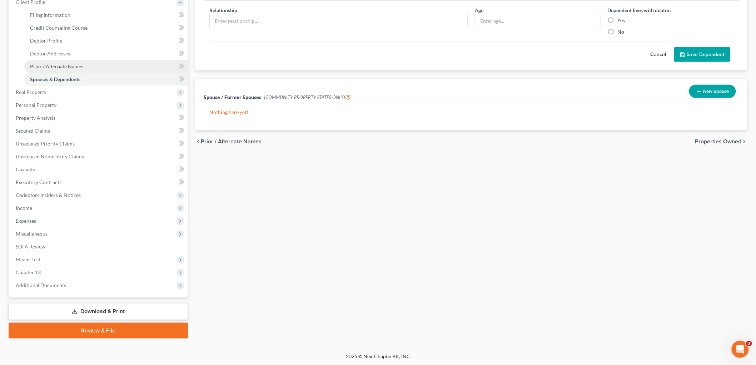
click at [85, 63] on link "Prior / Alternate Names" at bounding box center [106, 66] width 164 height 13
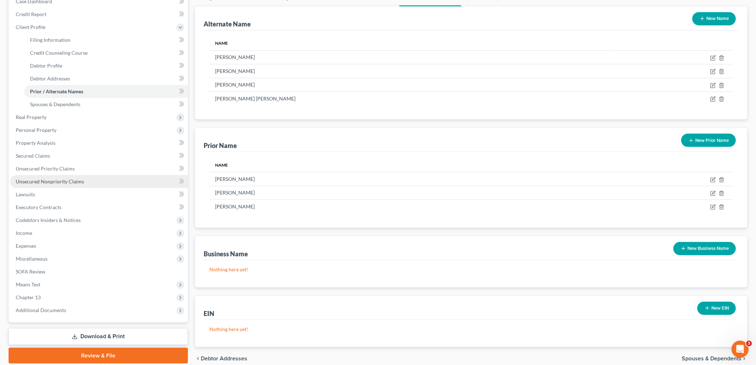
scroll to position [111, 0]
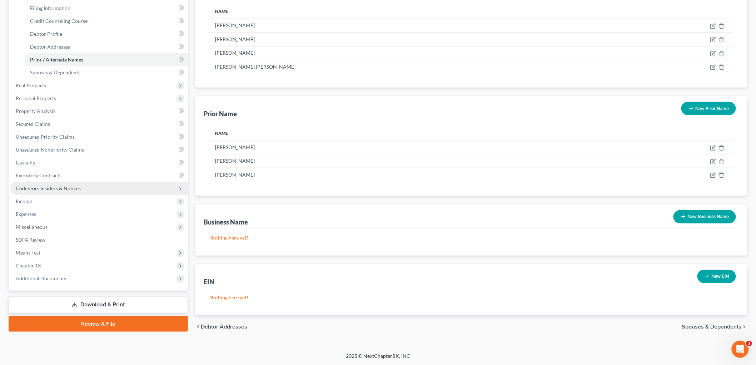
click at [78, 185] on span "Codebtors Insiders & Notices" at bounding box center [48, 188] width 65 height 6
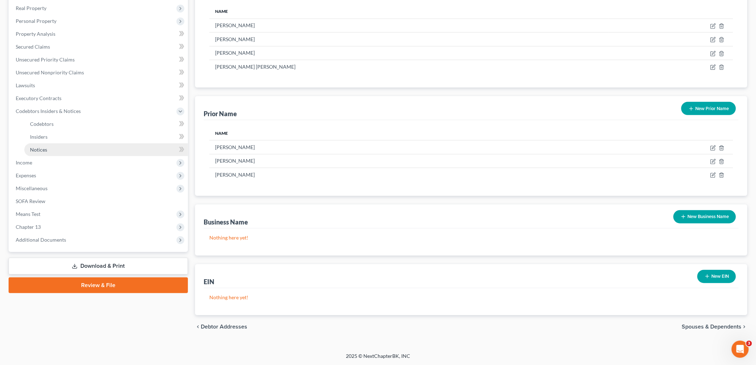
click at [65, 154] on link "Notices" at bounding box center [106, 149] width 164 height 13
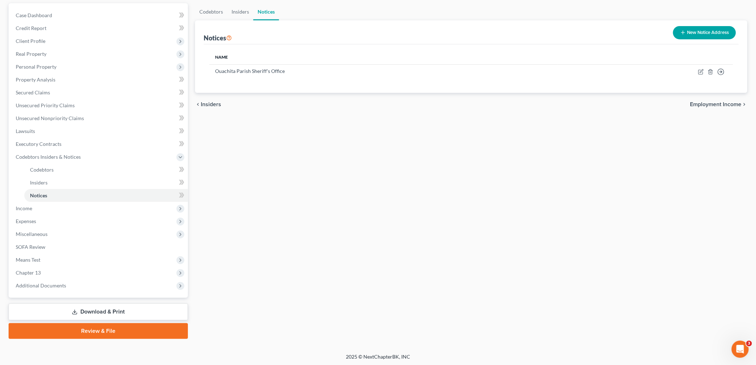
click at [117, 327] on link "Review & File" at bounding box center [98, 331] width 179 height 16
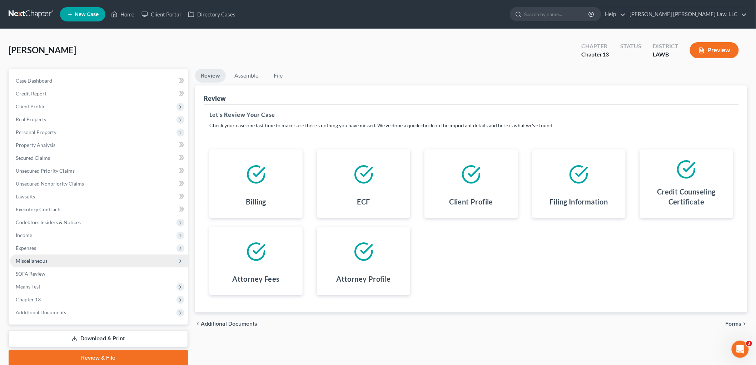
click at [96, 260] on span "Miscellaneous" at bounding box center [99, 260] width 178 height 13
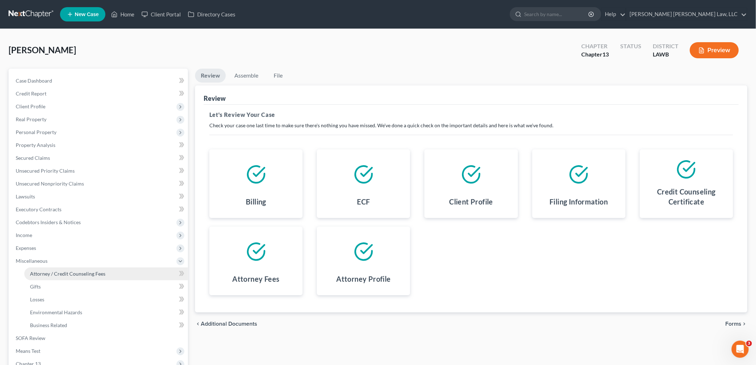
click at [107, 270] on link "Attorney / Credit Counseling Fees" at bounding box center [106, 273] width 164 height 13
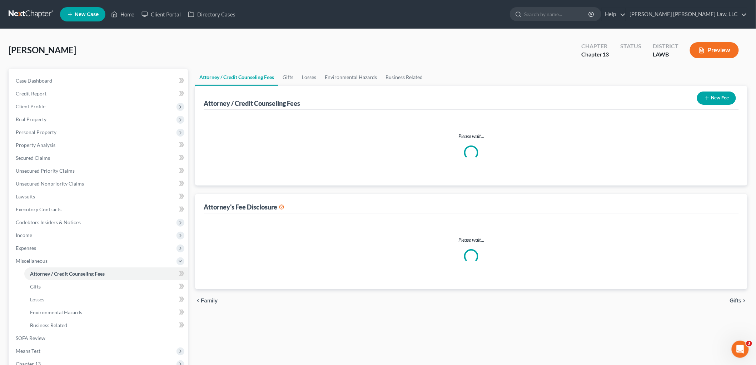
select select "1"
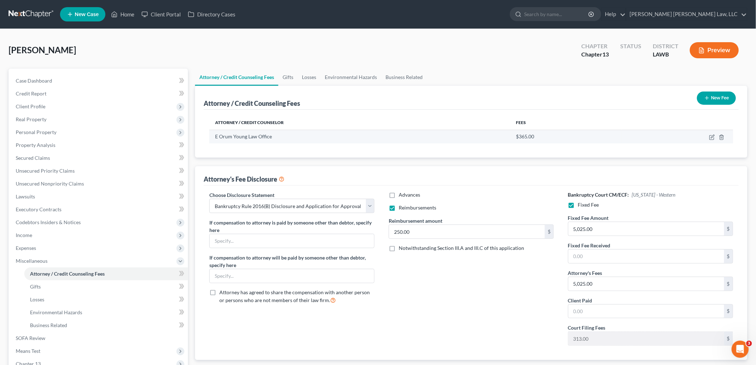
click at [708, 136] on td at bounding box center [677, 137] width 111 height 14
click at [711, 136] on icon "button" at bounding box center [712, 137] width 6 height 6
select select "19"
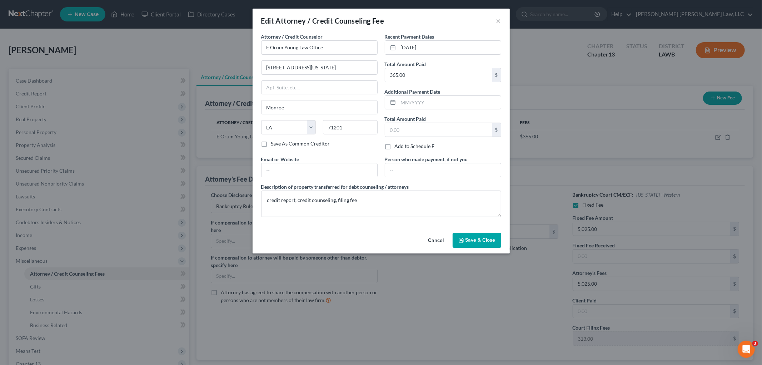
click at [473, 240] on span "Save & Close" at bounding box center [481, 240] width 30 height 6
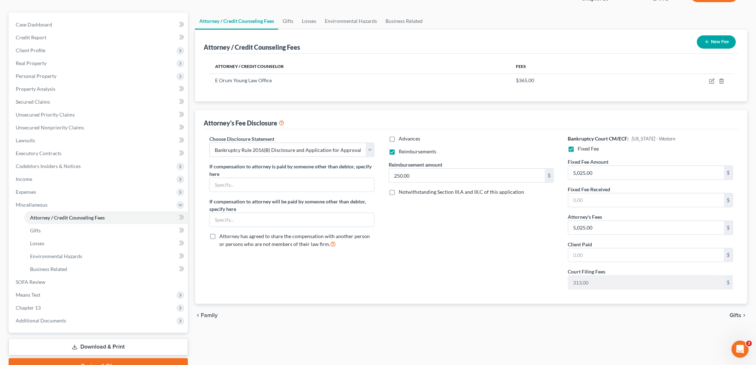
scroll to position [91, 0]
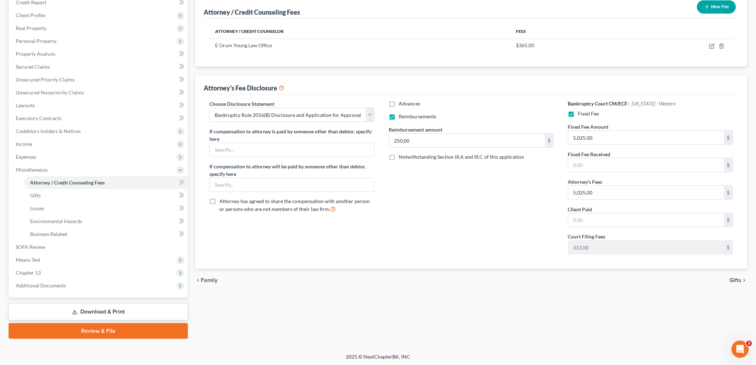
click at [149, 331] on link "Review & File" at bounding box center [98, 331] width 179 height 16
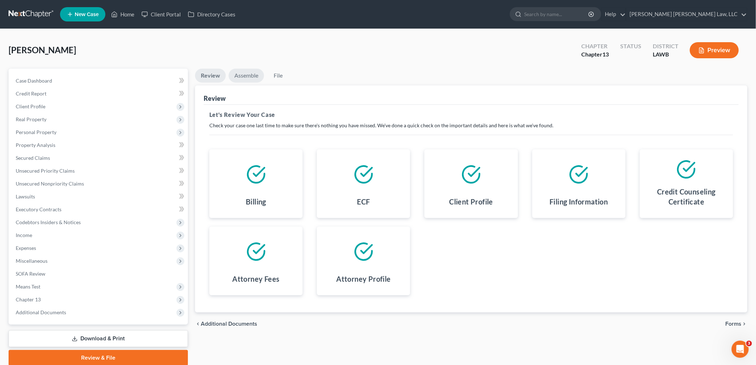
drag, startPoint x: 254, startPoint y: 73, endPoint x: 262, endPoint y: 80, distance: 11.2
click at [253, 73] on link "Assemble" at bounding box center [246, 76] width 35 height 14
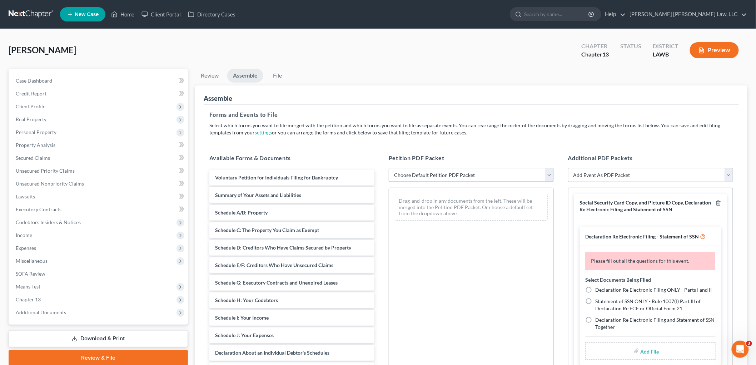
click at [415, 172] on select "Choose Default Petition PDF Packet Complete Bankruptcy Petition (all forms and …" at bounding box center [471, 175] width 165 height 14
select select "0"
click at [389, 168] on select "Choose Default Petition PDF Packet Complete Bankruptcy Petition (all forms and …" at bounding box center [471, 175] width 165 height 14
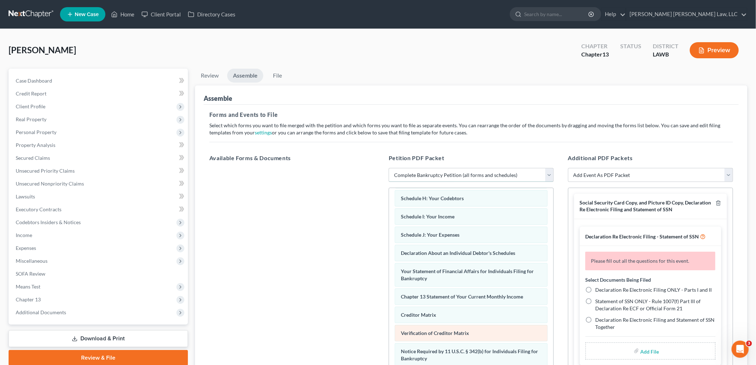
scroll to position [174, 0]
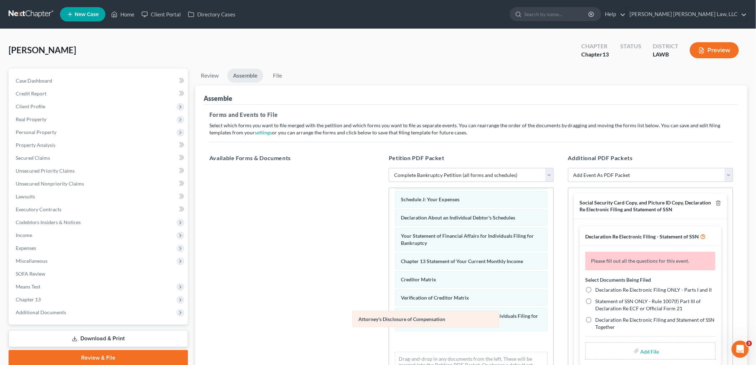
drag, startPoint x: 434, startPoint y: 347, endPoint x: 283, endPoint y: 283, distance: 163.8
click at [389, 287] on div "Attorney's Disclosure of Compensation Voluntary Petition for Individuals Filing…" at bounding box center [471, 202] width 164 height 362
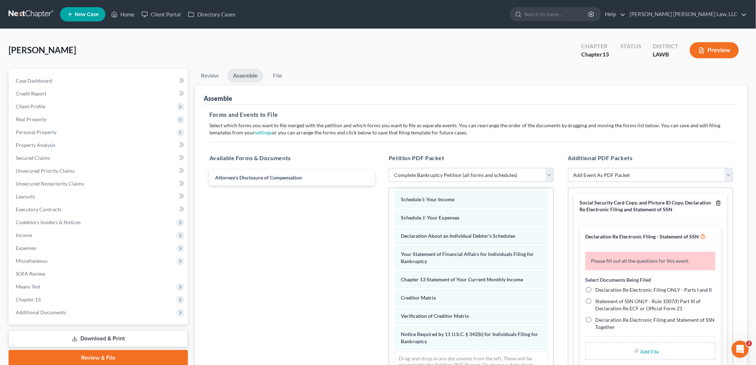
click at [716, 203] on icon "button" at bounding box center [719, 203] width 6 height 6
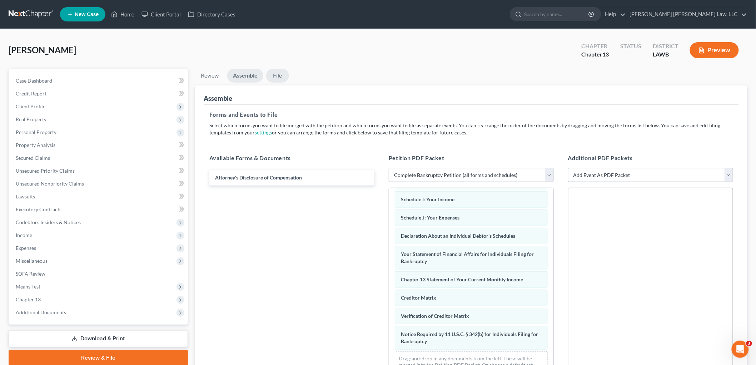
click at [284, 73] on link "File" at bounding box center [277, 76] width 23 height 14
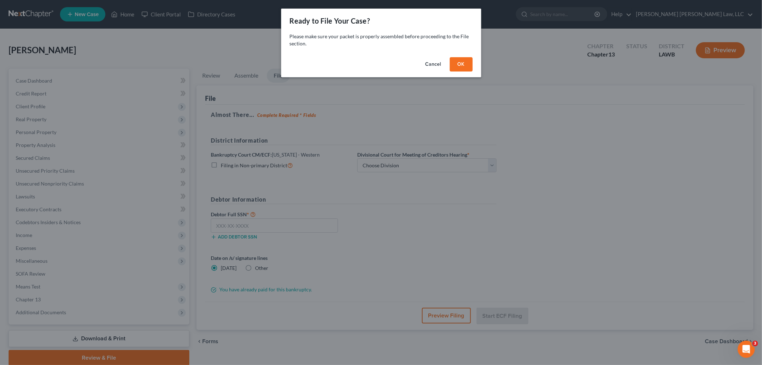
click at [457, 64] on button "OK" at bounding box center [461, 64] width 23 height 14
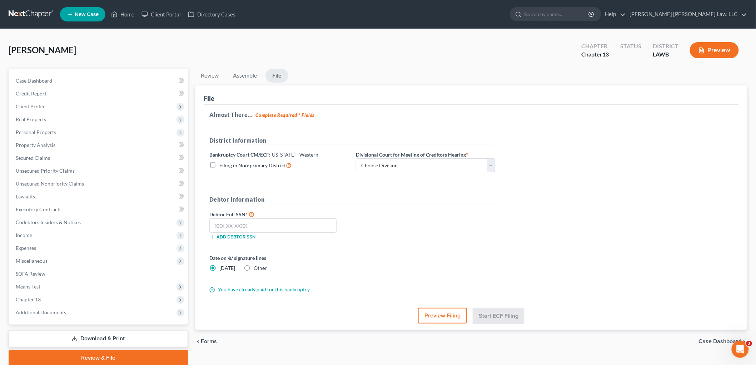
click at [219, 164] on label "Filing in Non-primary District" at bounding box center [255, 165] width 72 height 8
click at [222, 164] on input "Filing in Non-primary District" at bounding box center [224, 163] width 5 height 5
checkbox input "true"
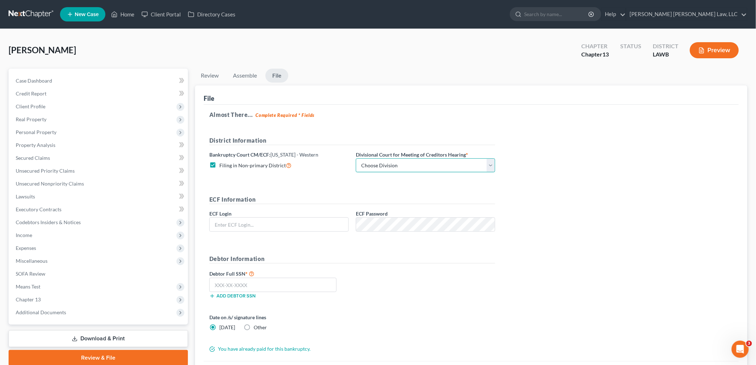
drag, startPoint x: 390, startPoint y: 166, endPoint x: 389, endPoint y: 172, distance: 5.8
click at [390, 166] on select "Choose Division Alexandria Lafayette-Opelousas Lake Charles Monroe Shreveport" at bounding box center [425, 165] width 139 height 14
select select "3"
click at [356, 158] on select "Choose Division Alexandria Lafayette-Opelousas Lake Charles Monroe Shreveport" at bounding box center [425, 165] width 139 height 14
click at [331, 224] on input "text" at bounding box center [279, 225] width 139 height 14
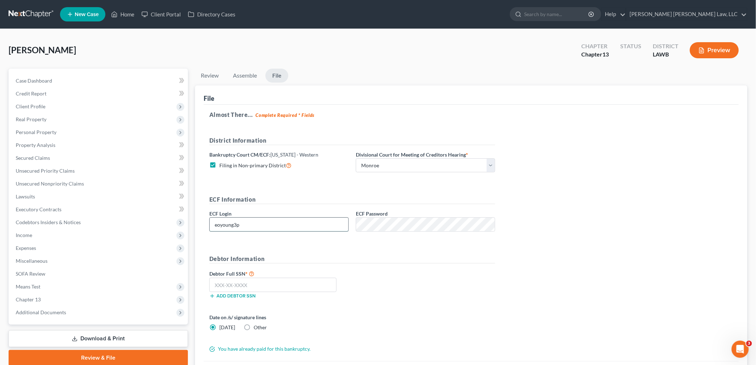
type input "eoyoung3p"
click at [261, 285] on input "text" at bounding box center [272, 285] width 127 height 14
type input "350-62-7825"
click at [398, 281] on div "Debtor Full SSN * 350-62-7825 Add debtor SSN" at bounding box center [352, 287] width 293 height 36
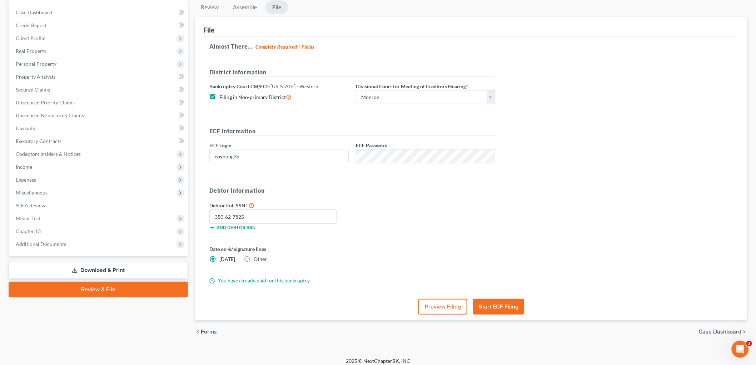
scroll to position [74, 0]
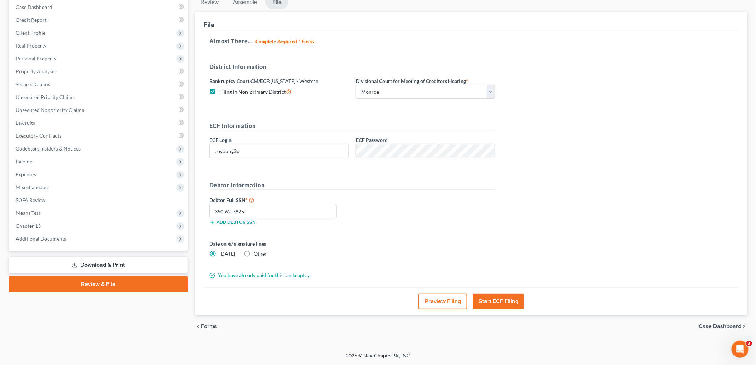
click at [499, 297] on button "Start ECF Filing" at bounding box center [498, 301] width 51 height 16
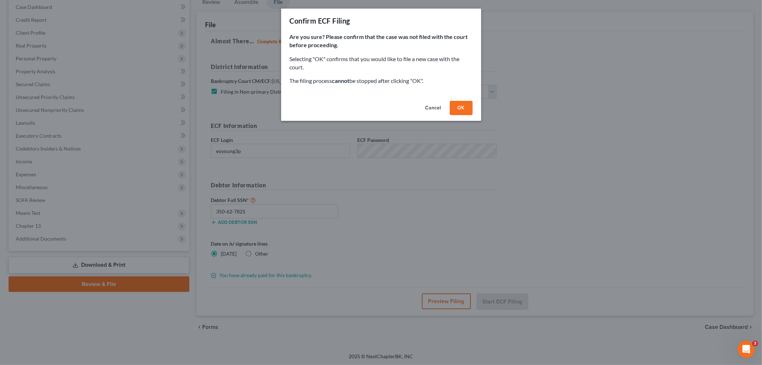
click at [467, 106] on button "OK" at bounding box center [461, 108] width 23 height 14
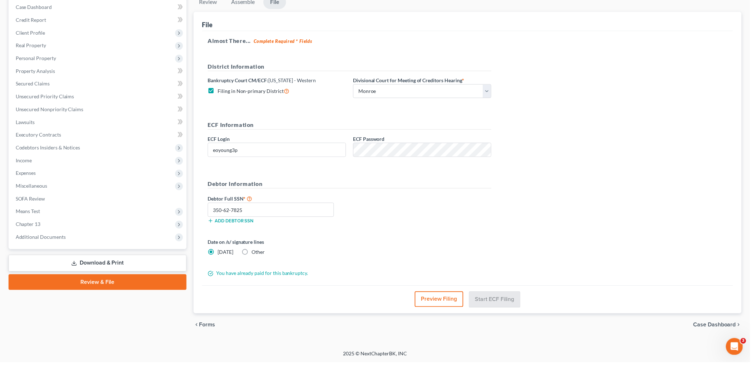
scroll to position [27, 0]
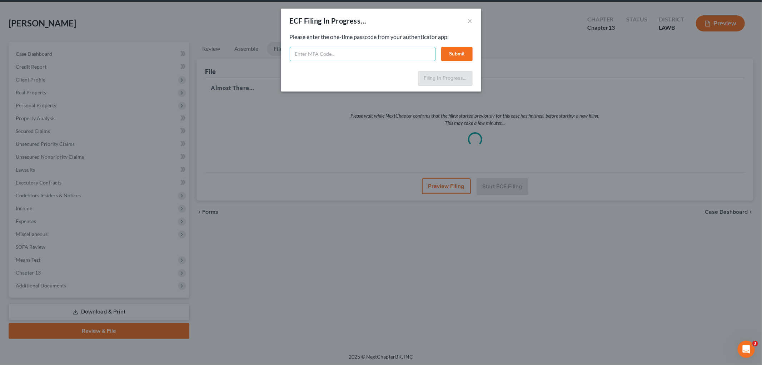
click at [334, 54] on input "text" at bounding box center [363, 54] width 146 height 14
click at [360, 59] on input "text" at bounding box center [363, 54] width 146 height 14
type input "654242"
click at [464, 54] on button "Submit" at bounding box center [456, 54] width 31 height 14
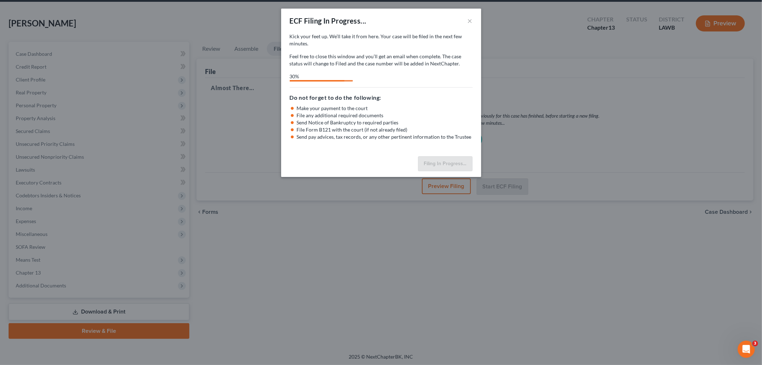
select select "3"
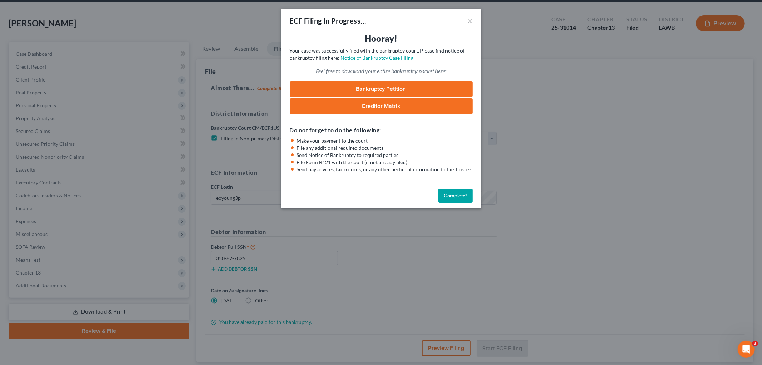
click at [451, 194] on button "Complete!" at bounding box center [455, 196] width 34 height 14
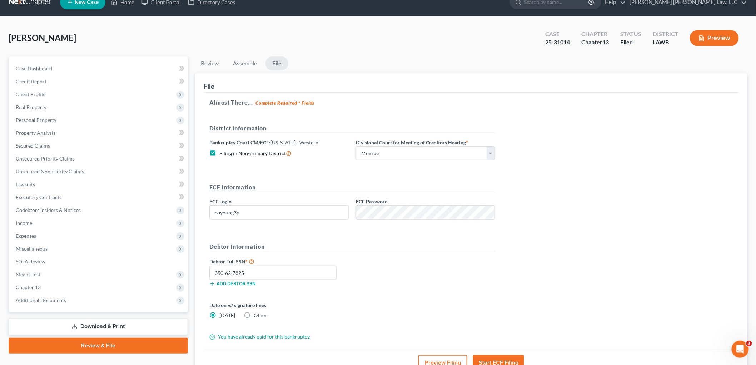
scroll to position [0, 0]
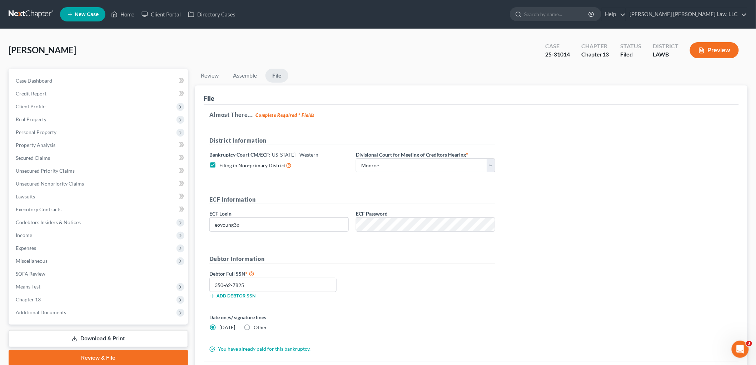
click at [38, 13] on link at bounding box center [32, 14] width 46 height 13
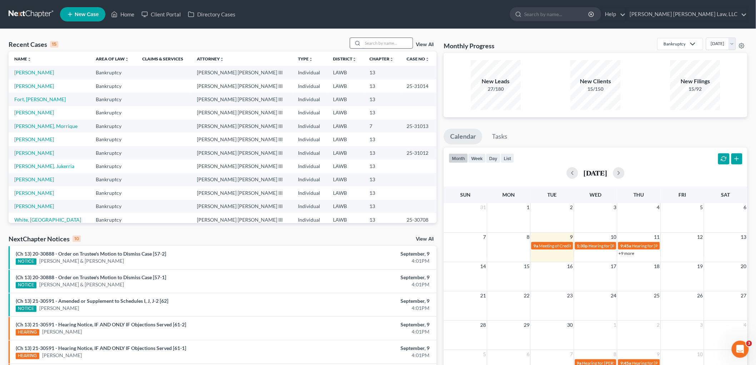
click at [382, 41] on input "search" at bounding box center [388, 43] width 50 height 10
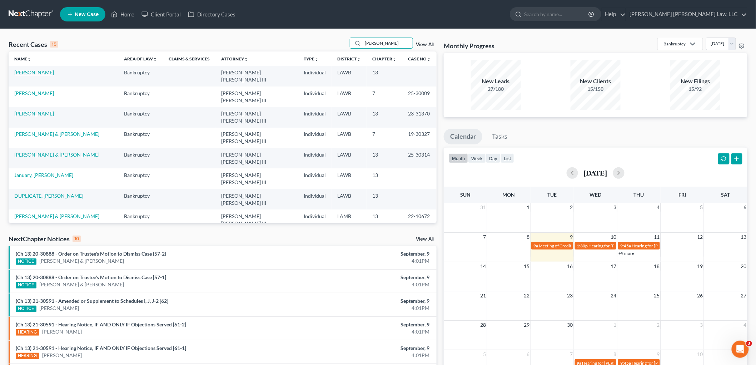
type input "christopher"
click at [45, 74] on link "Taylor, Christopher" at bounding box center [34, 72] width 40 height 6
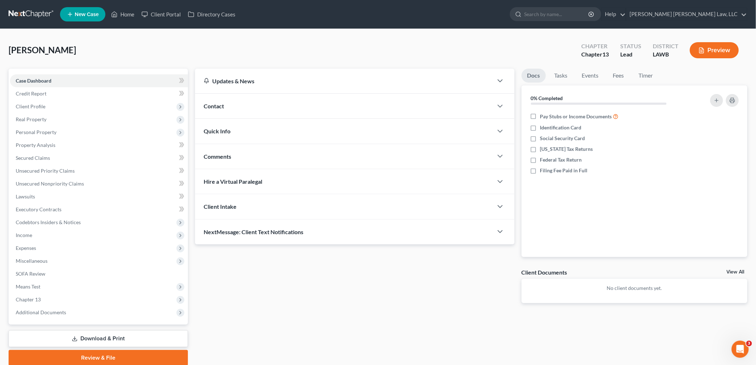
click at [461, 307] on div "Updates & News × Western Louisiana: Faster Filing Times Updates have been made …" at bounding box center [355, 192] width 327 height 246
click at [34, 245] on span "Expenses" at bounding box center [26, 248] width 20 height 6
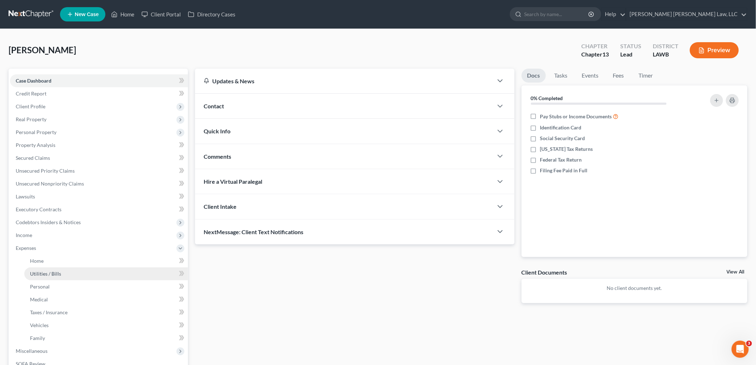
click at [44, 270] on span "Utilities / Bills" at bounding box center [45, 273] width 31 height 6
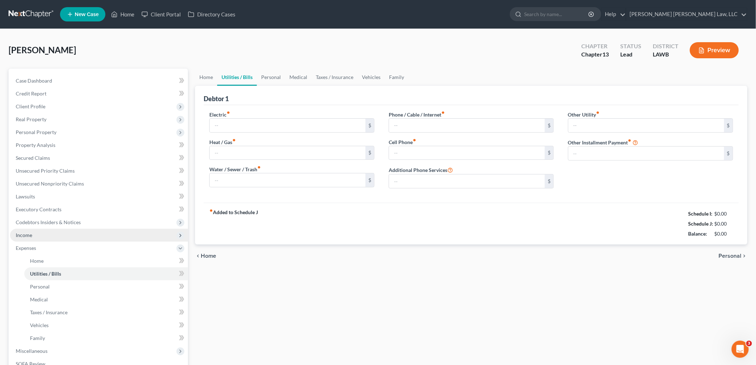
type input "315.00"
type input "283.00"
type input "179.00"
type input "193.29"
type input "291.38"
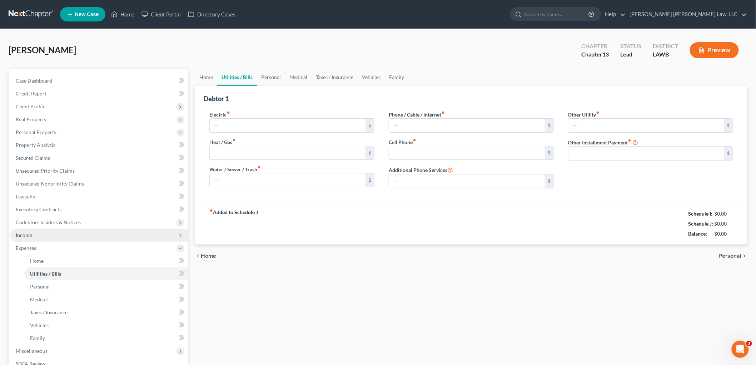
type input "0.00"
click at [39, 235] on span "Income" at bounding box center [99, 235] width 178 height 13
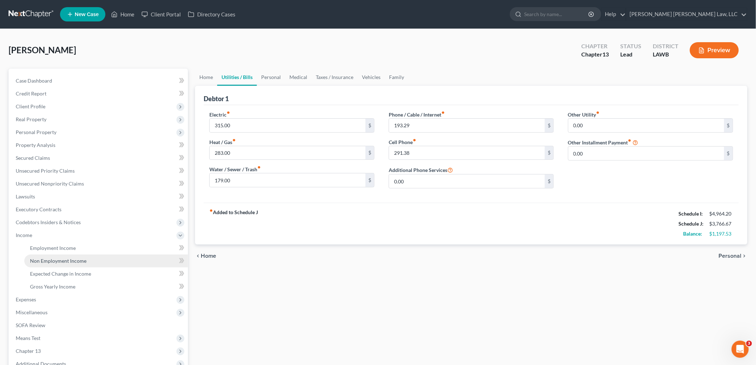
click at [45, 259] on span "Non Employment Income" at bounding box center [58, 261] width 56 height 6
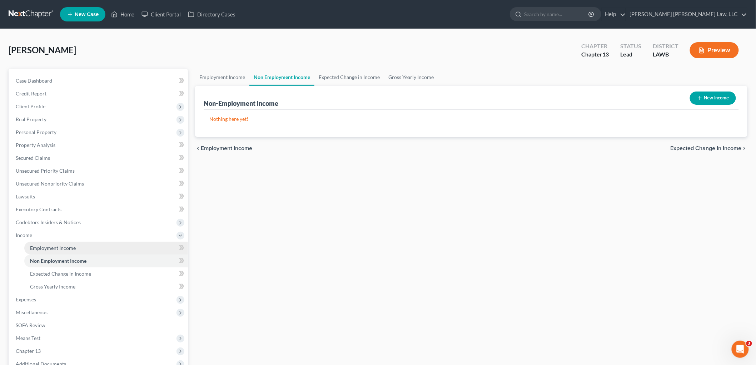
click at [54, 248] on span "Employment Income" at bounding box center [53, 248] width 46 height 6
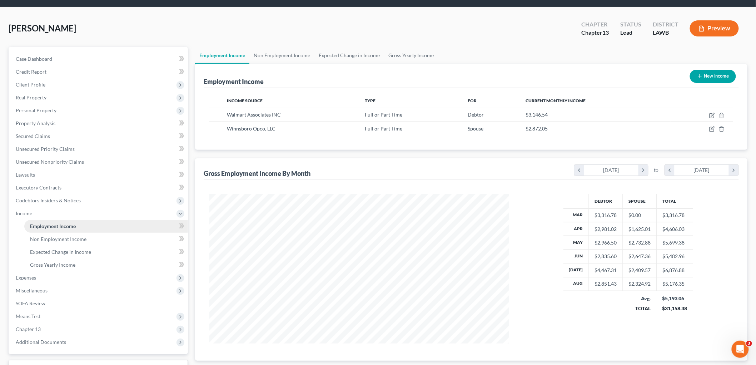
scroll to position [79, 0]
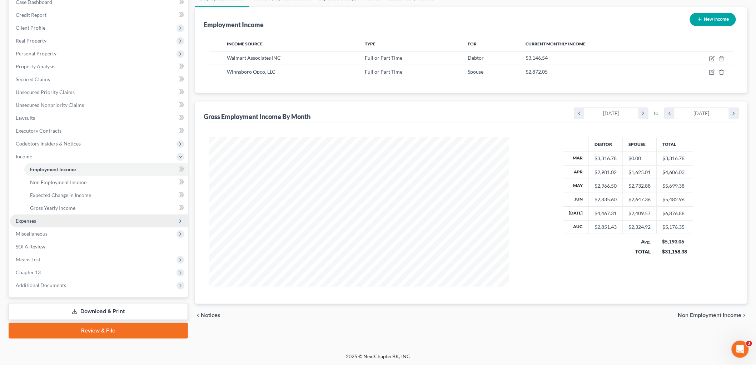
click at [41, 221] on span "Expenses" at bounding box center [99, 220] width 178 height 13
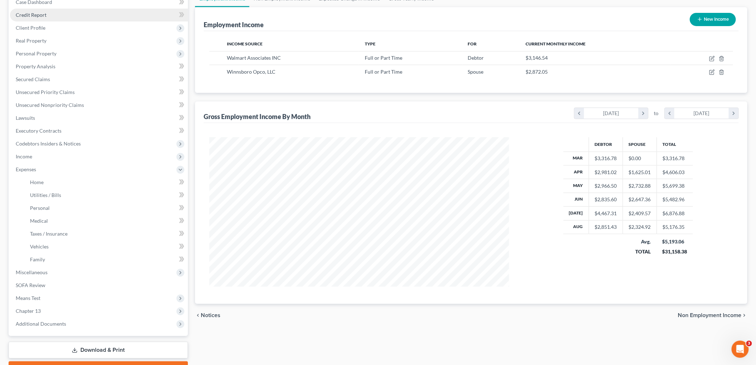
click at [45, 12] on span "Credit Report" at bounding box center [31, 15] width 31 height 6
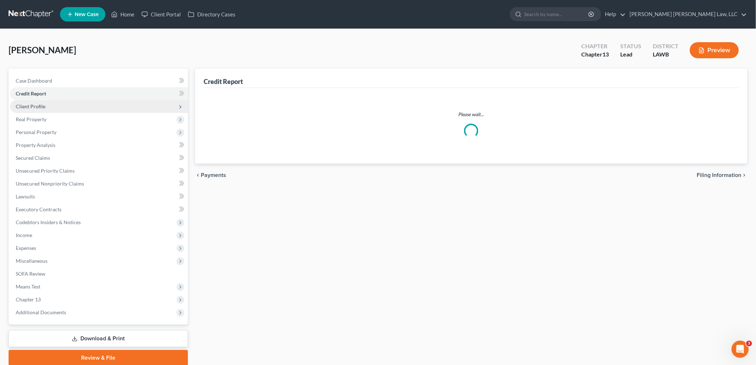
click at [49, 106] on span "Client Profile" at bounding box center [99, 106] width 178 height 13
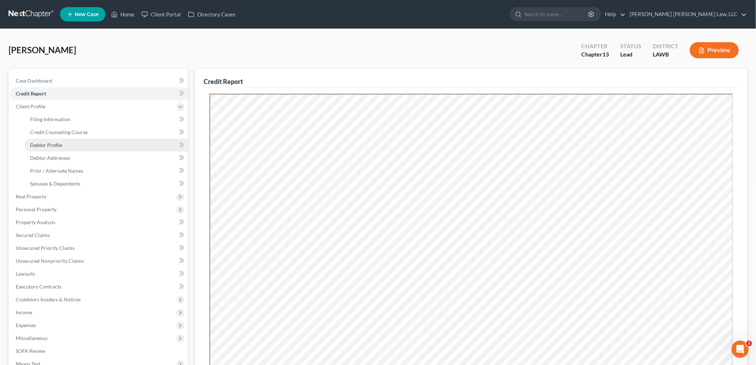
click at [62, 142] on link "Debtor Profile" at bounding box center [106, 145] width 164 height 13
select select "1"
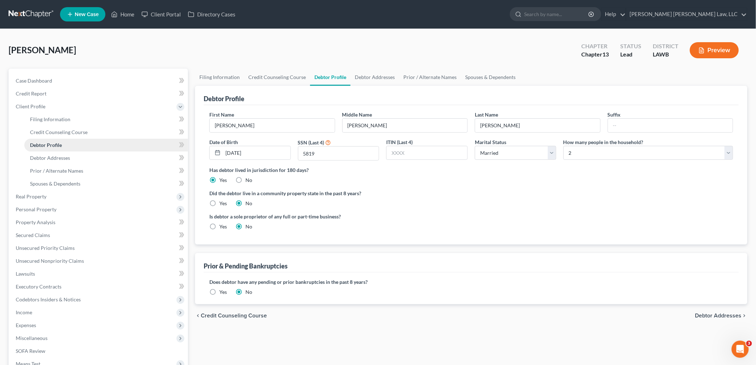
radio input "true"
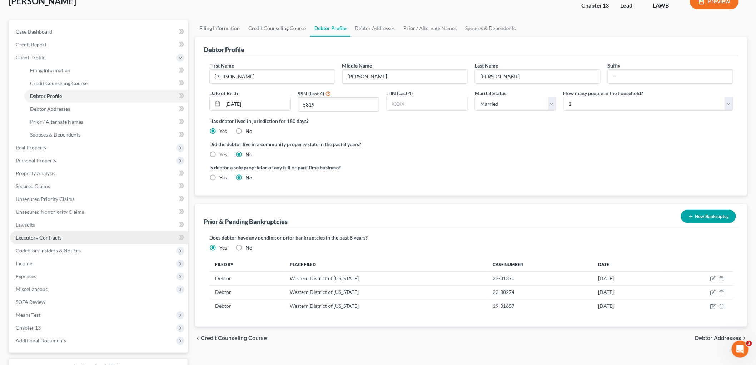
scroll to position [104, 0]
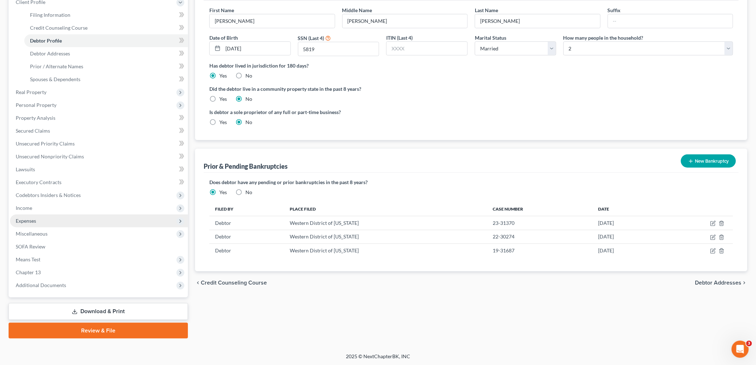
click at [40, 217] on span "Expenses" at bounding box center [99, 220] width 178 height 13
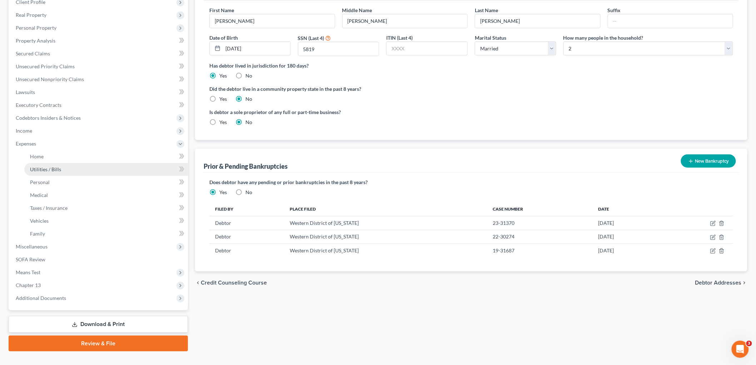
click at [58, 169] on span "Utilities / Bills" at bounding box center [45, 169] width 31 height 6
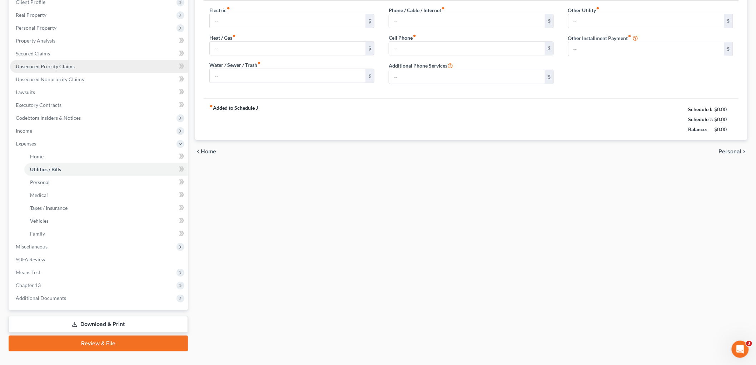
scroll to position [11, 0]
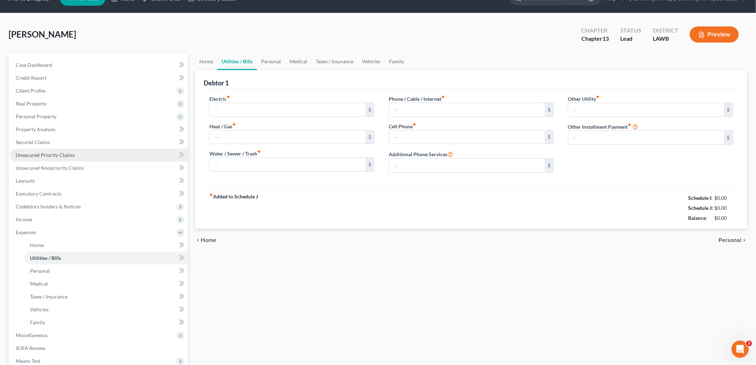
type input "315.00"
type input "283.00"
type input "179.00"
type input "193.29"
type input "291.38"
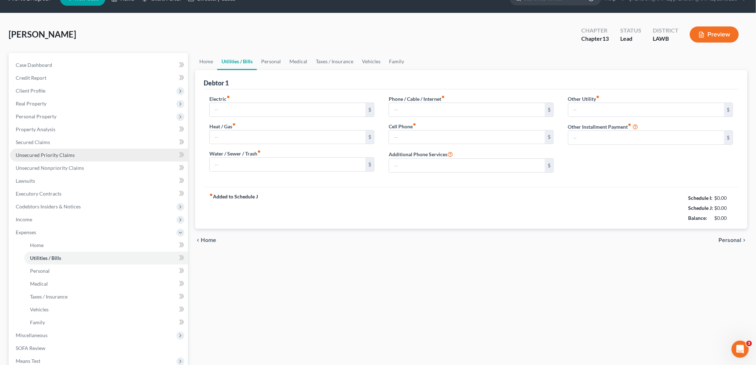
type input "0.00"
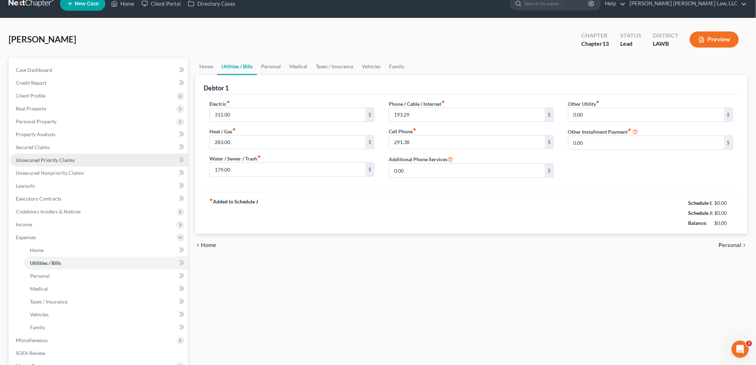
scroll to position [0, 0]
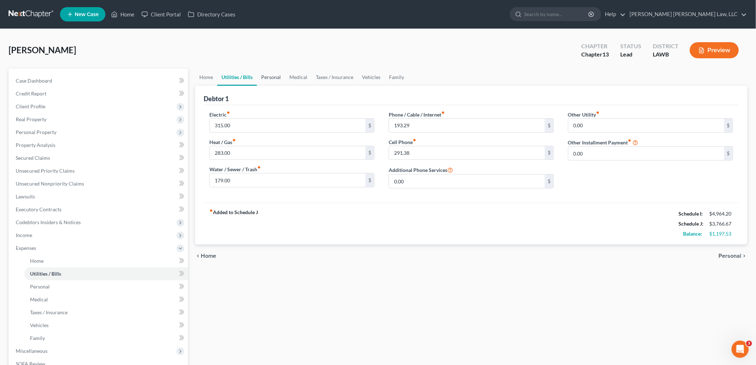
click at [271, 73] on link "Personal" at bounding box center [271, 77] width 28 height 17
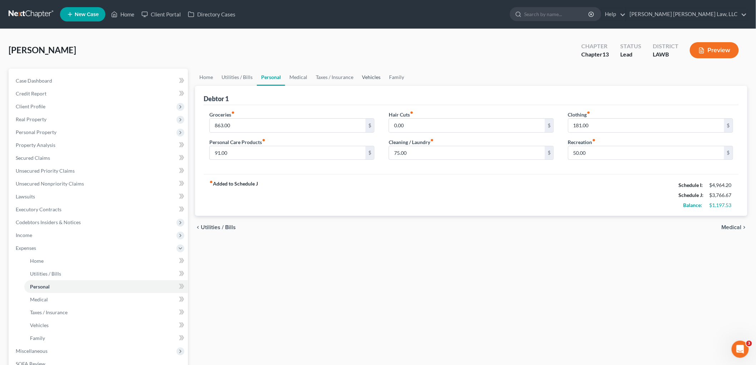
click at [371, 77] on link "Vehicles" at bounding box center [371, 77] width 27 height 17
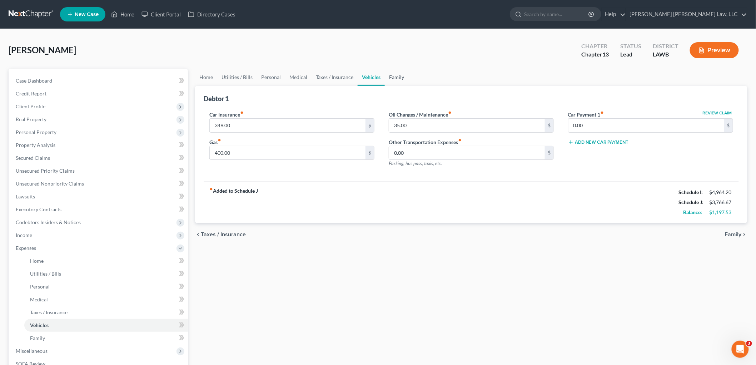
click at [385, 79] on link "Family" at bounding box center [397, 77] width 24 height 17
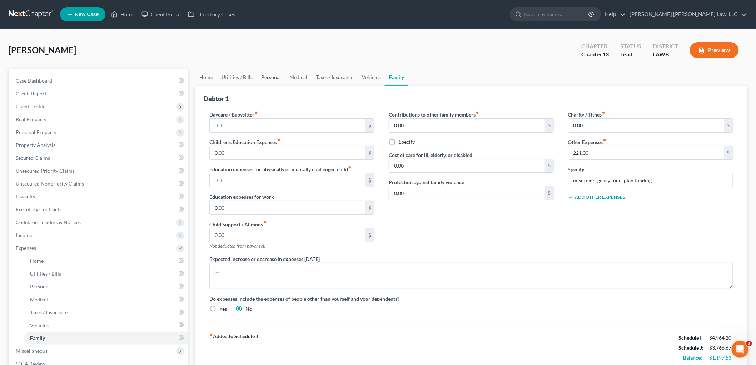
click at [265, 76] on link "Personal" at bounding box center [271, 77] width 28 height 17
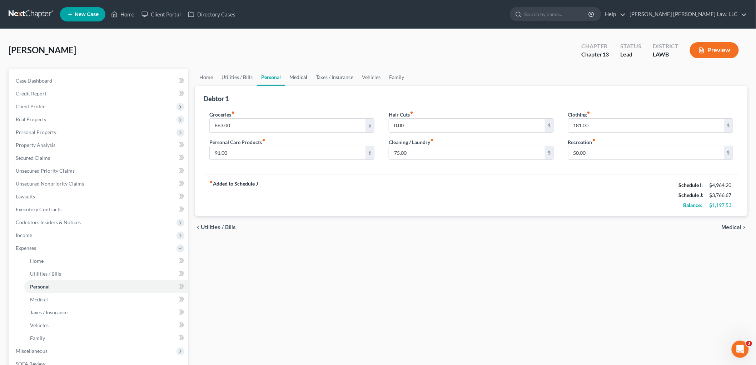
click at [297, 74] on link "Medical" at bounding box center [298, 77] width 26 height 17
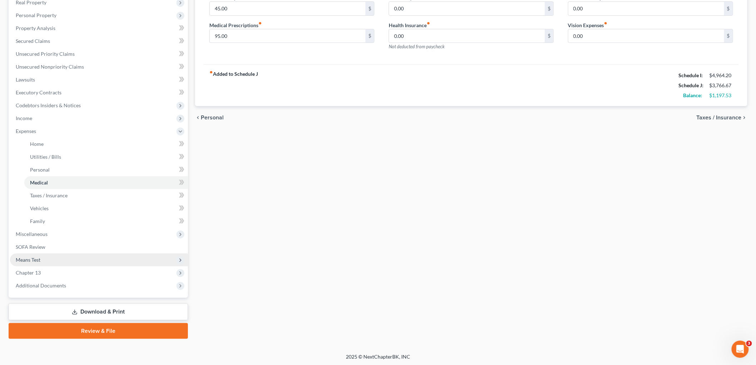
click at [45, 259] on span "Means Test" at bounding box center [99, 259] width 178 height 13
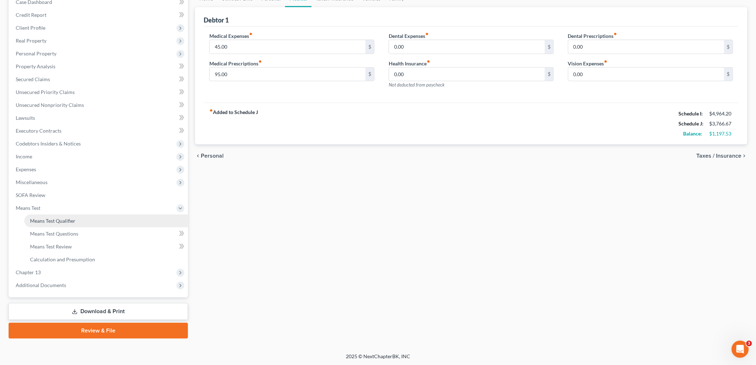
click at [56, 222] on span "Means Test Qualifier" at bounding box center [52, 221] width 45 height 6
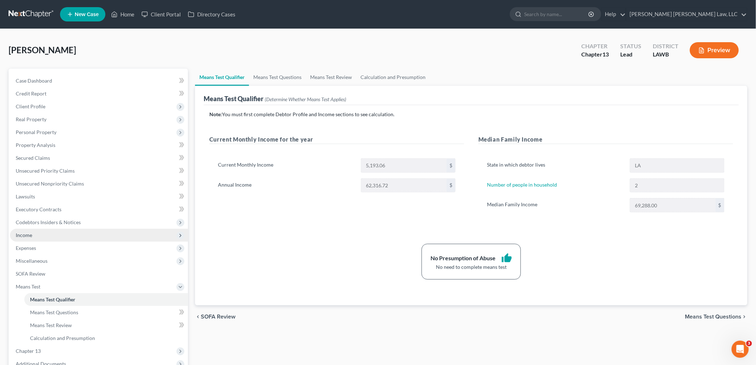
click at [49, 238] on span "Income" at bounding box center [99, 235] width 178 height 13
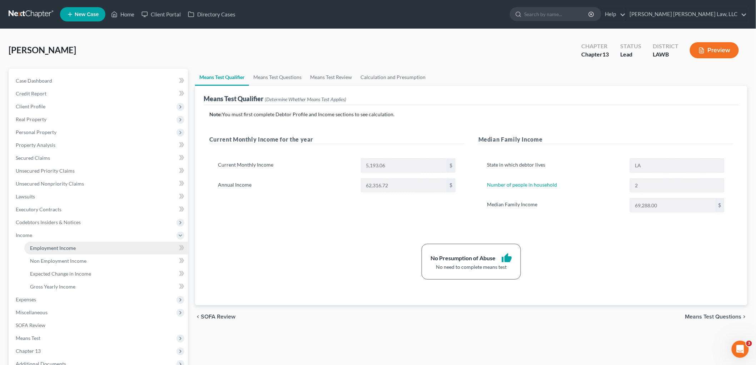
click at [51, 245] on span "Employment Income" at bounding box center [53, 248] width 46 height 6
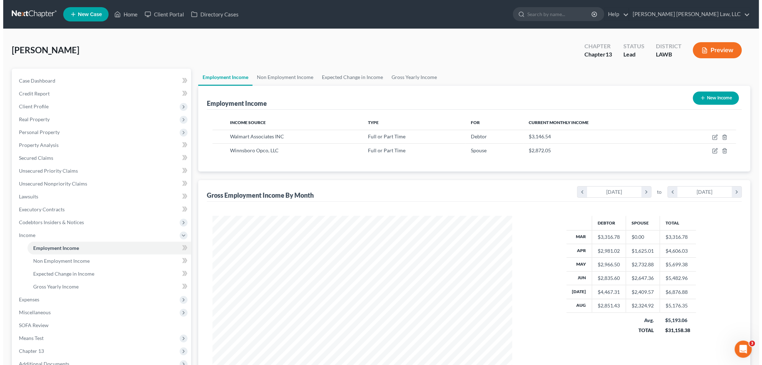
scroll to position [149, 314]
click at [711, 151] on icon "button" at bounding box center [712, 151] width 6 height 6
select select "0"
select select "19"
select select "2"
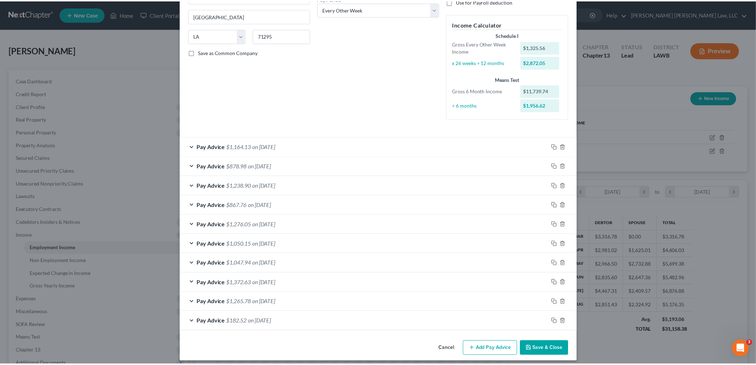
scroll to position [124, 0]
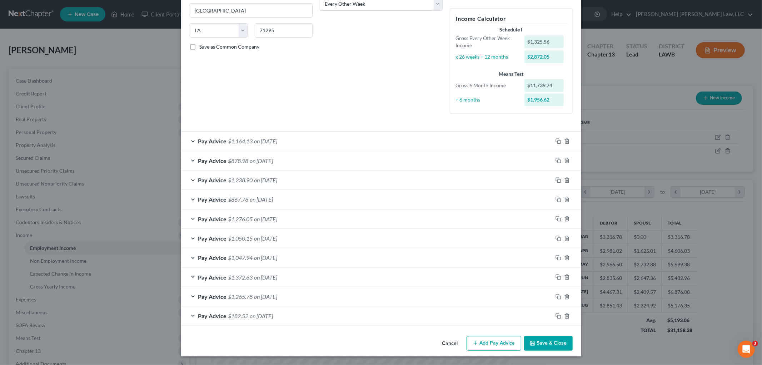
click at [532, 342] on icon "button" at bounding box center [533, 343] width 4 height 4
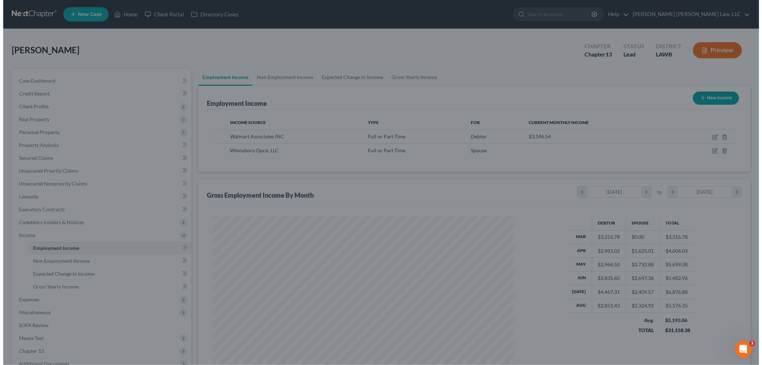
scroll to position [357156, 356992]
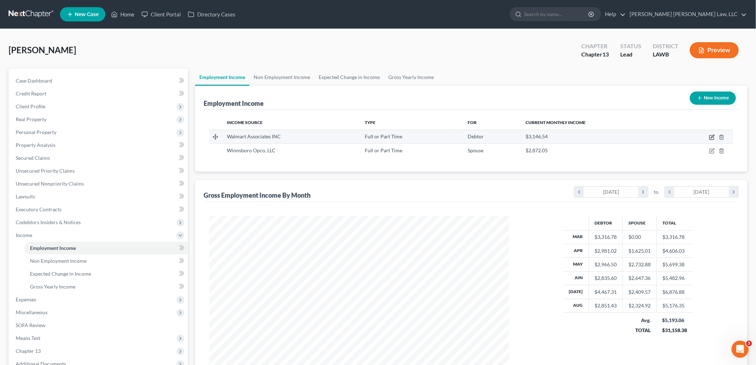
click at [710, 138] on icon "button" at bounding box center [712, 137] width 4 height 4
select select "0"
select select "2"
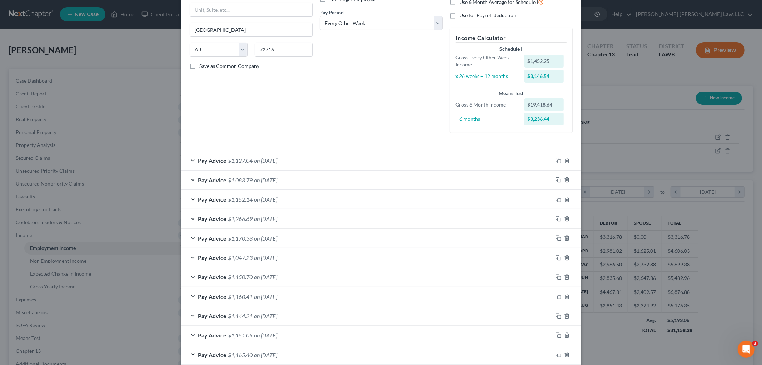
scroll to position [24, 0]
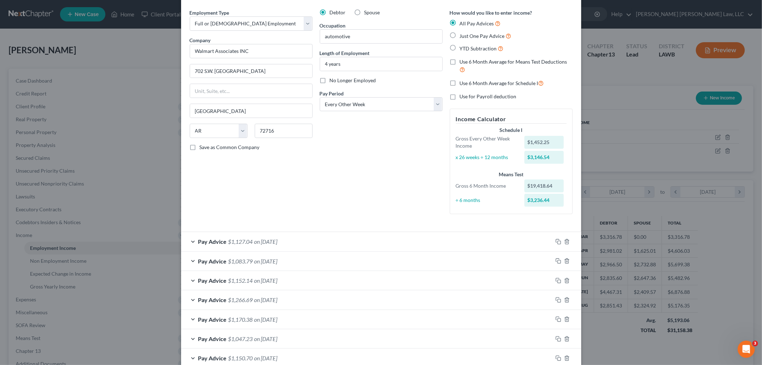
click at [460, 81] on label "Use 6 Month Average for Schedule I" at bounding box center [502, 83] width 84 height 8
click at [463, 81] on input "Use 6 Month Average for Schedule I" at bounding box center [465, 81] width 5 height 5
checkbox input "true"
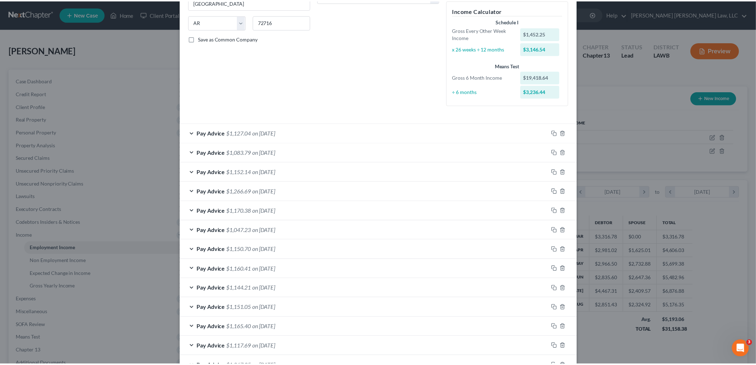
scroll to position [183, 0]
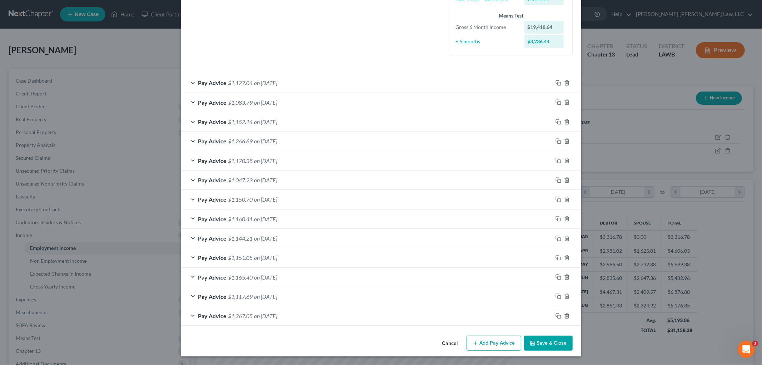
click at [544, 339] on button "Save & Close" at bounding box center [548, 343] width 49 height 15
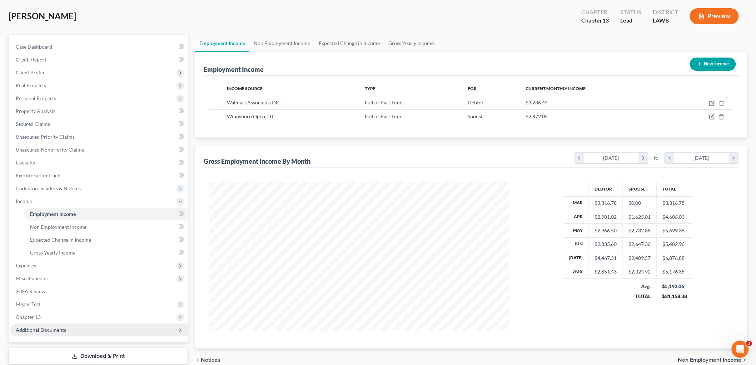
scroll to position [79, 0]
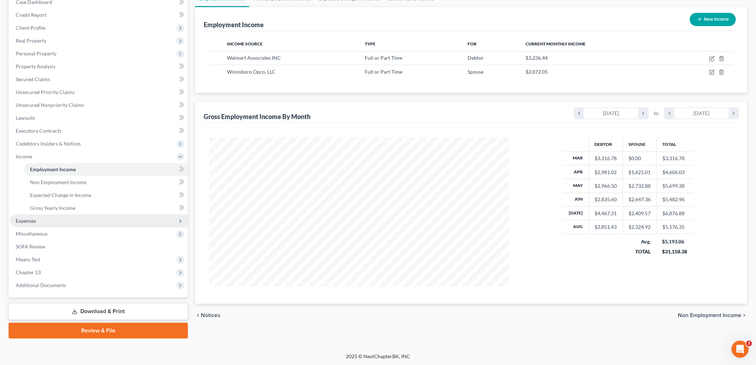
click at [50, 224] on span "Expenses" at bounding box center [99, 220] width 178 height 13
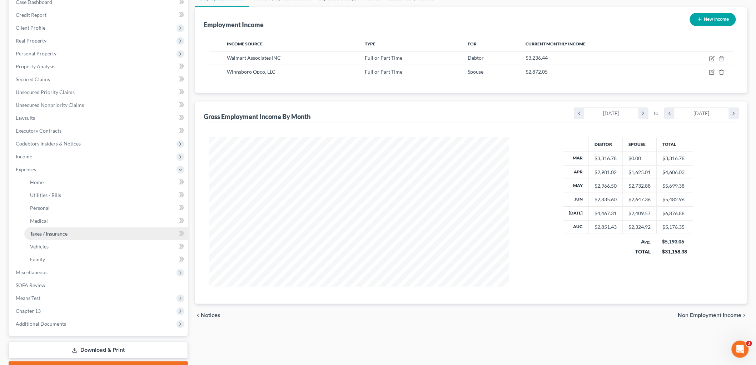
click at [50, 233] on span "Taxes / Insurance" at bounding box center [49, 233] width 38 height 6
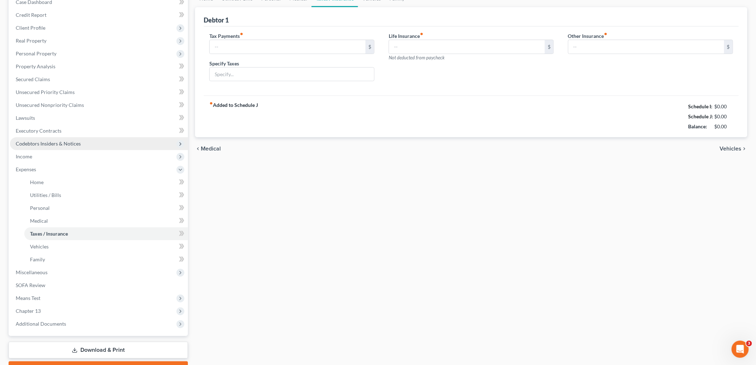
scroll to position [5, 0]
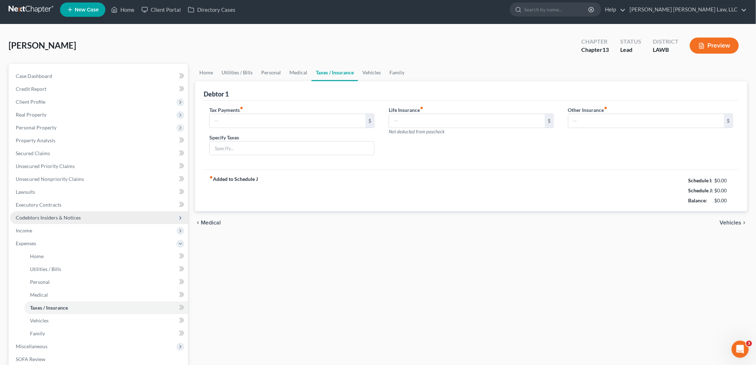
type input "0.00"
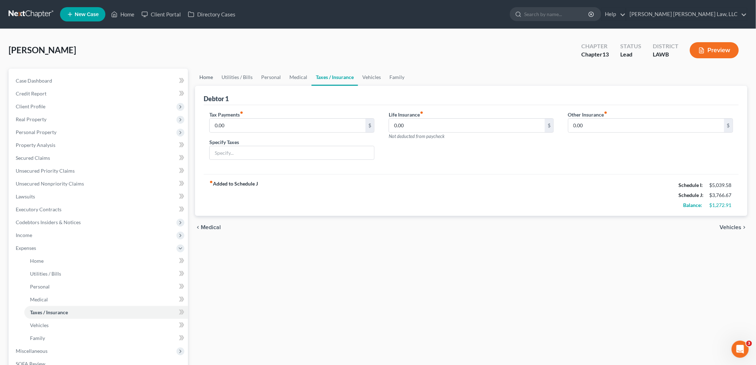
click at [205, 75] on link "Home" at bounding box center [206, 77] width 22 height 17
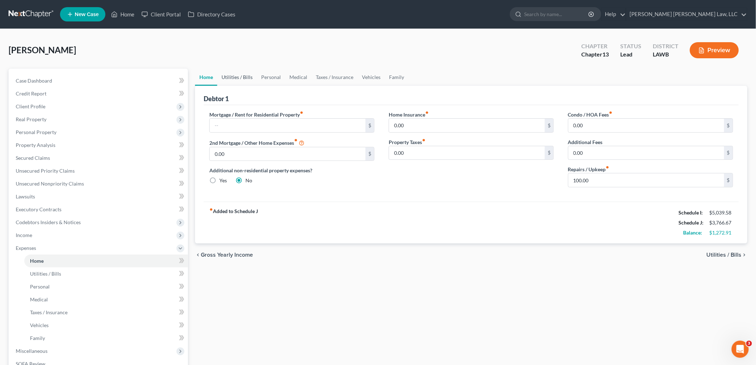
click at [224, 75] on link "Utilities / Bills" at bounding box center [237, 77] width 40 height 17
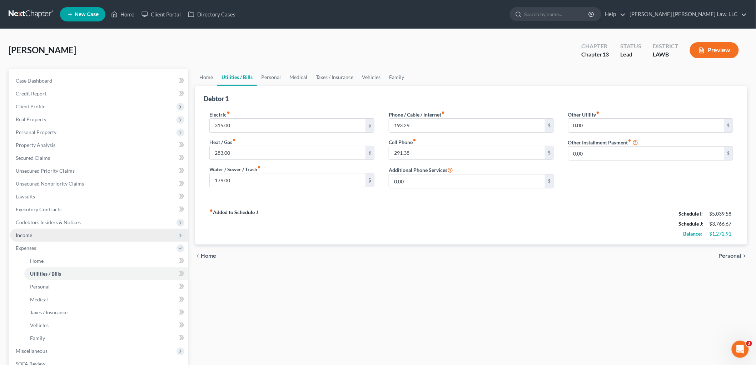
click at [25, 234] on span "Income" at bounding box center [24, 235] width 16 height 6
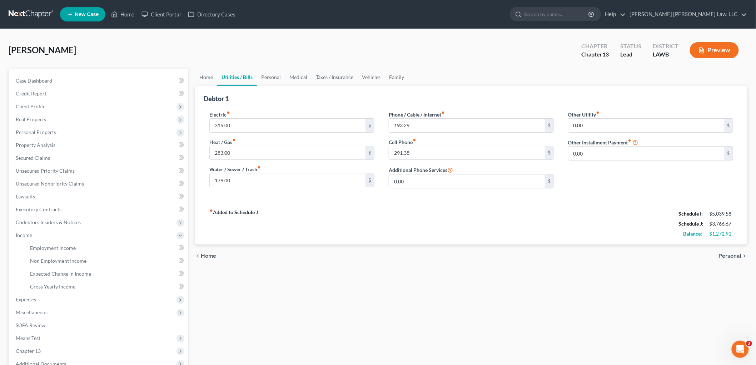
click at [242, 280] on div "Home Utilities / Bills Personal Medical Taxes / Insurance Vehicles Family Debto…" at bounding box center [472, 243] width 560 height 348
click at [75, 265] on link "Non Employment Income" at bounding box center [106, 260] width 164 height 13
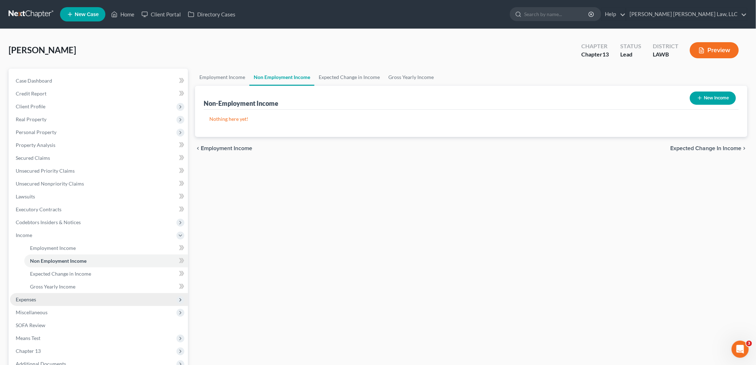
click at [48, 302] on span "Expenses" at bounding box center [99, 299] width 178 height 13
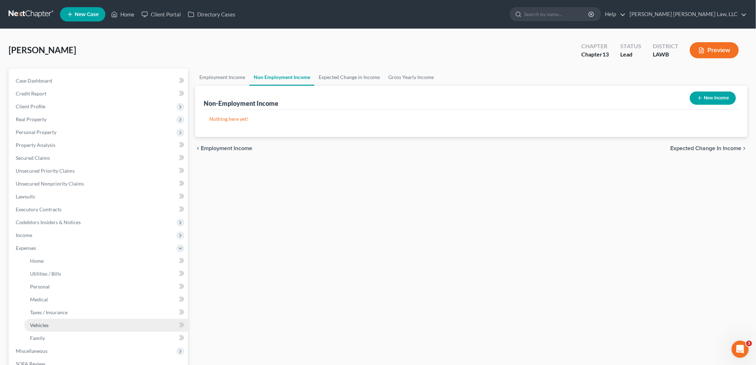
click at [49, 322] on link "Vehicles" at bounding box center [106, 325] width 164 height 13
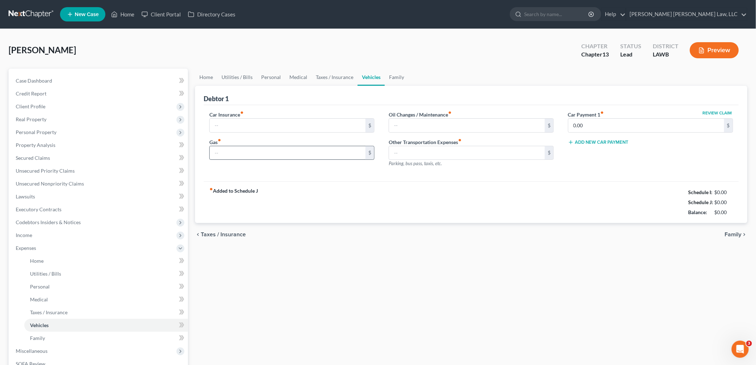
type input "349.00"
type input "400.00"
type input "35.00"
type input "0.00"
click at [390, 73] on link "Family" at bounding box center [397, 77] width 24 height 17
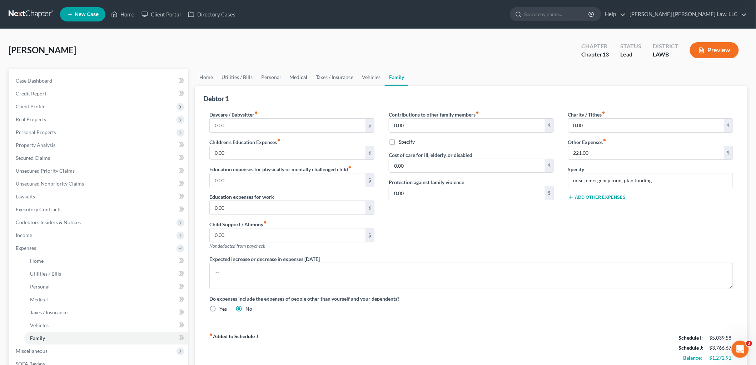
click at [298, 76] on link "Medical" at bounding box center [298, 77] width 26 height 17
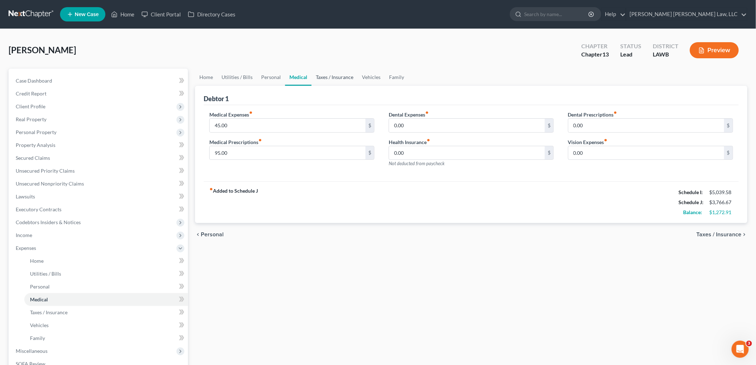
click at [322, 74] on link "Taxes / Insurance" at bounding box center [335, 77] width 46 height 17
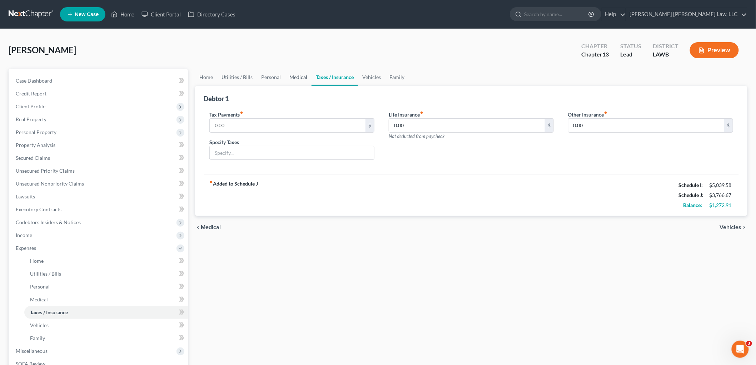
click at [289, 74] on link "Medical" at bounding box center [298, 77] width 26 height 17
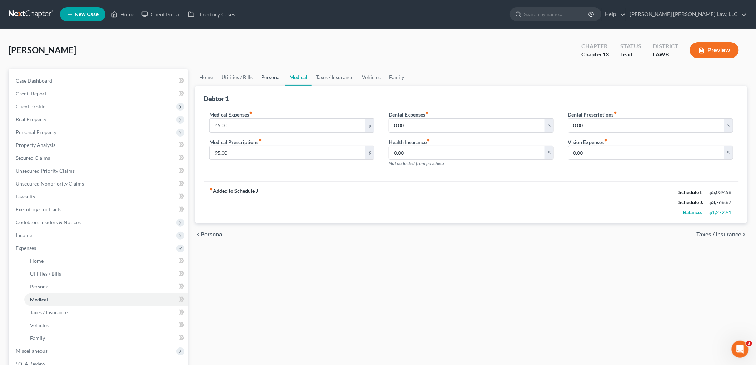
click at [263, 73] on link "Personal" at bounding box center [271, 77] width 28 height 17
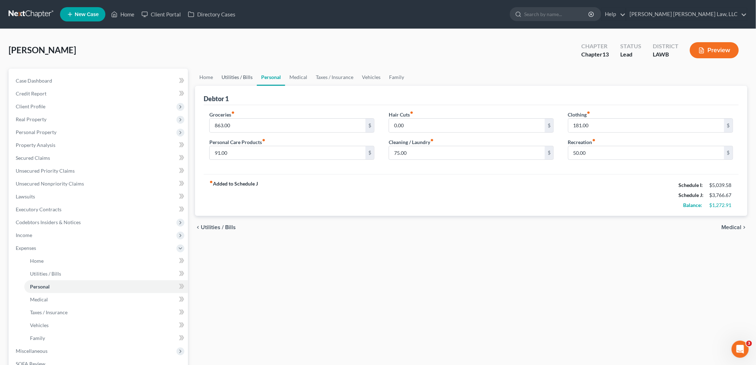
click at [242, 81] on link "Utilities / Bills" at bounding box center [237, 77] width 40 height 17
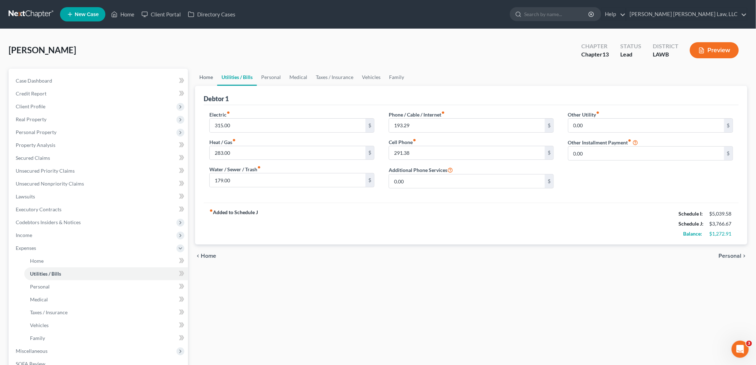
click at [212, 76] on link "Home" at bounding box center [206, 77] width 22 height 17
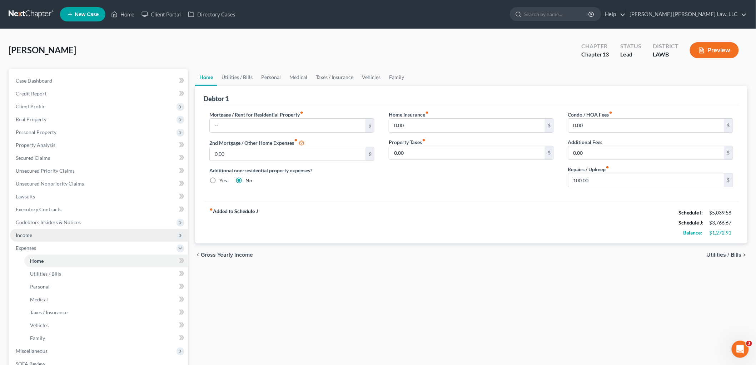
click at [45, 236] on span "Income" at bounding box center [99, 235] width 178 height 13
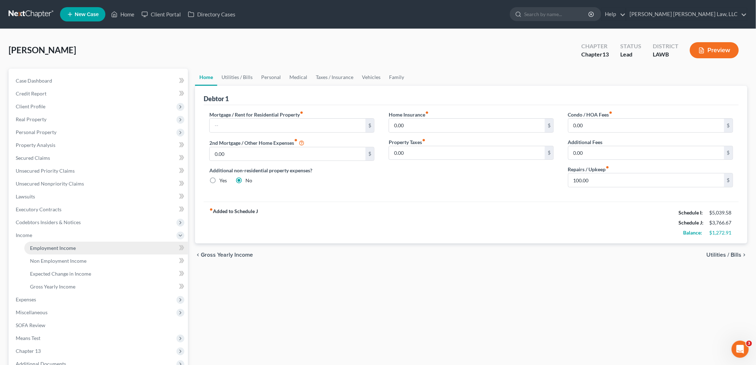
click at [51, 247] on span "Employment Income" at bounding box center [53, 248] width 46 height 6
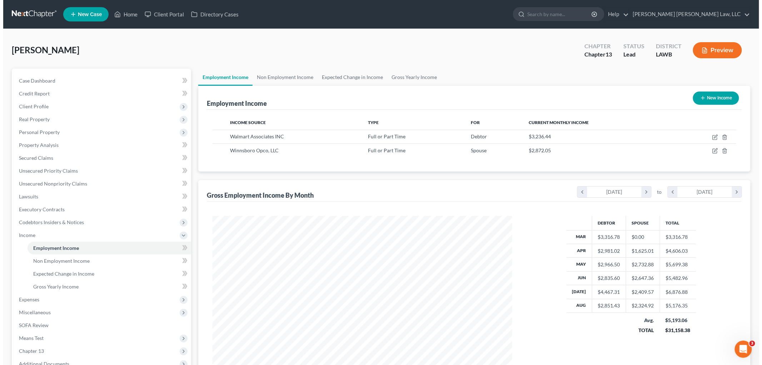
scroll to position [149, 314]
click at [711, 149] on icon "button" at bounding box center [712, 151] width 6 height 6
select select "0"
select select "19"
select select "2"
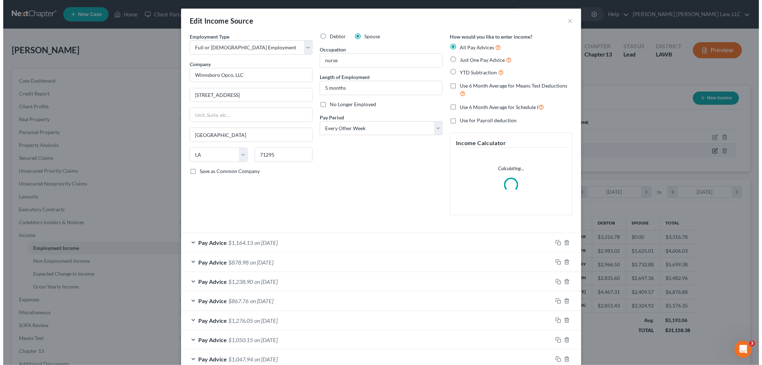
scroll to position [151, 317]
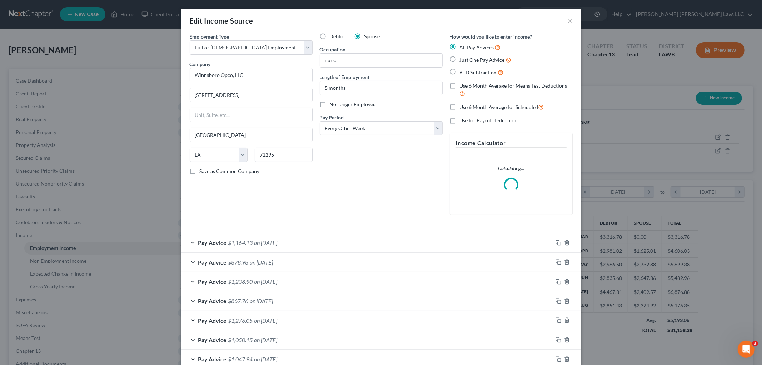
click at [460, 106] on label "Use 6 Month Average for Schedule I" at bounding box center [502, 107] width 84 height 8
click at [463, 106] on input "Use 6 Month Average for Schedule I" at bounding box center [465, 105] width 5 height 5
checkbox input "true"
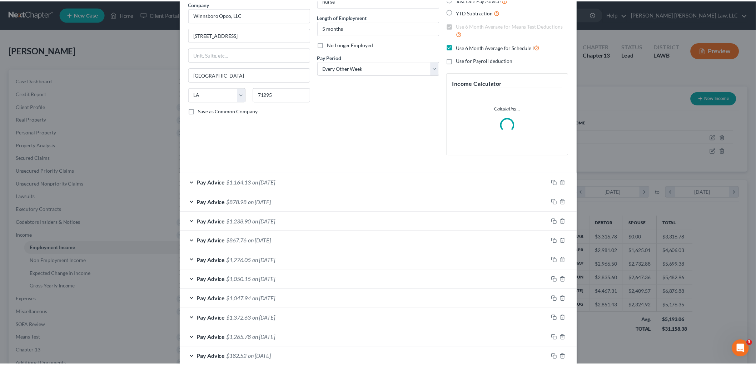
scroll to position [102, 0]
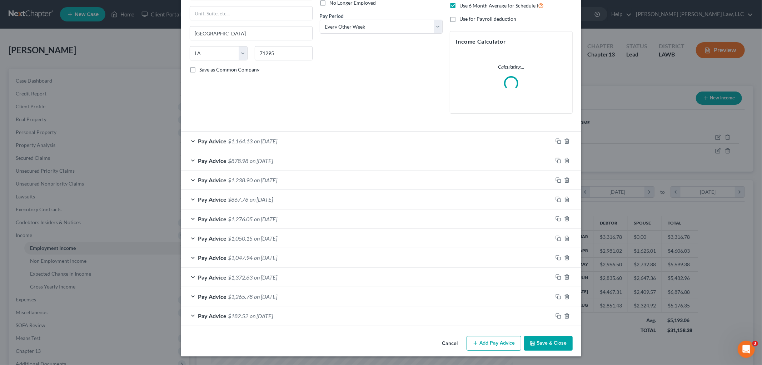
click at [537, 339] on button "Save & Close" at bounding box center [548, 343] width 49 height 15
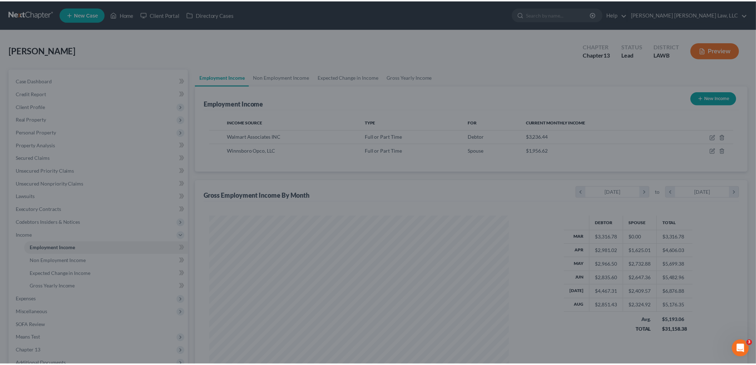
scroll to position [357156, 356992]
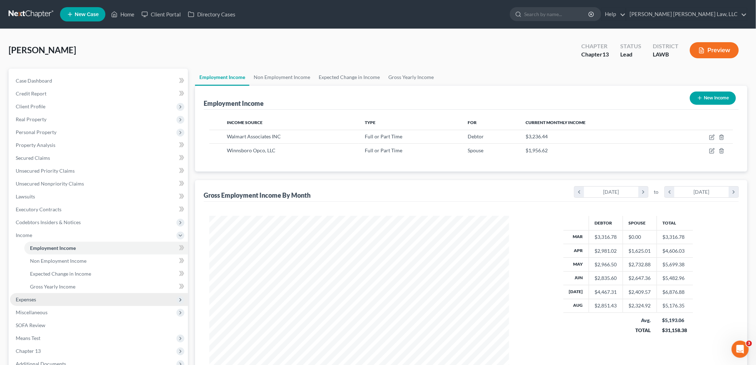
click at [53, 299] on span "Expenses" at bounding box center [99, 299] width 178 height 13
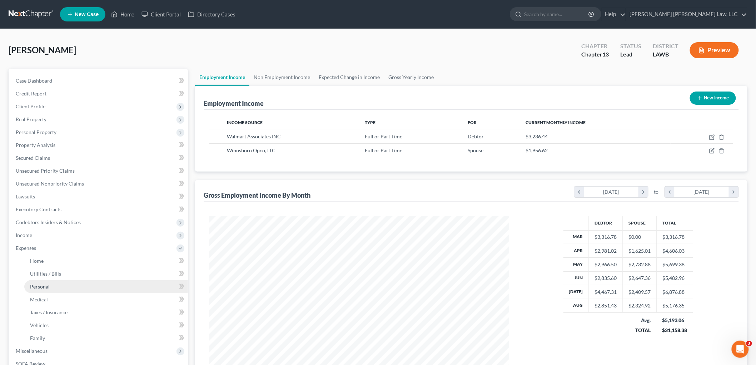
click at [66, 285] on link "Personal" at bounding box center [106, 286] width 164 height 13
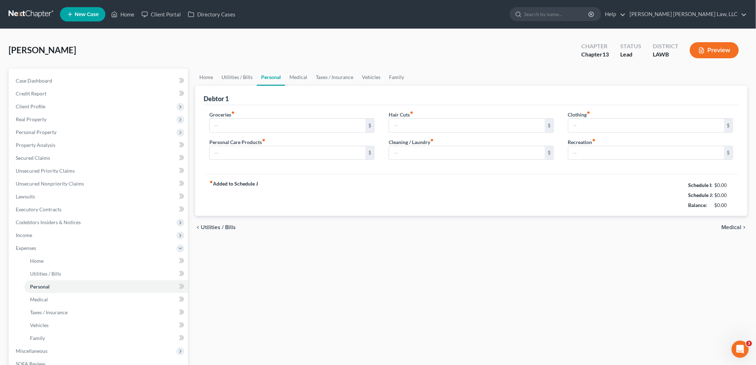
type input "863.00"
type input "91.00"
type input "0.00"
type input "75.00"
type input "181.00"
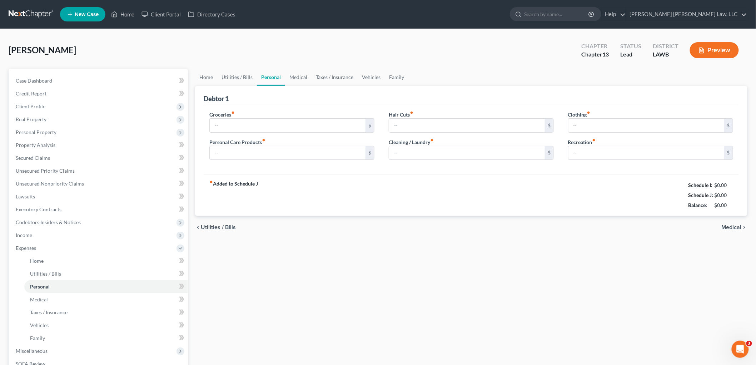
type input "50.00"
click at [426, 155] on input "75.00" at bounding box center [467, 153] width 156 height 14
type input "63.00"
click at [233, 74] on link "Utilities / Bills" at bounding box center [237, 77] width 40 height 17
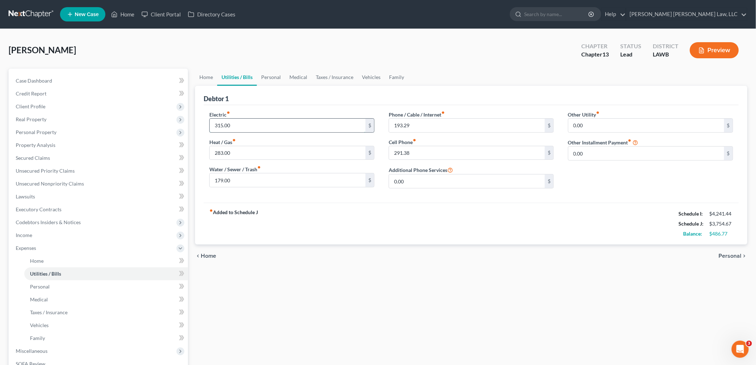
click at [254, 126] on input "315.00" at bounding box center [288, 126] width 156 height 14
type input "315.77"
click at [254, 252] on div "chevron_left Home Personal chevron_right" at bounding box center [471, 255] width 552 height 23
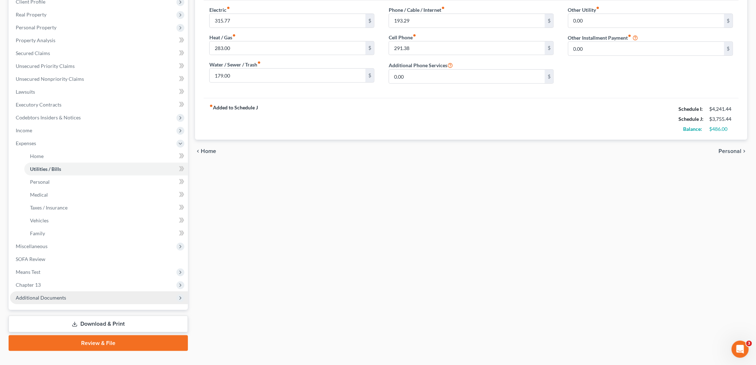
scroll to position [117, 0]
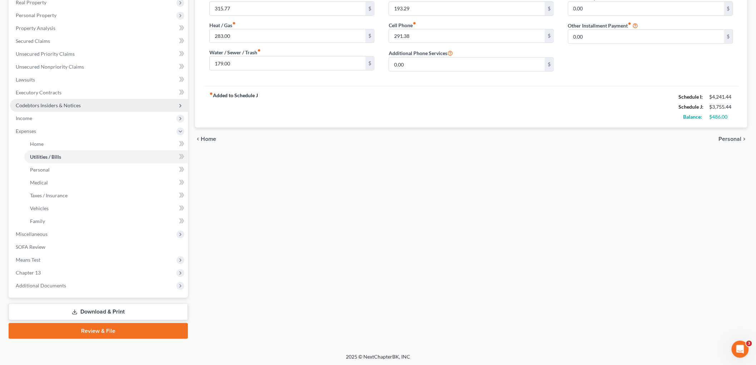
click at [71, 99] on span "Codebtors Insiders & Notices" at bounding box center [99, 105] width 178 height 13
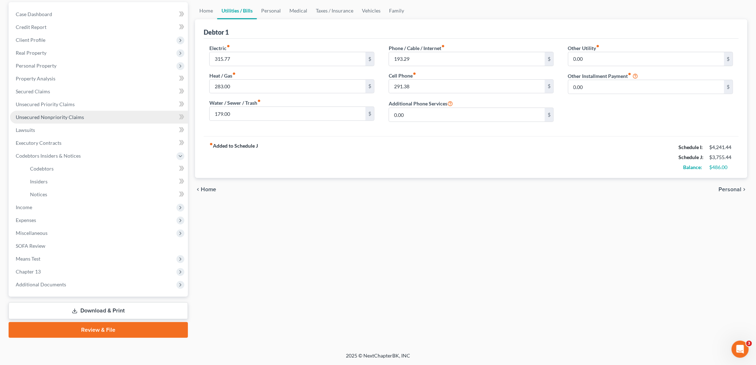
scroll to position [65, 0]
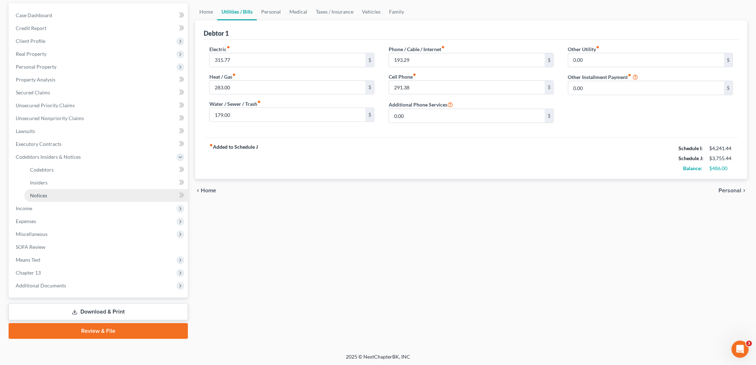
click at [44, 190] on link "Notices" at bounding box center [106, 195] width 164 height 13
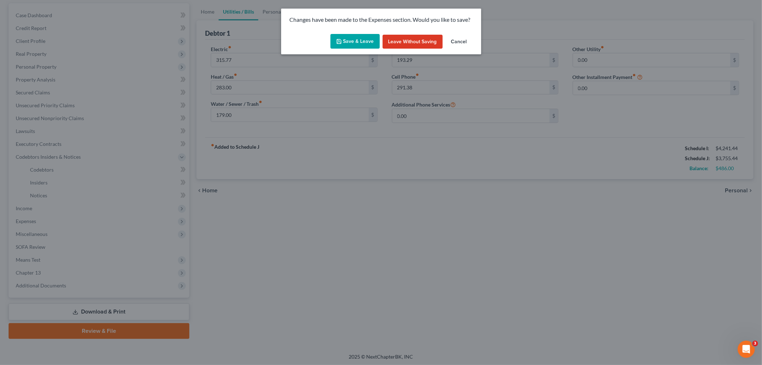
click at [348, 44] on button "Save & Leave" at bounding box center [355, 41] width 49 height 15
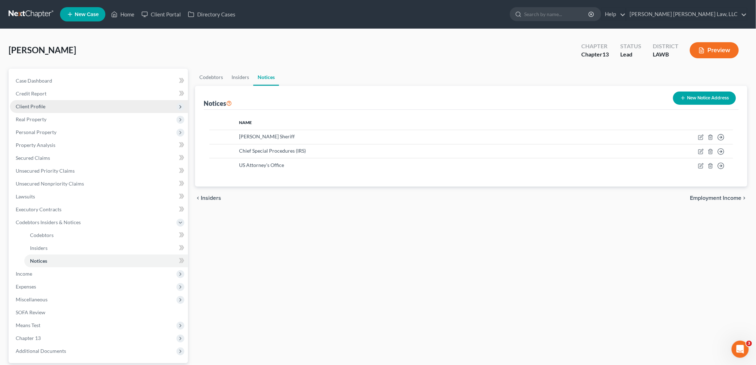
click at [53, 104] on span "Client Profile" at bounding box center [99, 106] width 178 height 13
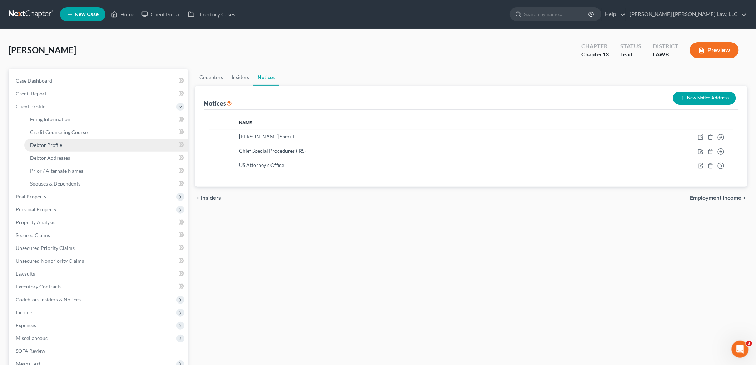
click at [58, 146] on span "Debtor Profile" at bounding box center [46, 145] width 32 height 6
select select "1"
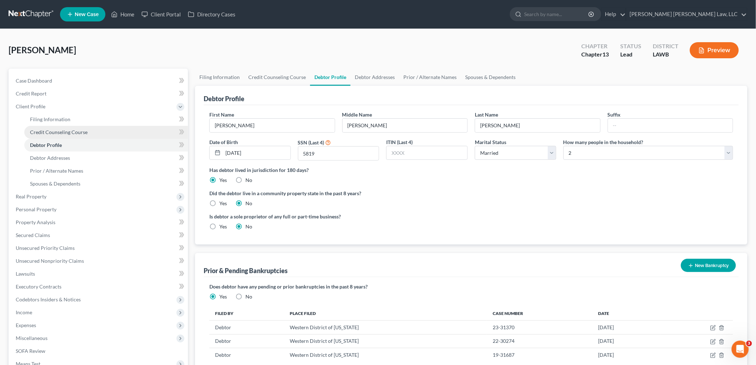
click at [79, 130] on span "Credit Counseling Course" at bounding box center [59, 132] width 58 height 6
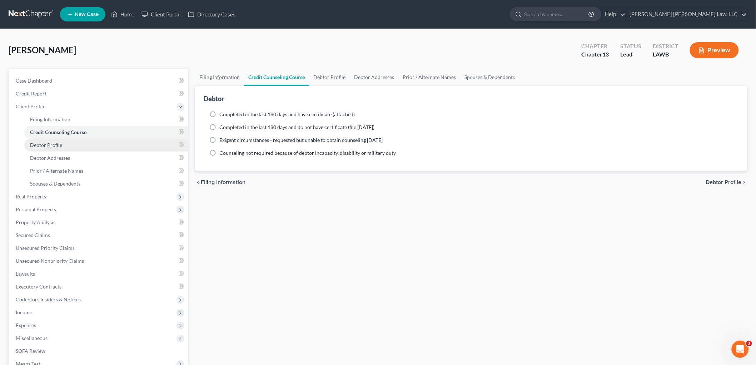
click at [114, 142] on link "Debtor Profile" at bounding box center [106, 145] width 164 height 13
select select "1"
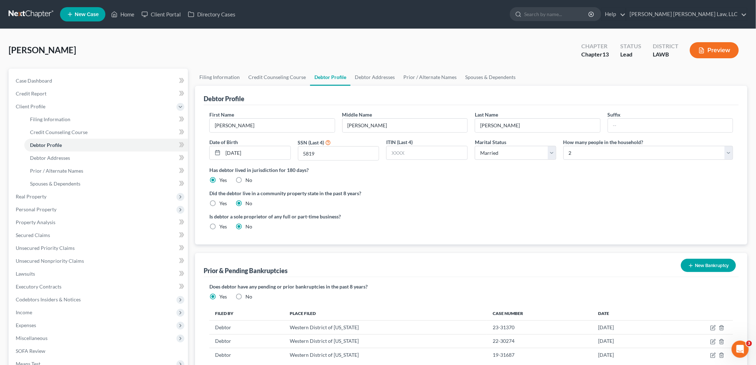
click at [219, 204] on label "Yes" at bounding box center [223, 203] width 8 height 7
click at [222, 204] on input "Yes" at bounding box center [224, 202] width 5 height 5
radio input "true"
radio input "false"
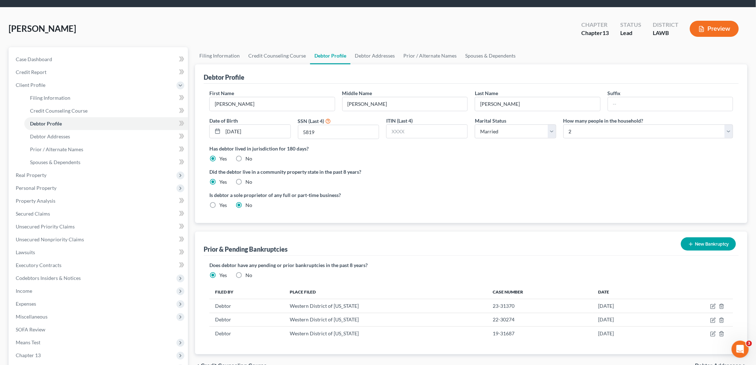
scroll to position [40, 0]
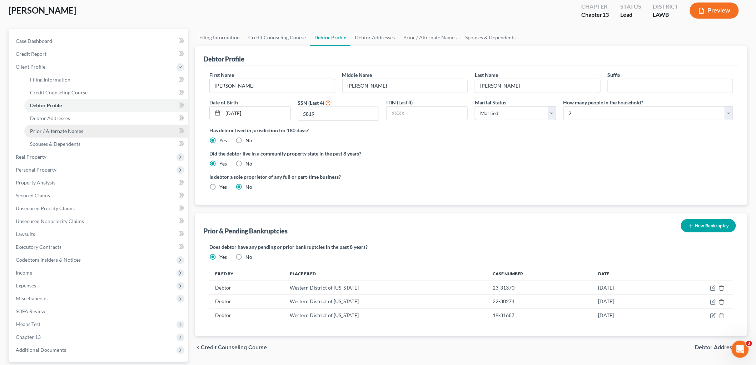
click at [113, 128] on link "Prior / Alternate Names" at bounding box center [106, 131] width 164 height 13
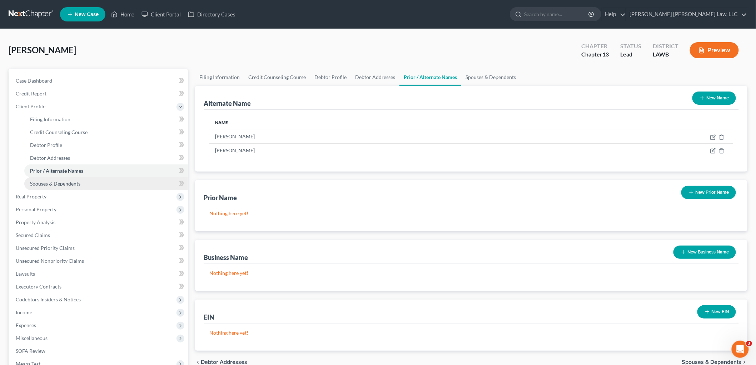
click at [113, 180] on link "Spouses & Dependents" at bounding box center [106, 183] width 164 height 13
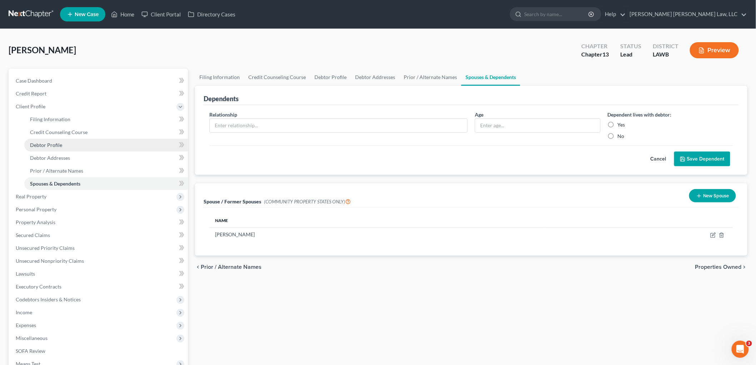
click at [74, 140] on link "Debtor Profile" at bounding box center [106, 145] width 164 height 13
select select "1"
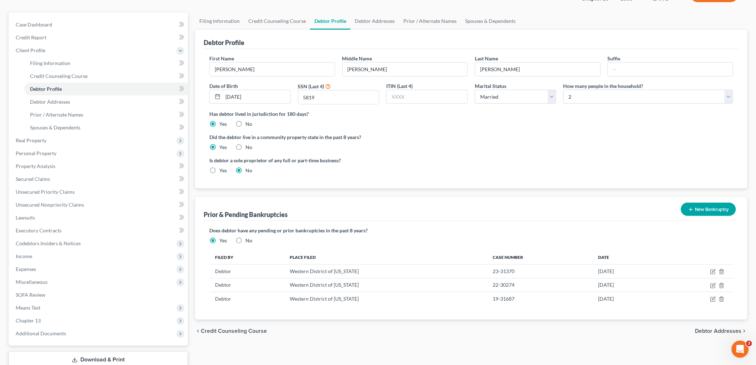
scroll to position [104, 0]
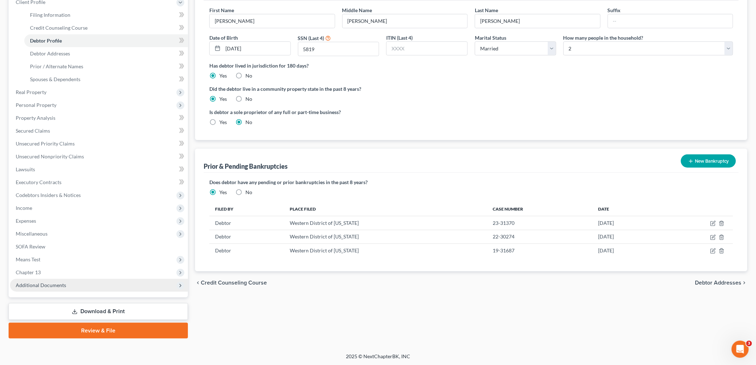
click at [55, 282] on span "Additional Documents" at bounding box center [41, 285] width 50 height 6
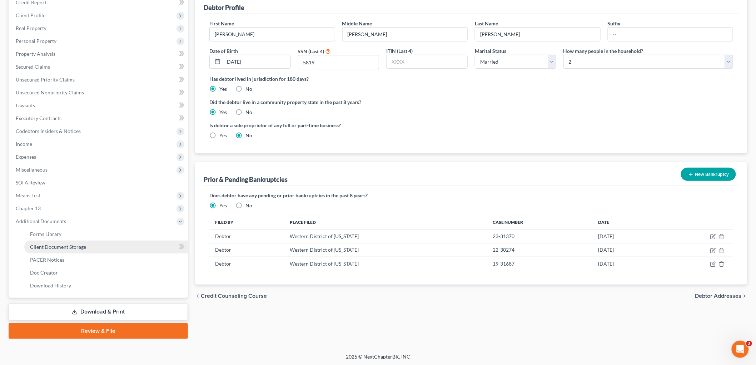
click at [79, 244] on span "Client Document Storage" at bounding box center [58, 247] width 56 height 6
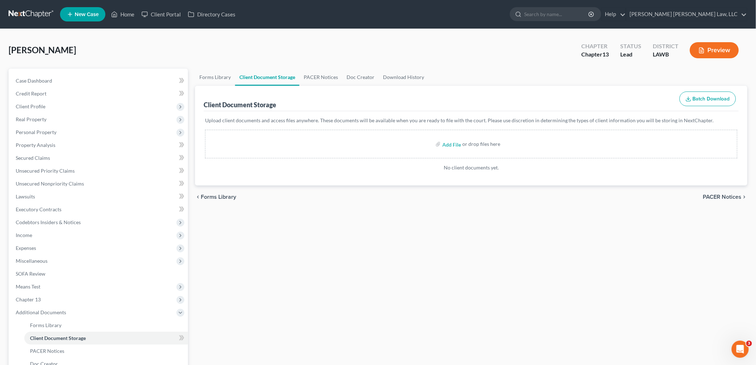
click at [289, 299] on div "Forms Library Client Document Storage PACER Notices Doc Creator Download Histor…" at bounding box center [472, 249] width 560 height 361
click at [63, 103] on span "Client Profile" at bounding box center [99, 106] width 178 height 13
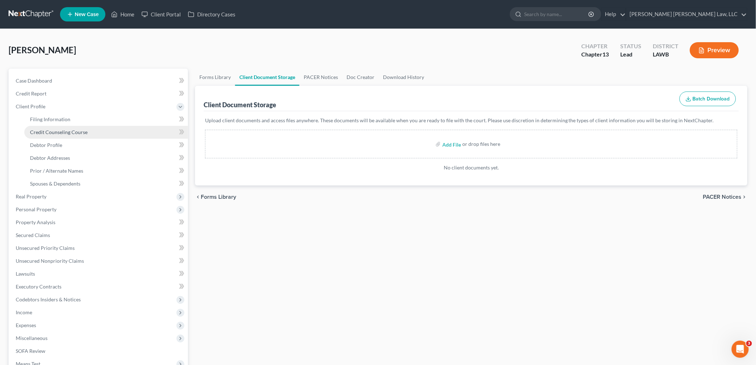
click at [66, 132] on span "Credit Counseling Course" at bounding box center [59, 132] width 58 height 6
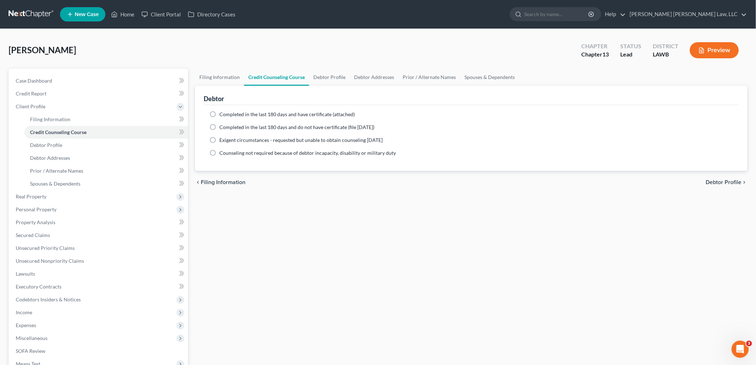
click at [219, 126] on label "Completed in the last 180 days and do not have certificate (file within 14 days)" at bounding box center [296, 127] width 155 height 7
click at [222, 126] on input "Completed in the last 180 days and do not have certificate (file within 14 days)" at bounding box center [224, 126] width 5 height 5
radio input "true"
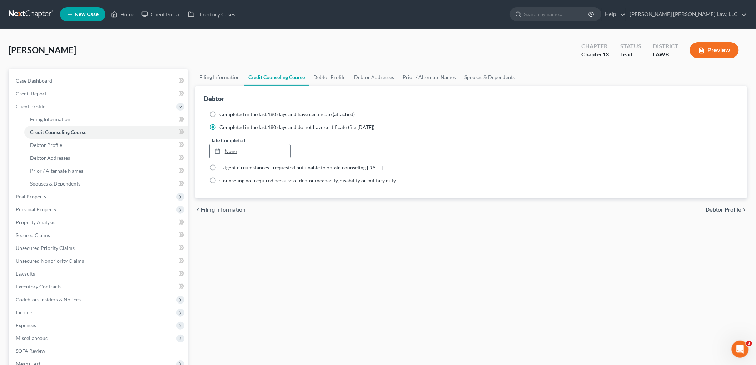
click at [231, 149] on link "None" at bounding box center [250, 151] width 81 height 14
type input "9/9/2025"
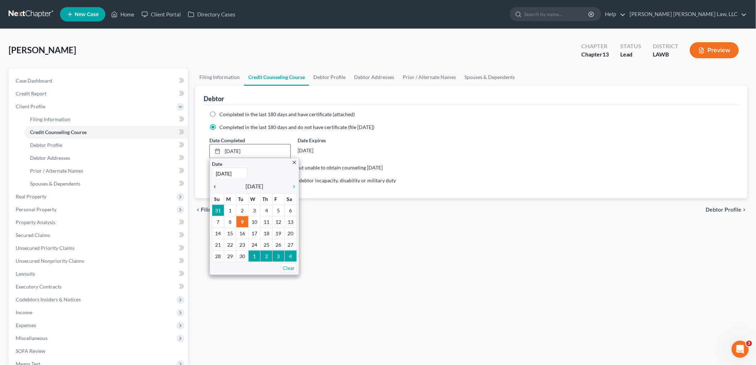
click at [217, 183] on div "chevron_left" at bounding box center [216, 186] width 9 height 7
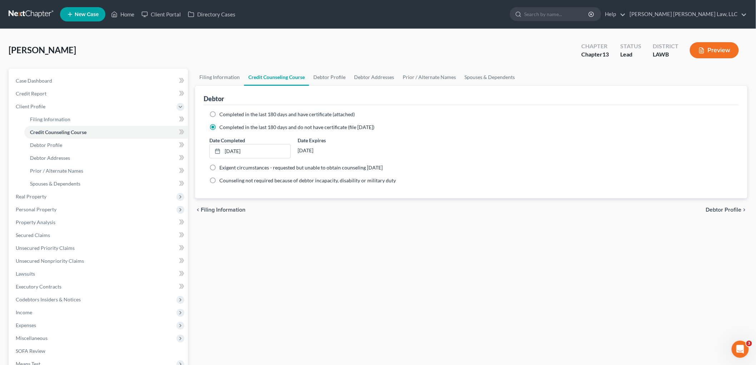
click at [266, 244] on div "Filing Information Credit Counseling Course Debtor Profile Debtor Addresses Pri…" at bounding box center [472, 256] width 560 height 374
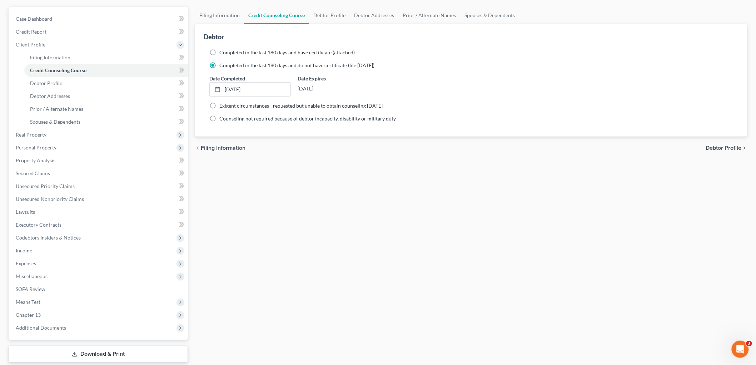
scroll to position [104, 0]
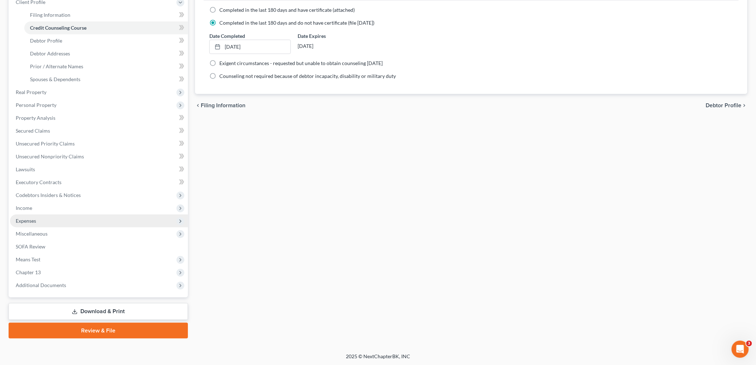
click at [34, 219] on span "Expenses" at bounding box center [26, 221] width 20 height 6
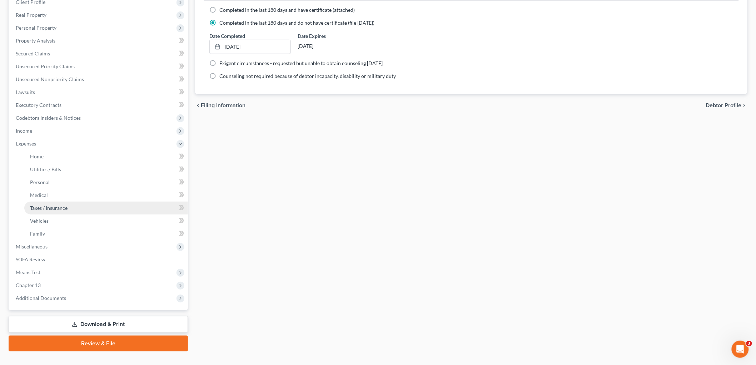
click at [45, 209] on span "Taxes / Insurance" at bounding box center [49, 208] width 38 height 6
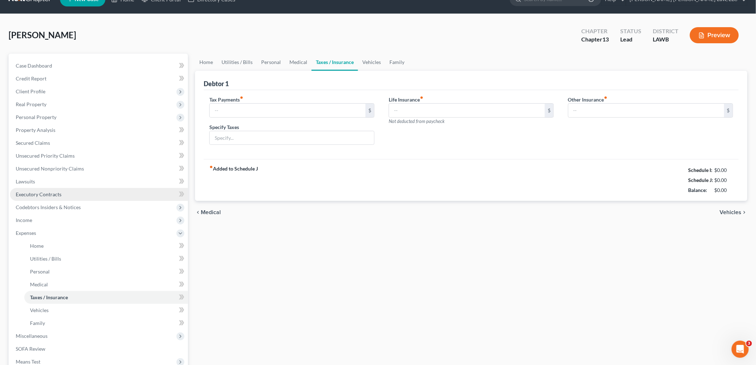
type input "0.00"
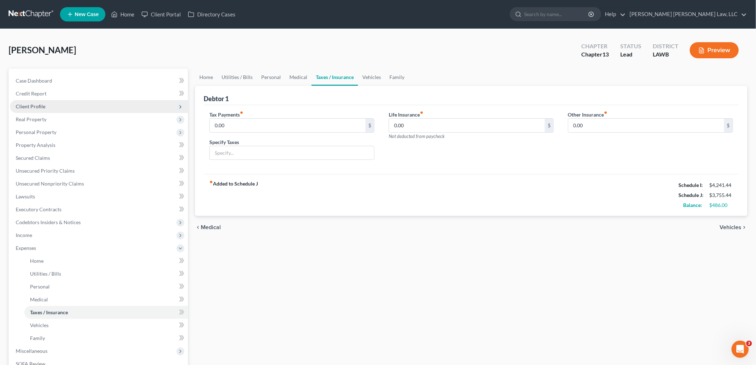
click at [44, 105] on span "Client Profile" at bounding box center [31, 106] width 30 height 6
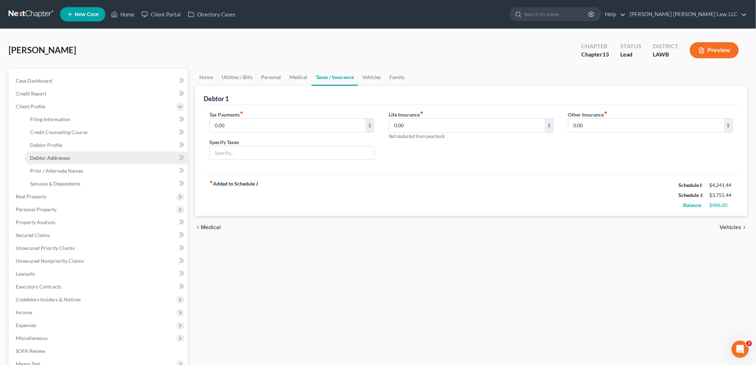
click at [56, 158] on span "Debtor Addresses" at bounding box center [50, 158] width 40 height 6
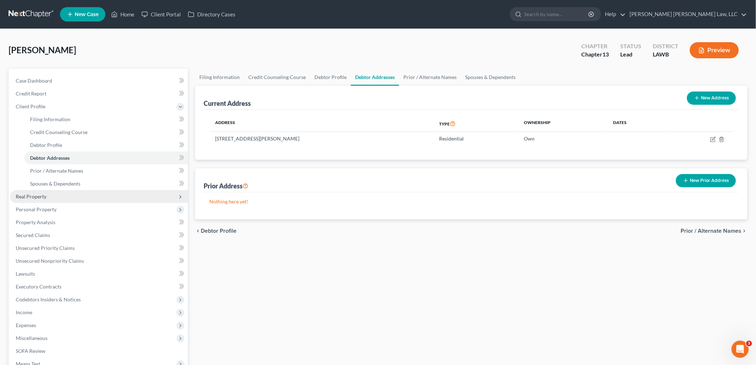
click at [58, 197] on span "Real Property" at bounding box center [99, 196] width 178 height 13
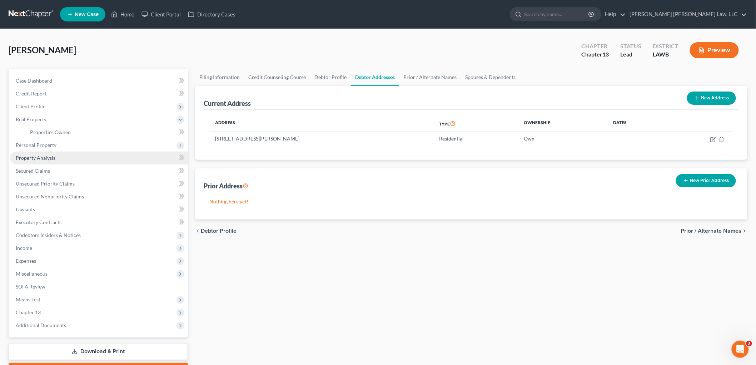
click at [54, 156] on span "Property Analysis" at bounding box center [36, 158] width 40 height 6
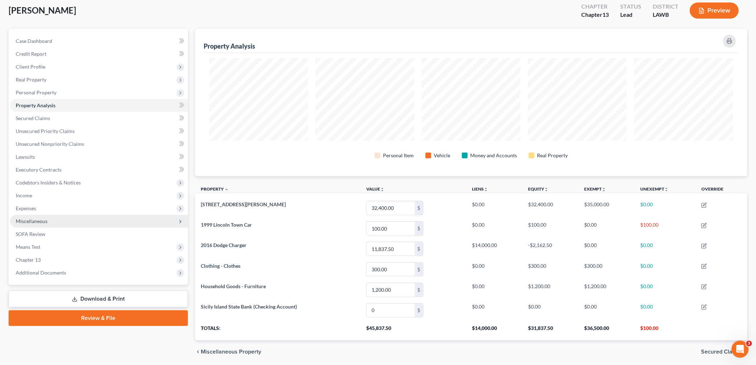
scroll to position [26, 0]
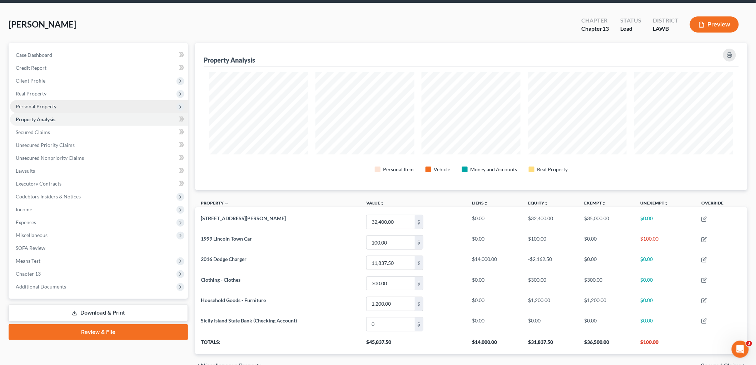
click at [45, 104] on span "Personal Property" at bounding box center [36, 106] width 41 height 6
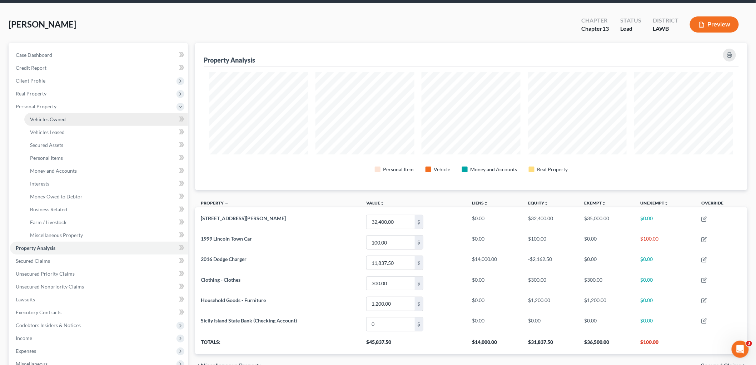
click at [53, 119] on span "Vehicles Owned" at bounding box center [48, 119] width 36 height 6
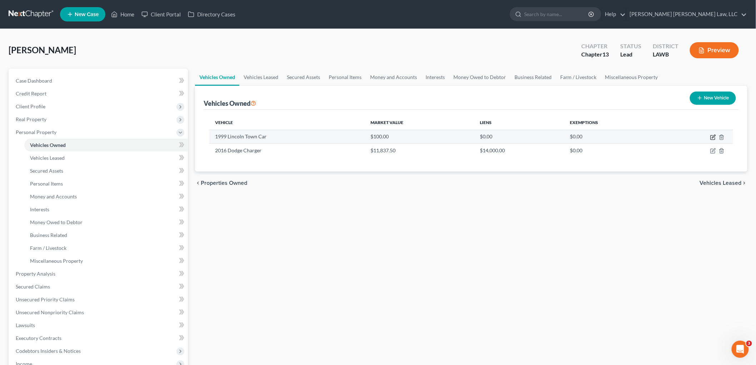
drag, startPoint x: 712, startPoint y: 136, endPoint x: 702, endPoint y: 138, distance: 10.9
click at [713, 136] on icon "button" at bounding box center [713, 137] width 6 height 6
select select "0"
select select "27"
select select "4"
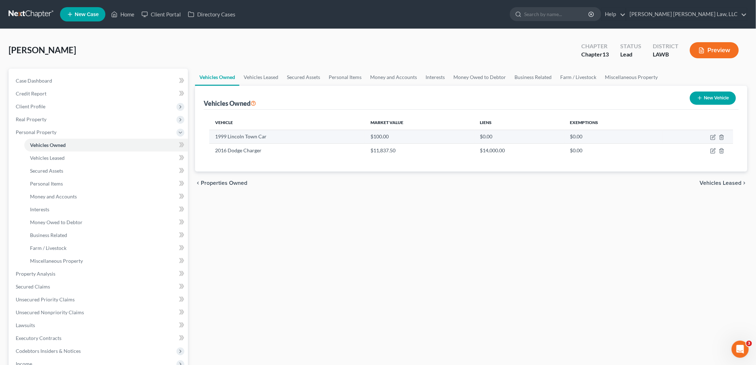
select select "0"
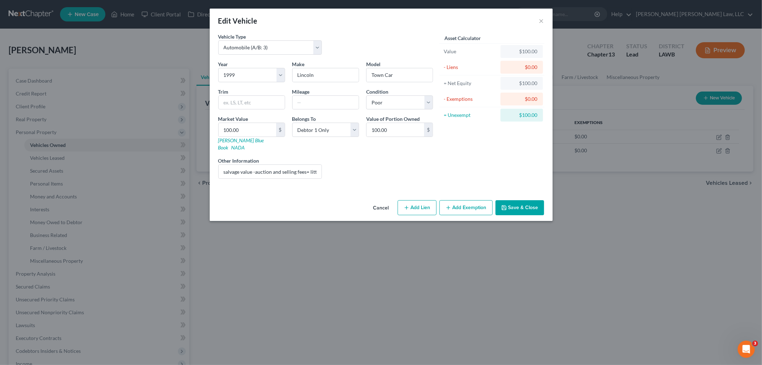
click at [519, 200] on button "Save & Close" at bounding box center [520, 207] width 49 height 15
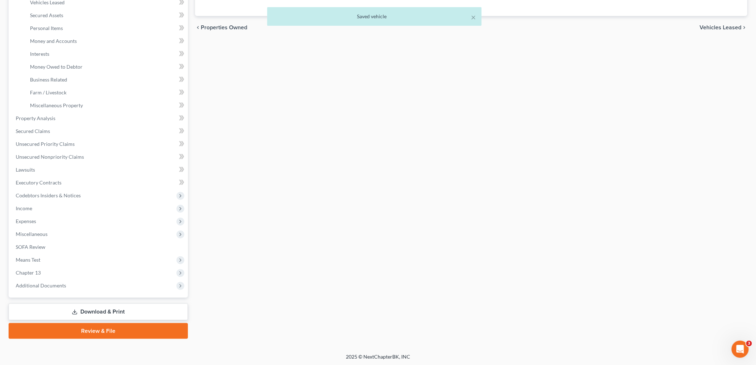
click at [101, 330] on link "Review & File" at bounding box center [98, 331] width 179 height 16
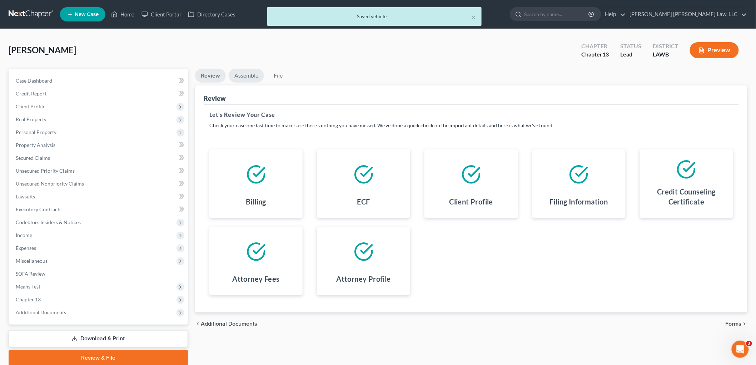
click at [251, 76] on link "Assemble" at bounding box center [246, 76] width 35 height 14
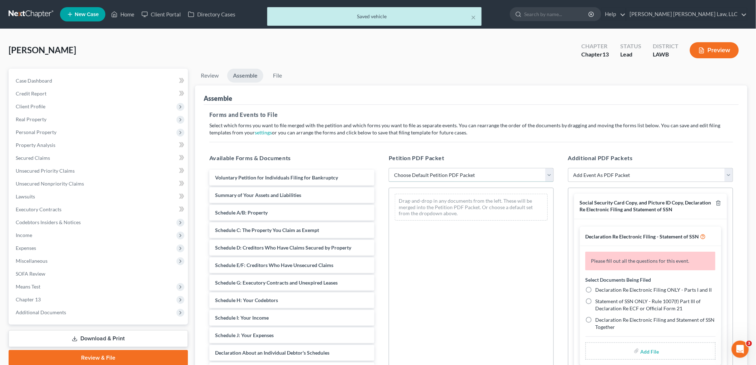
click at [409, 174] on select "Choose Default Petition PDF Packet Complete Bankruptcy Petition (all forms and …" at bounding box center [471, 175] width 165 height 14
select select "0"
click at [389, 168] on select "Choose Default Petition PDF Packet Complete Bankruptcy Petition (all forms and …" at bounding box center [471, 175] width 165 height 14
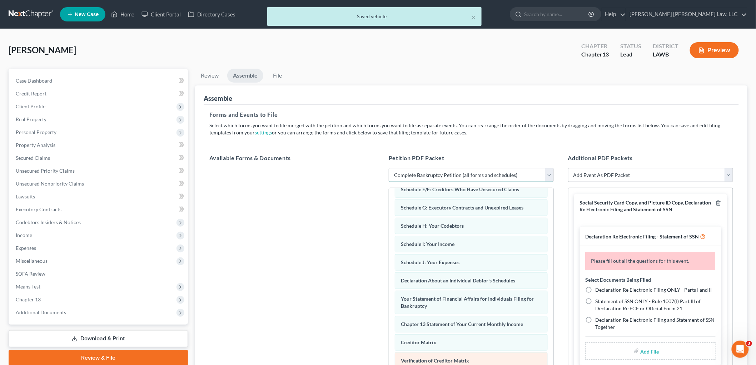
scroll to position [174, 0]
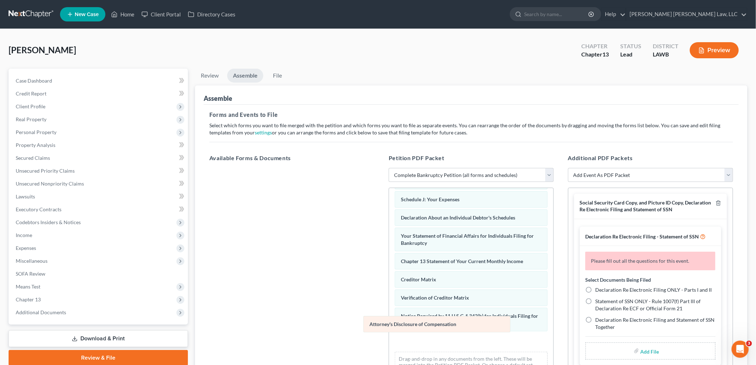
drag, startPoint x: 444, startPoint y: 341, endPoint x: 333, endPoint y: 255, distance: 140.1
click at [389, 261] on div "Attorney's Disclosure of Compensation Voluntary Petition for Individuals Filing…" at bounding box center [471, 202] width 164 height 362
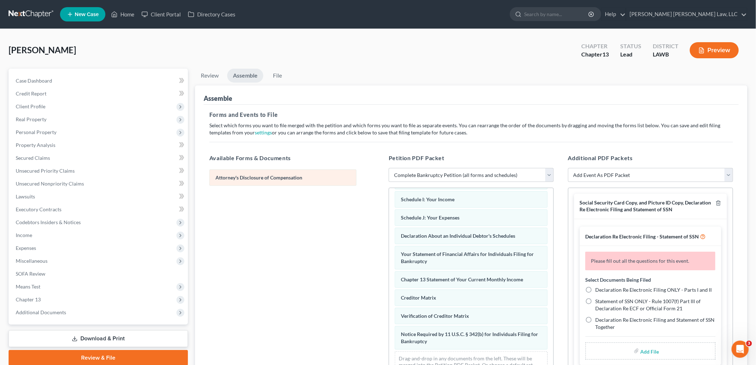
scroll to position [156, 0]
click at [716, 200] on icon "button" at bounding box center [719, 203] width 6 height 6
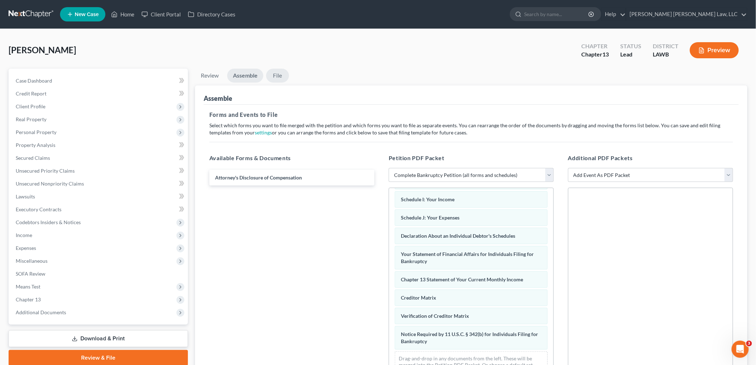
click at [284, 73] on link "File" at bounding box center [277, 76] width 23 height 14
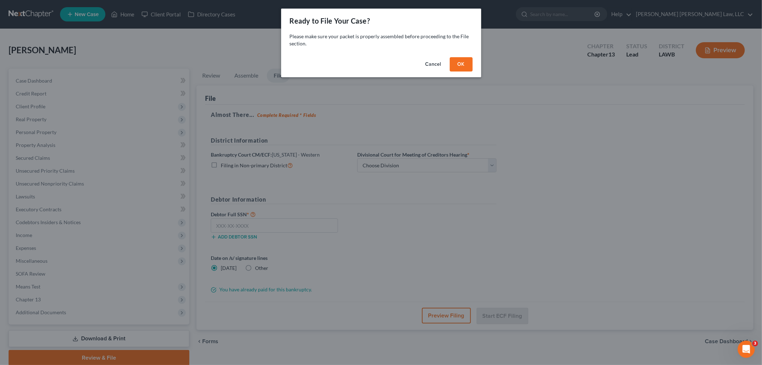
click at [457, 65] on button "OK" at bounding box center [461, 64] width 23 height 14
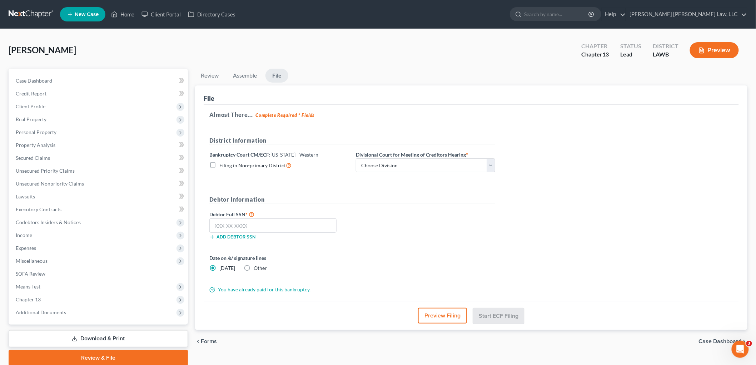
click at [219, 162] on label "Filing in Non-primary District" at bounding box center [255, 165] width 72 height 8
click at [222, 162] on input "Filing in Non-primary District" at bounding box center [224, 163] width 5 height 5
checkbox input "true"
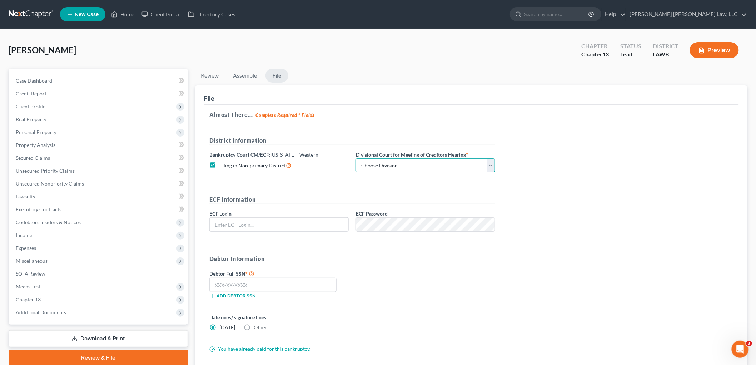
drag, startPoint x: 387, startPoint y: 163, endPoint x: 387, endPoint y: 170, distance: 7.5
click at [387, 163] on select "Choose Division Alexandria Lafayette-Opelousas Lake Charles Monroe Shreveport" at bounding box center [425, 165] width 139 height 14
select select "3"
click at [356, 158] on select "Choose Division Alexandria Lafayette-Opelousas Lake Charles Monroe Shreveport" at bounding box center [425, 165] width 139 height 14
click at [306, 221] on input "text" at bounding box center [279, 225] width 139 height 14
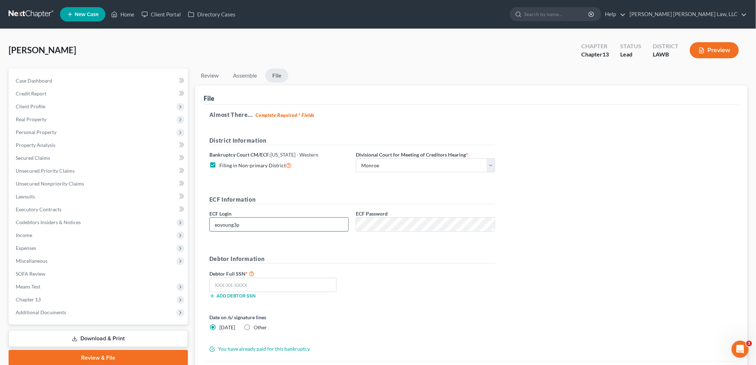
type input "eoyoung3p"
click at [252, 284] on input "text" at bounding box center [272, 285] width 127 height 14
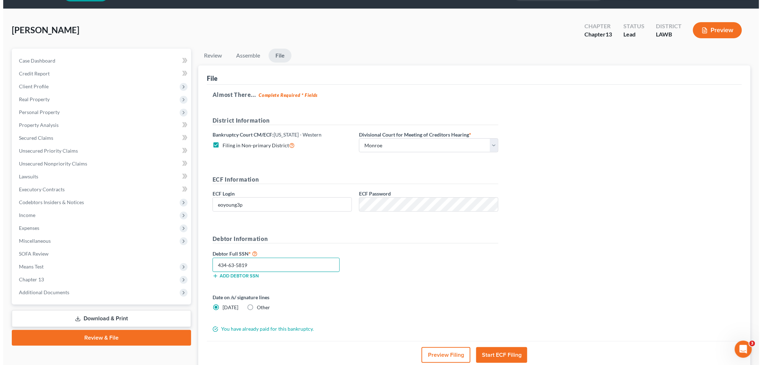
scroll to position [40, 0]
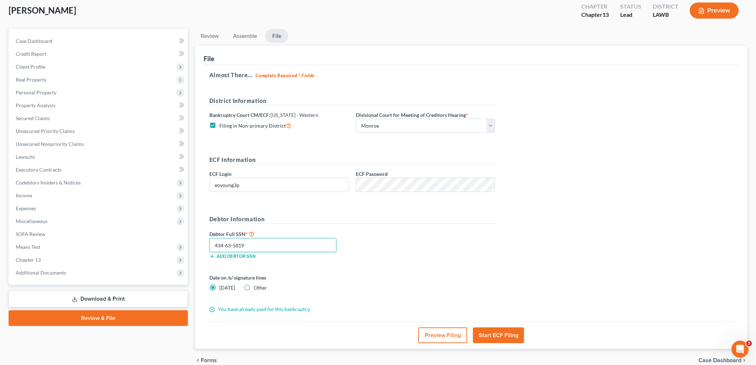
type input "434-63-5819"
click at [484, 336] on button "Start ECF Filing" at bounding box center [498, 335] width 51 height 16
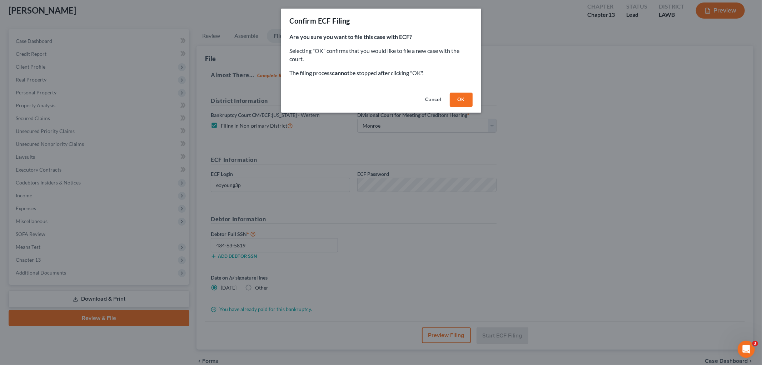
click at [464, 101] on button "OK" at bounding box center [461, 100] width 23 height 14
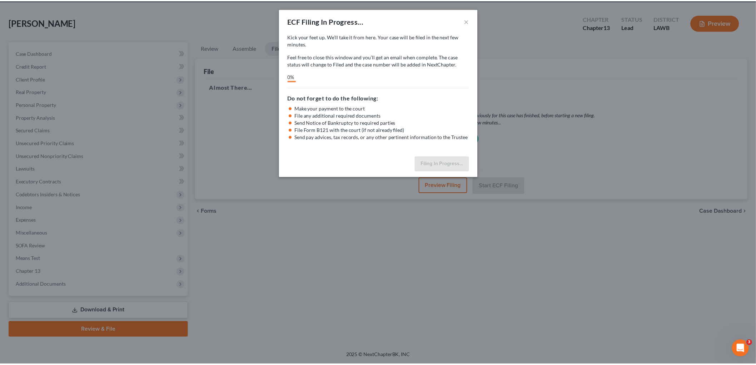
scroll to position [27, 0]
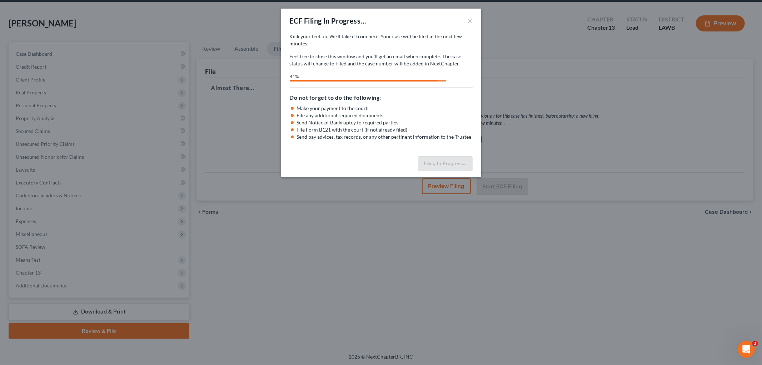
select select "3"
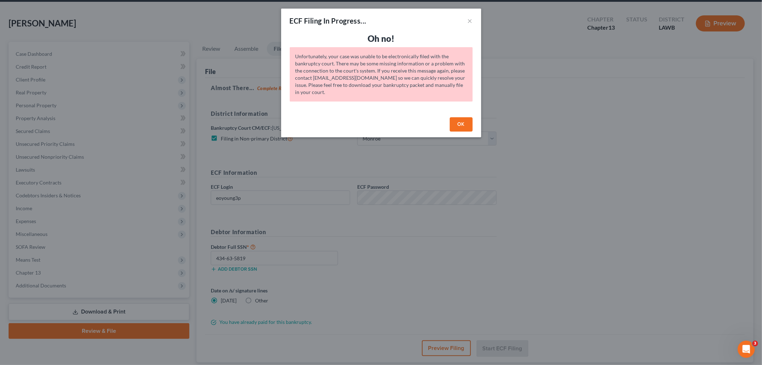
click at [467, 124] on button "OK" at bounding box center [461, 124] width 23 height 14
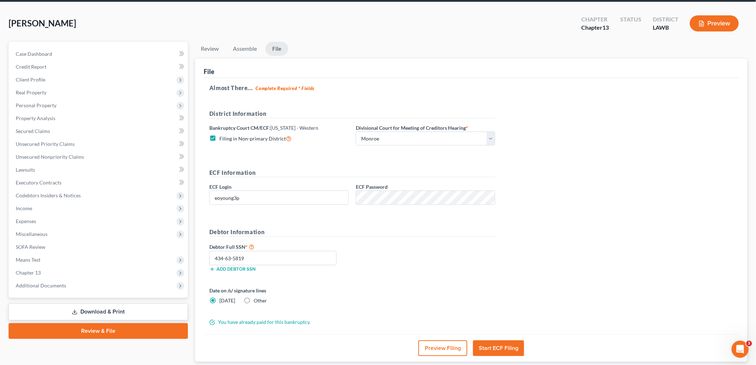
scroll to position [0, 0]
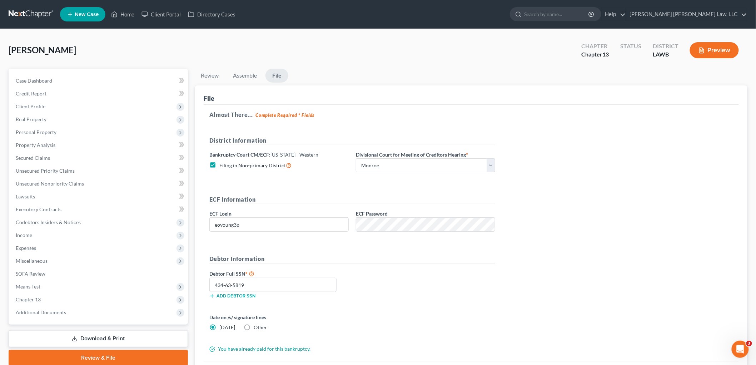
click at [31, 13] on link at bounding box center [32, 14] width 46 height 13
